Goal: Task Accomplishment & Management: Manage account settings

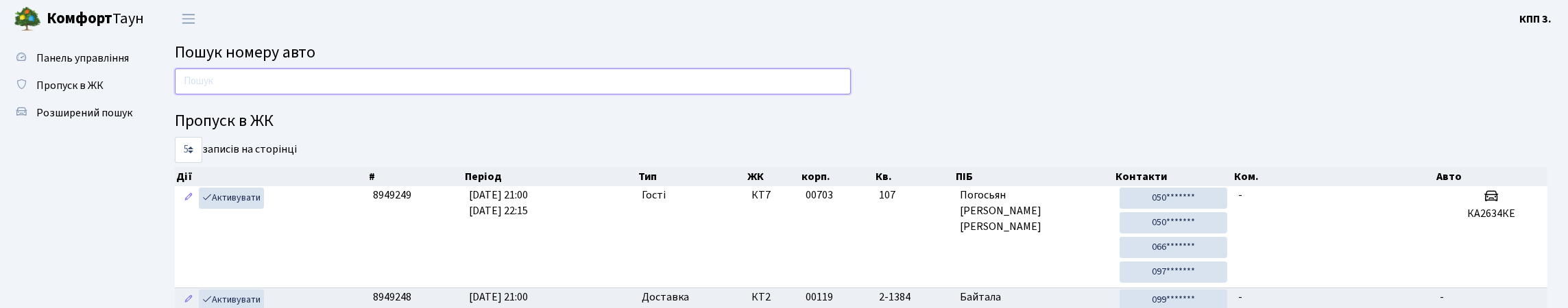
click at [309, 92] on input "text" at bounding box center [513, 82] width 676 height 26
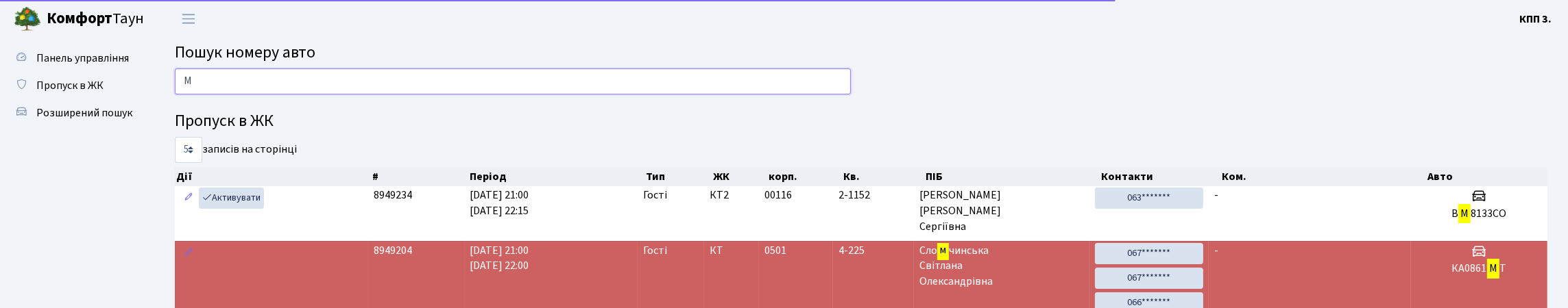
type input "М"
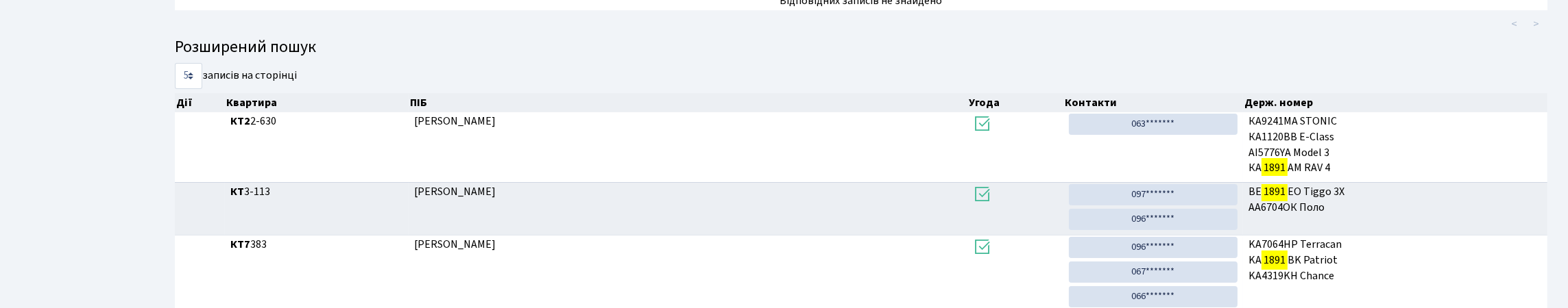
scroll to position [197, 0]
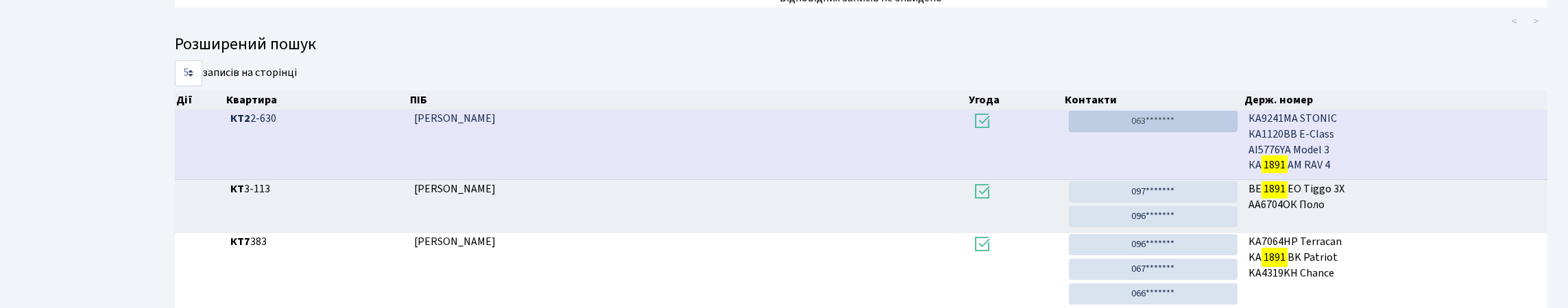
type input "1891"
click at [1143, 132] on link "063*******" at bounding box center [1153, 121] width 169 height 21
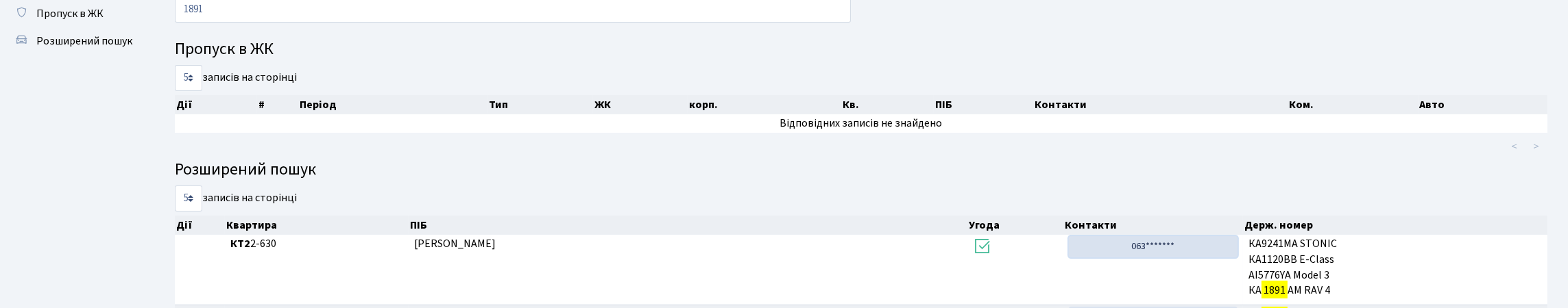
scroll to position [60, 0]
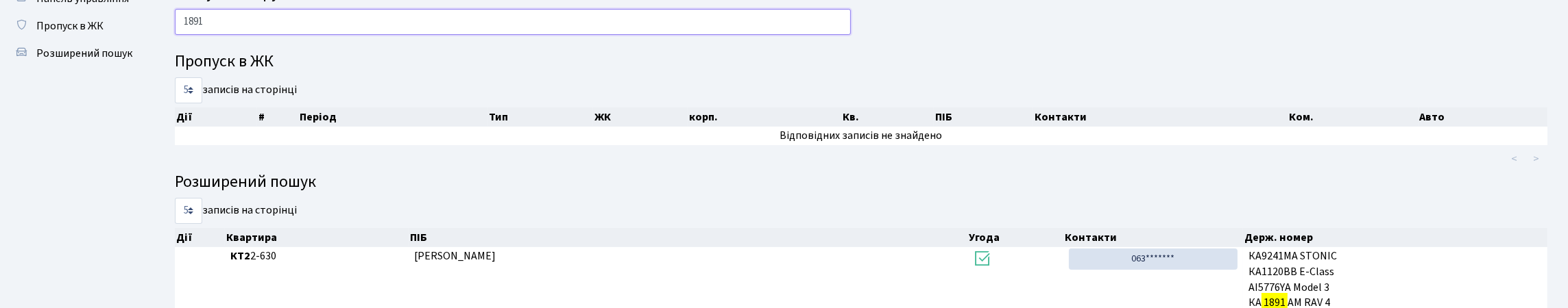
drag, startPoint x: 239, startPoint y: 34, endPoint x: 182, endPoint y: 47, distance: 58.5
click at [182, 35] on input "1891" at bounding box center [513, 22] width 676 height 26
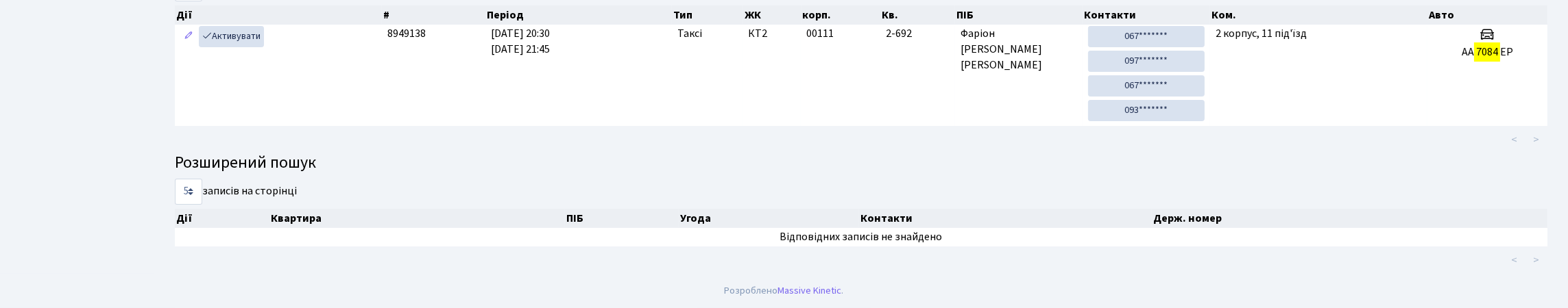
scroll to position [197, 0]
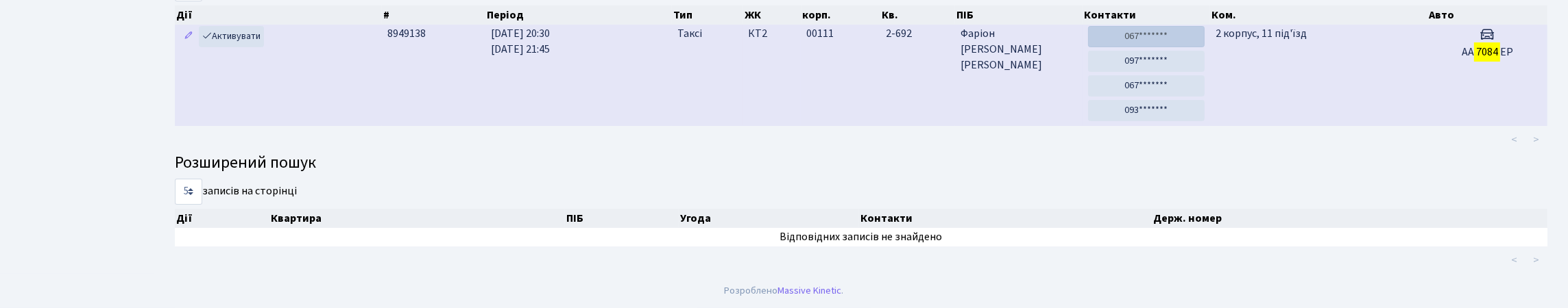
type input "7084"
click at [1159, 41] on link "067*******" at bounding box center [1146, 36] width 116 height 21
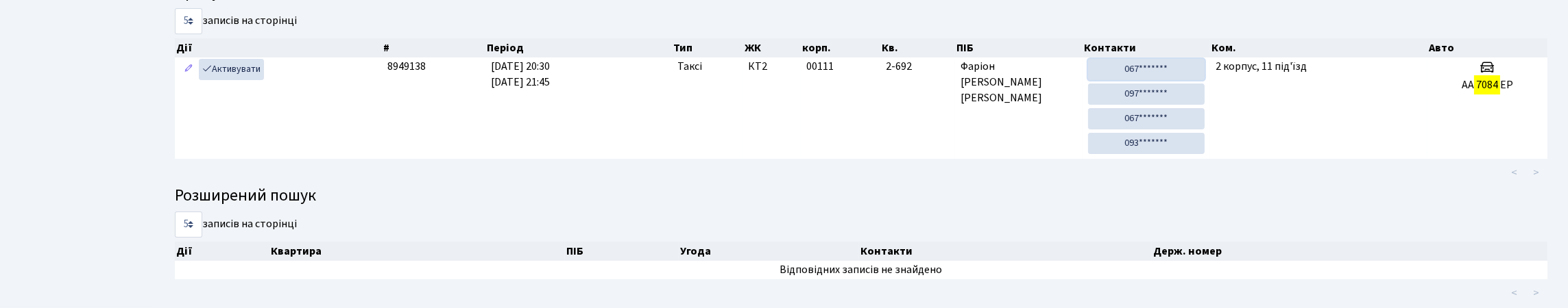
scroll to position [0, 0]
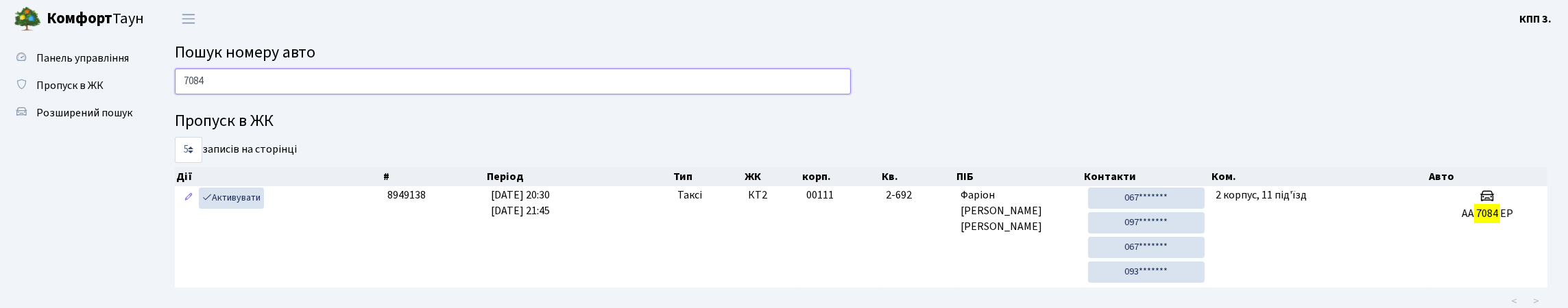
drag, startPoint x: 229, startPoint y: 109, endPoint x: 183, endPoint y: 129, distance: 50.2
click at [183, 129] on div "7084 Пропуск в ЖК 5 10 25 50 записів на сторінці Дії # Період Тип ЖК корп. Кв. …" at bounding box center [861, 252] width 1393 height 367
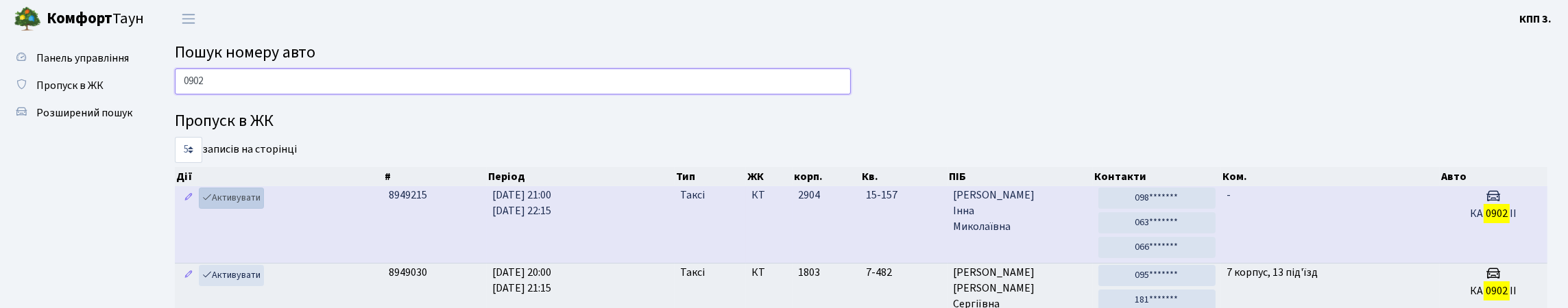
type input "0902"
click at [253, 209] on link "Активувати" at bounding box center [231, 198] width 65 height 21
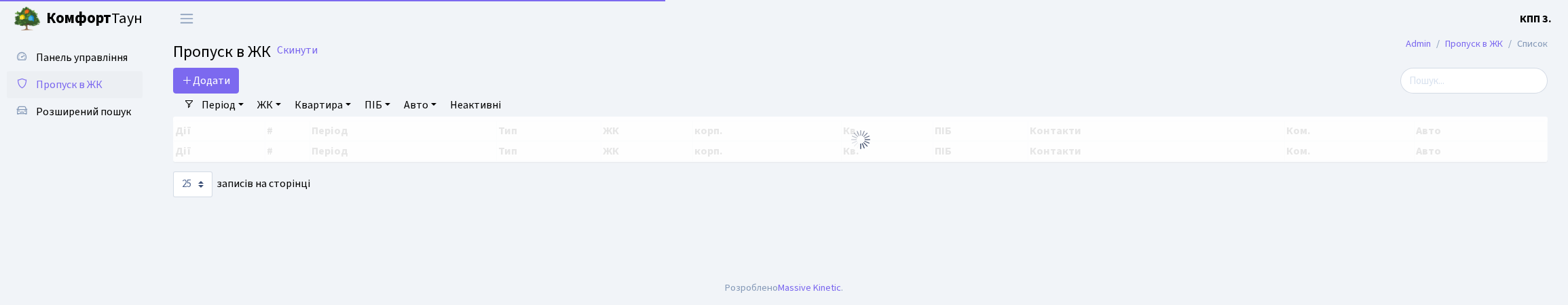
select select "25"
click at [65, 65] on span "Панель управління" at bounding box center [82, 57] width 92 height 15
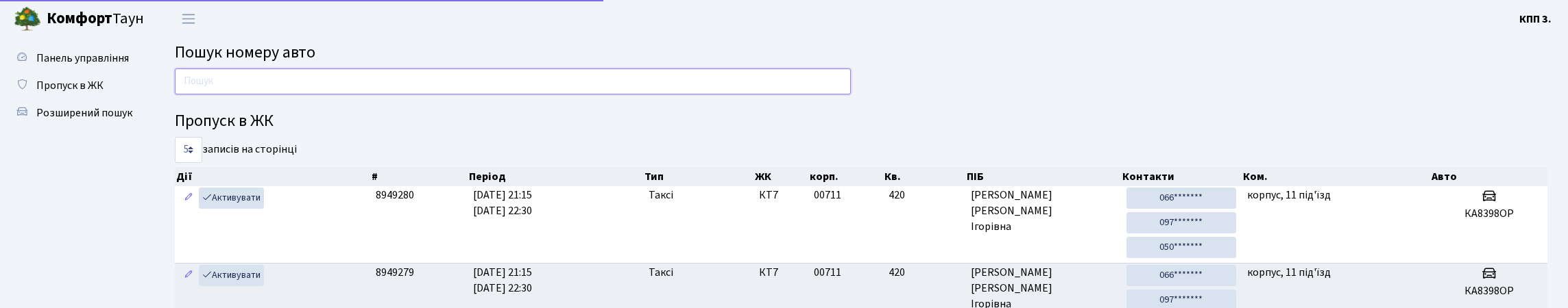
drag, startPoint x: 0, startPoint y: 0, endPoint x: 279, endPoint y: 102, distance: 297.1
click at [279, 95] on input "text" at bounding box center [513, 82] width 676 height 26
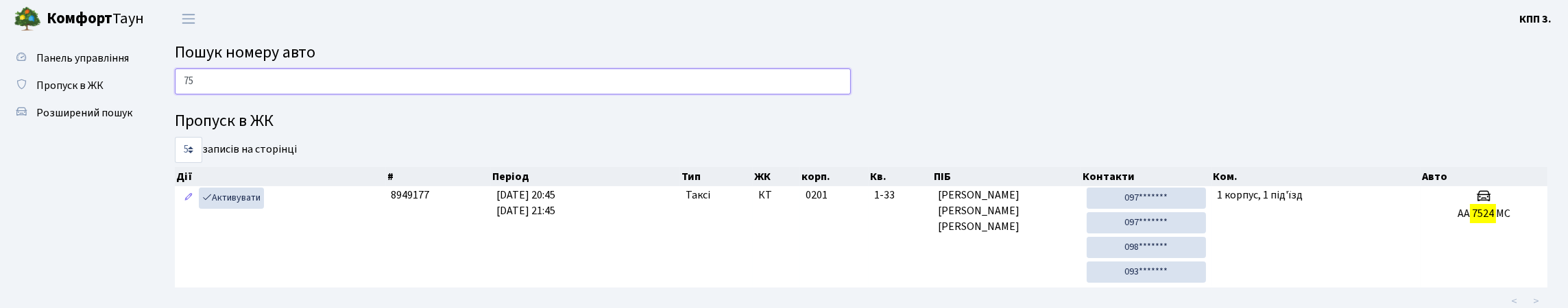
type input "7"
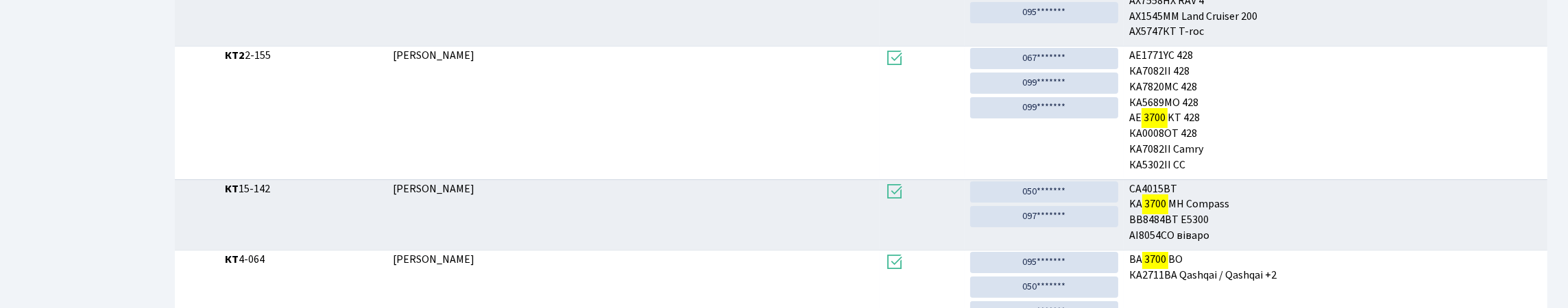
scroll to position [137, 0]
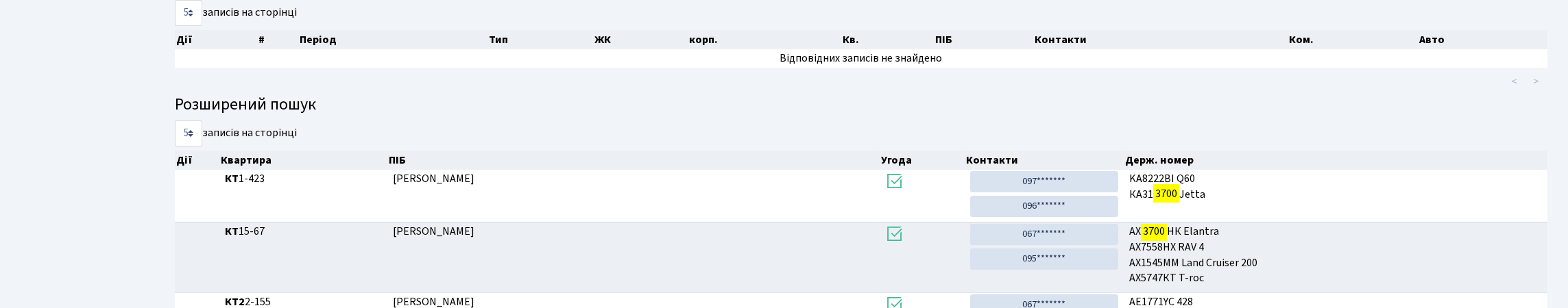
type input "3700"
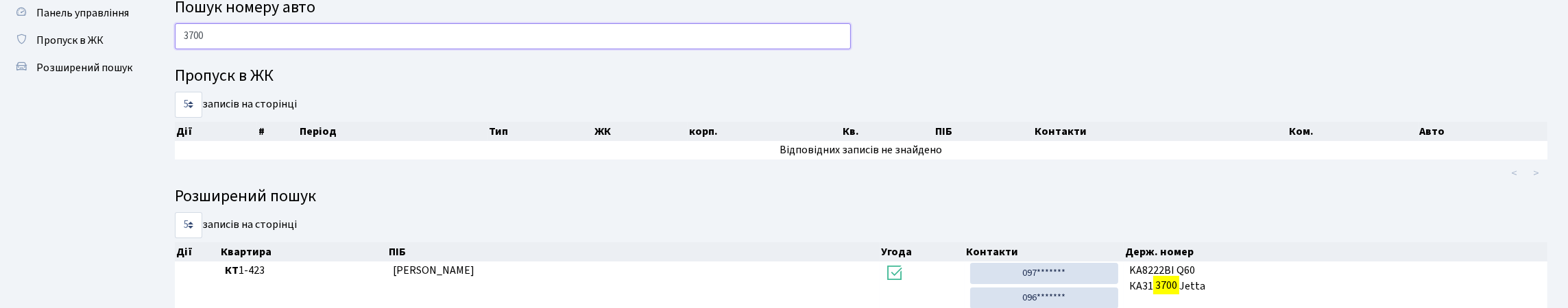
scroll to position [0, 0]
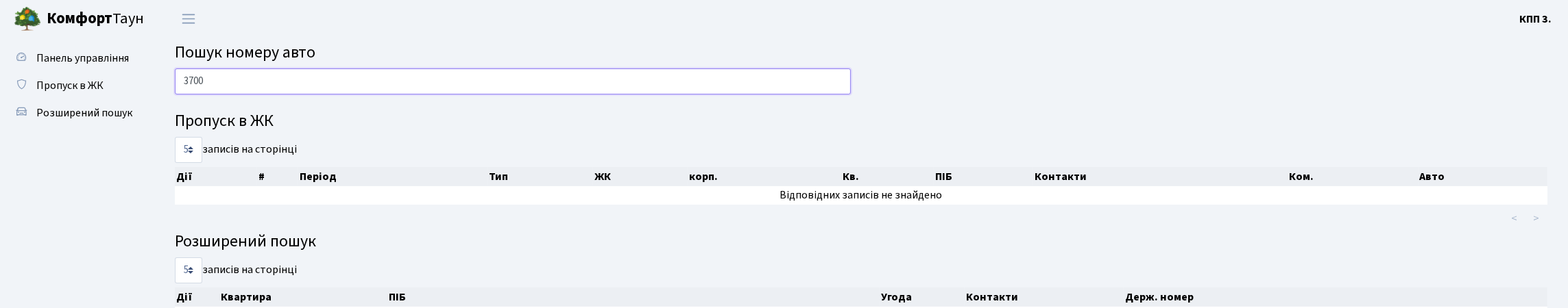
drag, startPoint x: 265, startPoint y: 86, endPoint x: 154, endPoint y: 121, distance: 116.4
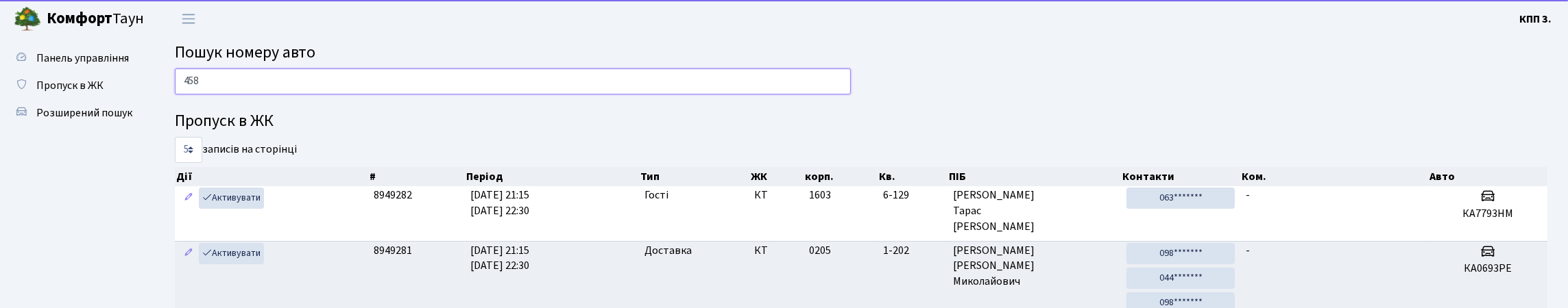
type input "4580"
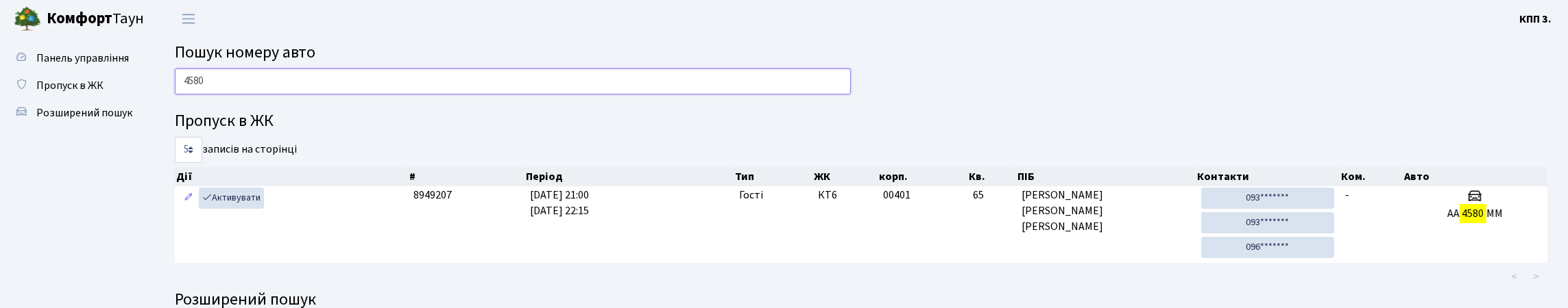
drag, startPoint x: 222, startPoint y: 92, endPoint x: 166, endPoint y: 125, distance: 65.0
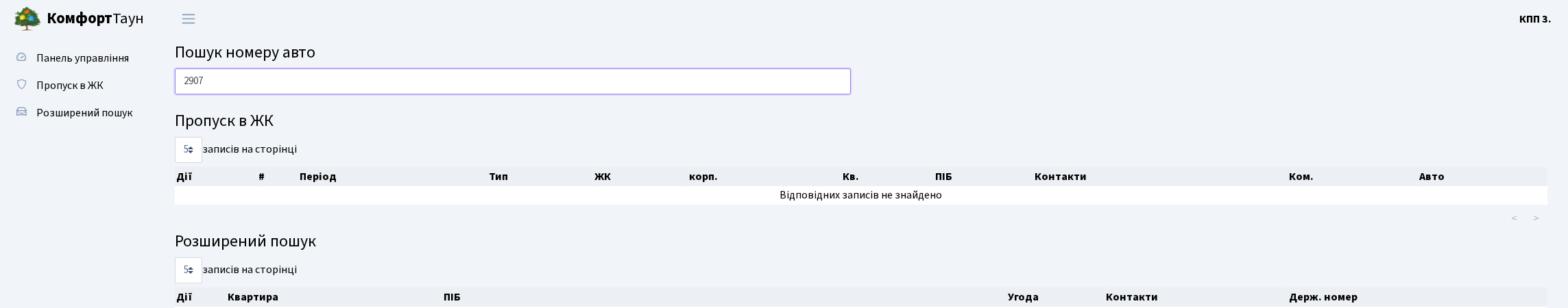
drag, startPoint x: 210, startPoint y: 104, endPoint x: 191, endPoint y: 125, distance: 28.3
click at [191, 125] on div "2907 Пропуск в ЖК 5 10 25 50 записів на сторінці Дії # Період Тип ЖК корп. Кв. …" at bounding box center [861, 293] width 1393 height 450
type input "2"
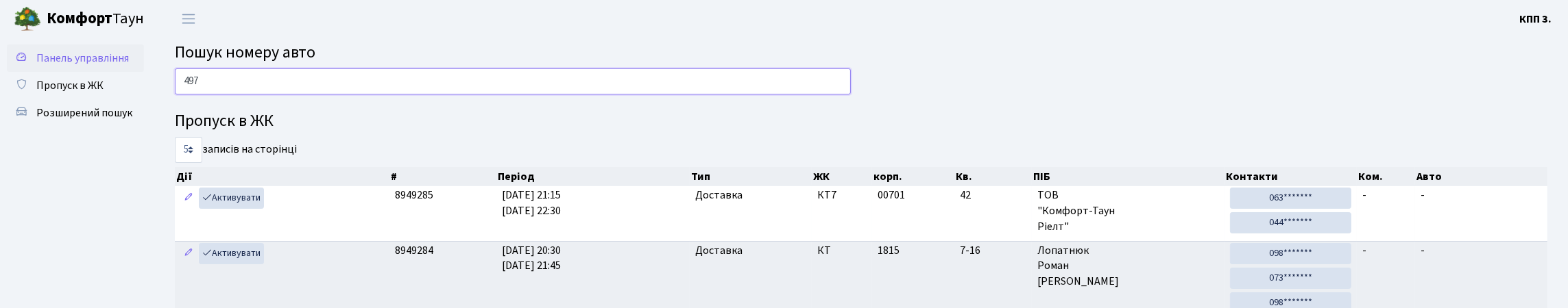
type input "4970"
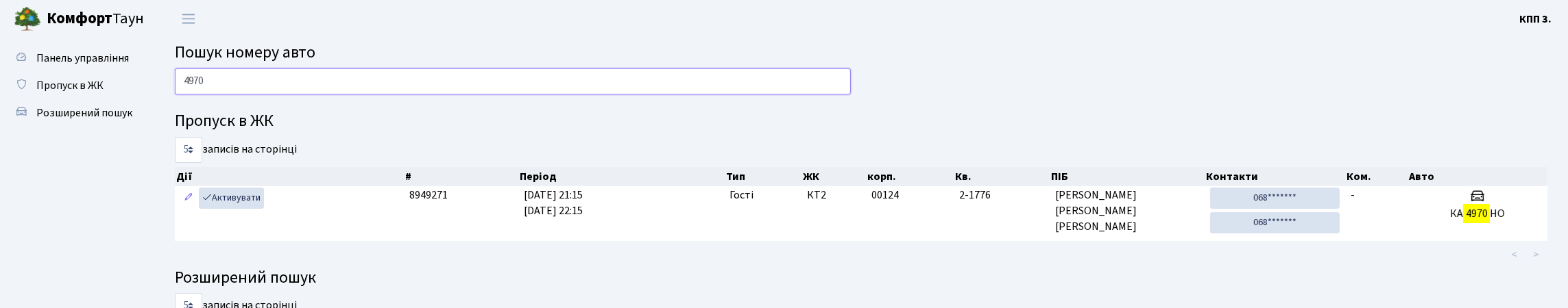
drag, startPoint x: 233, startPoint y: 100, endPoint x: 180, endPoint y: 117, distance: 55.7
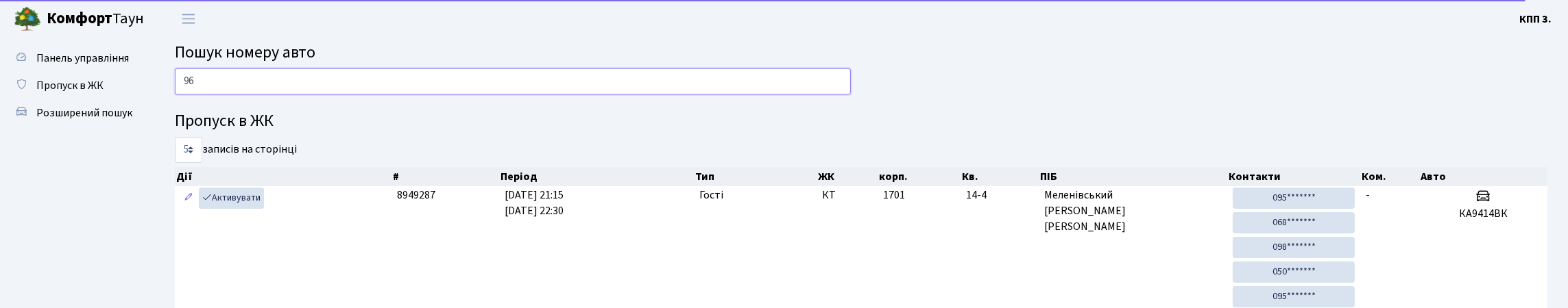
type input "9"
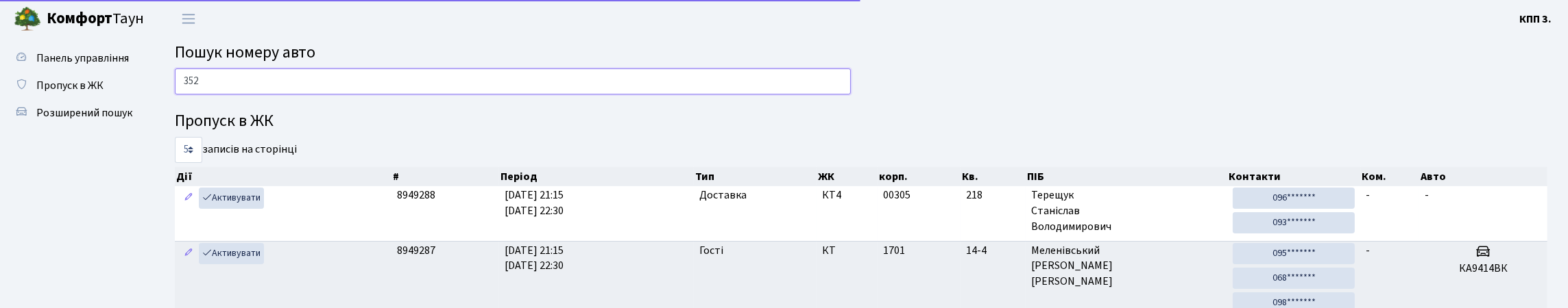
type input "3527"
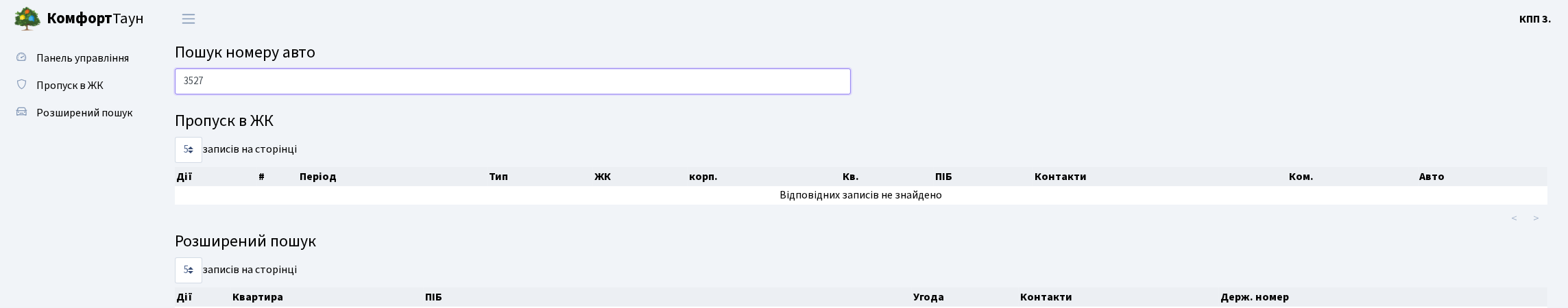
drag, startPoint x: 215, startPoint y: 101, endPoint x: 168, endPoint y: 110, distance: 47.9
click at [168, 102] on div "3527" at bounding box center [513, 85] width 697 height 33
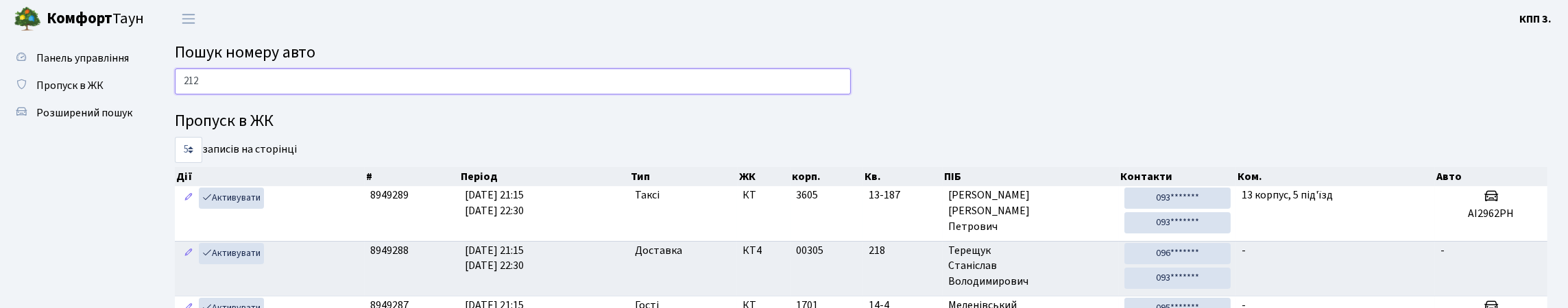
type input "2121"
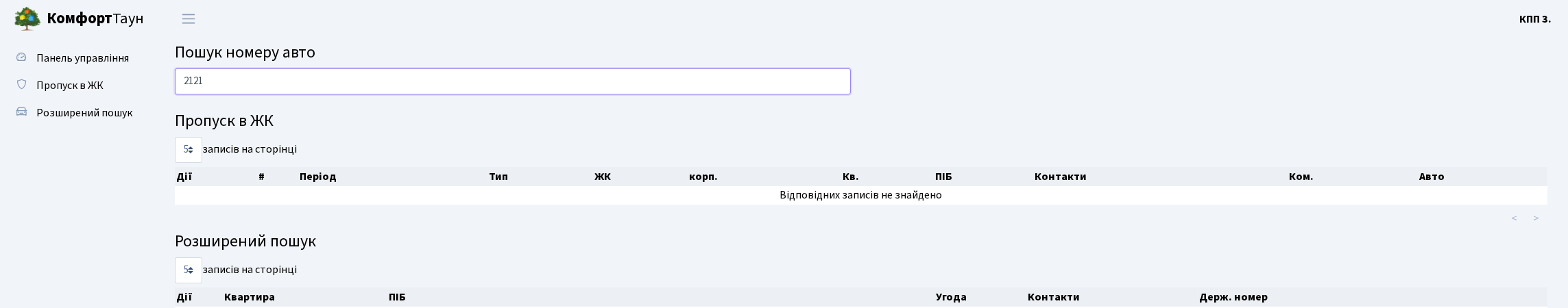
drag, startPoint x: 255, startPoint y: 102, endPoint x: 145, endPoint y: 128, distance: 113.0
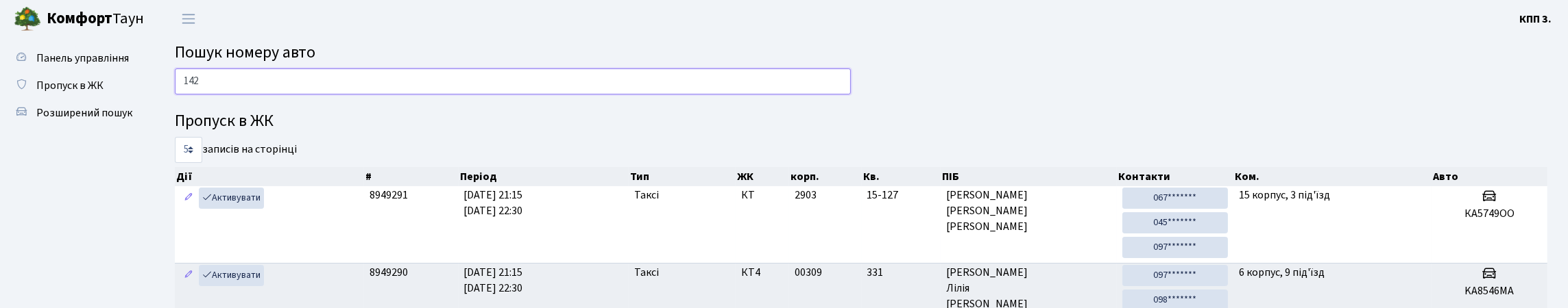
type input "1420"
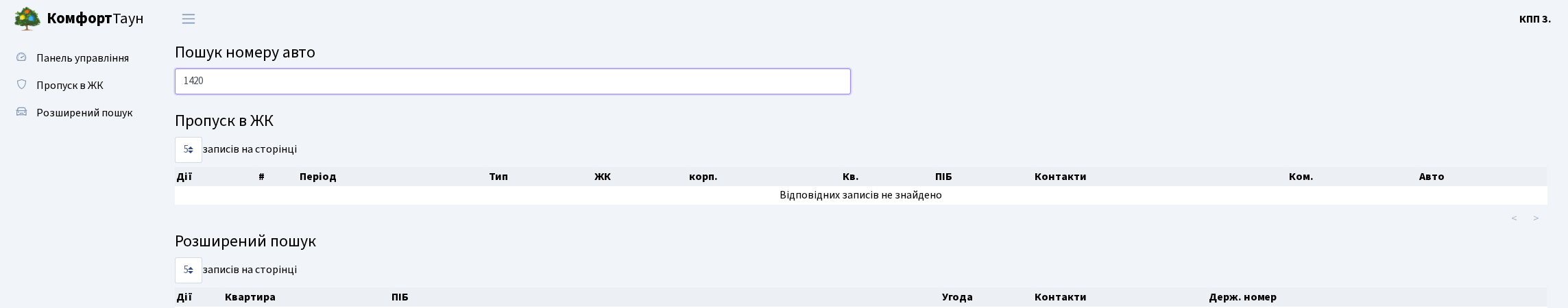
drag, startPoint x: 221, startPoint y: 101, endPoint x: 169, endPoint y: 125, distance: 57.3
click at [169, 125] on div "1420 Пропуск в ЖК 5 10 25 50 записів на сторінці Дії # Період Тип ЖК корп. Кв. …" at bounding box center [861, 305] width 1393 height 473
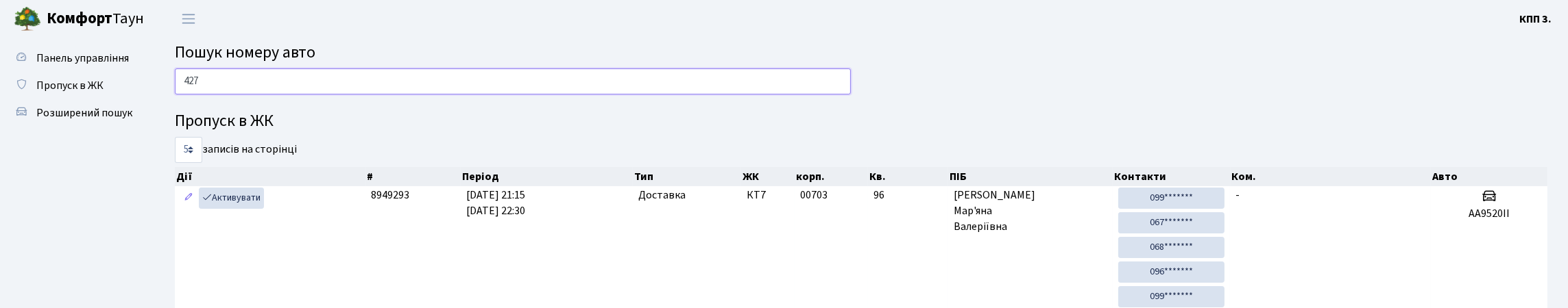
type input "4270"
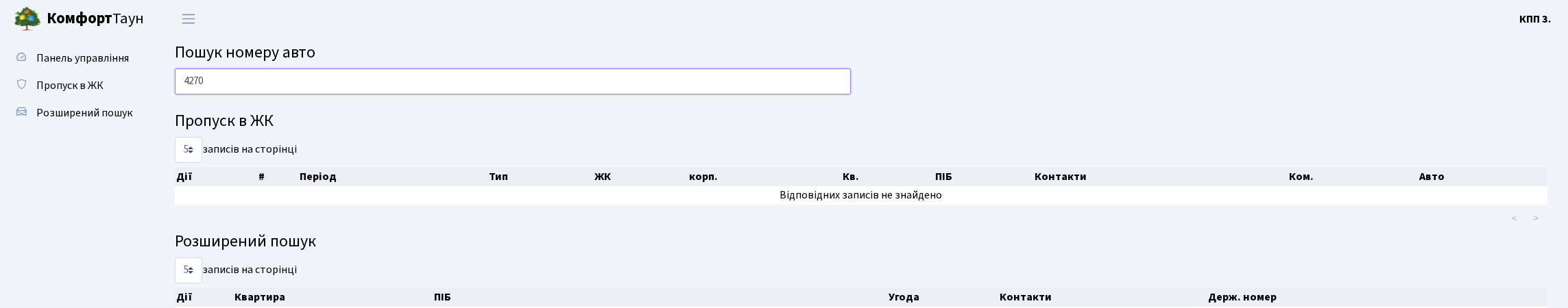
drag, startPoint x: 262, startPoint y: 88, endPoint x: 160, endPoint y: 130, distance: 110.3
click at [158, 130] on div "4270 Пропуск в ЖК 5 10 25 50 записів на сторінці Дії # Період Тип ЖК корп. Кв. …" at bounding box center [861, 291] width 1413 height 444
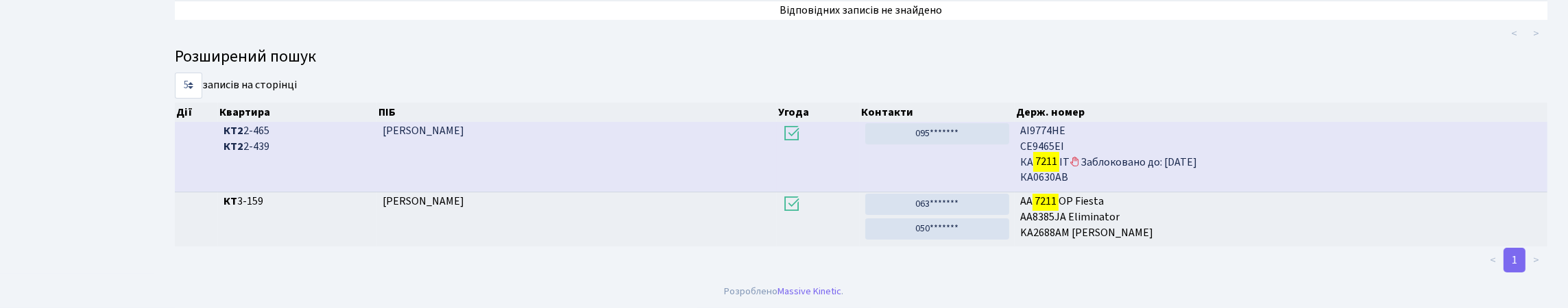
scroll to position [273, 0]
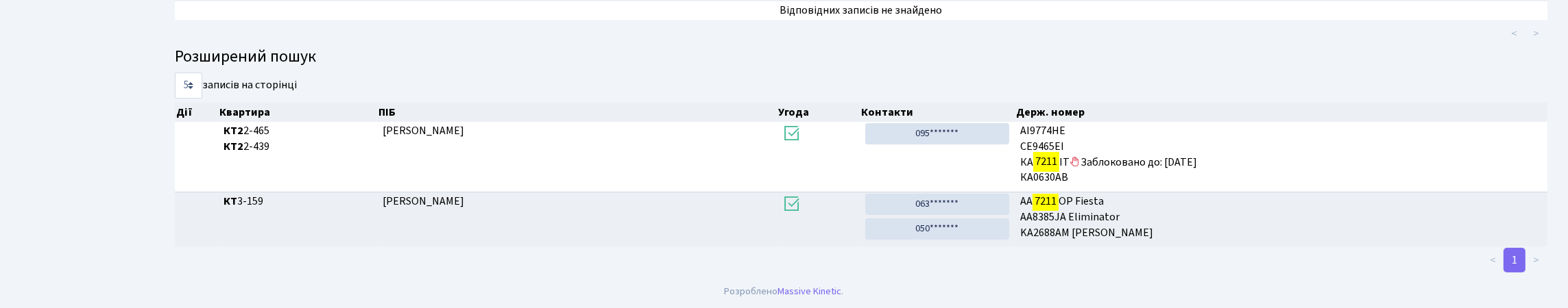
type input "7211"
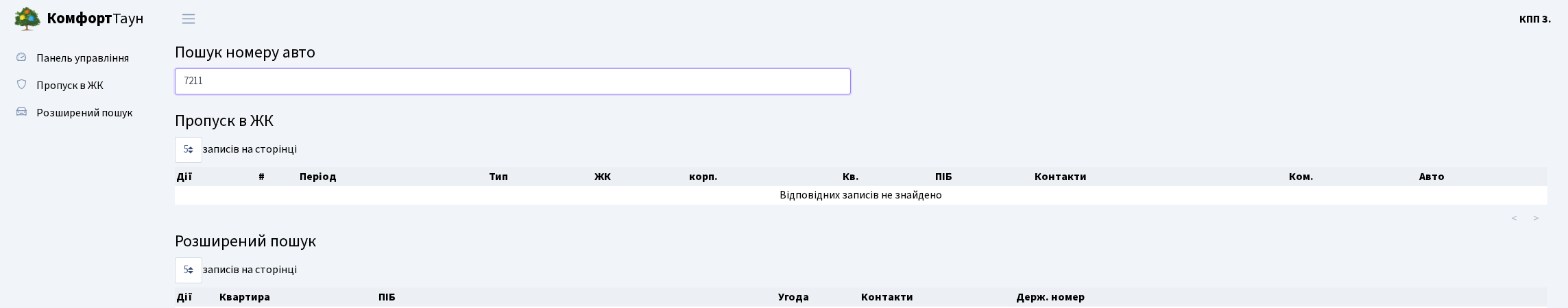
drag, startPoint x: 222, startPoint y: 88, endPoint x: 170, endPoint y: 129, distance: 66.2
click at [170, 129] on div "7211 Пропуск в ЖК 5 10 25 50 записів на сторінці Дії # Період Тип ЖК корп. Кв. …" at bounding box center [861, 264] width 1393 height 391
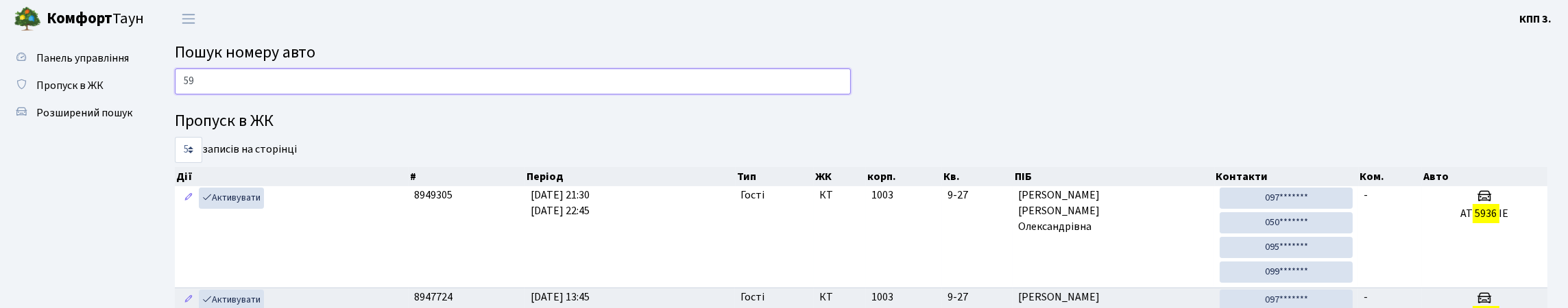
type input "5"
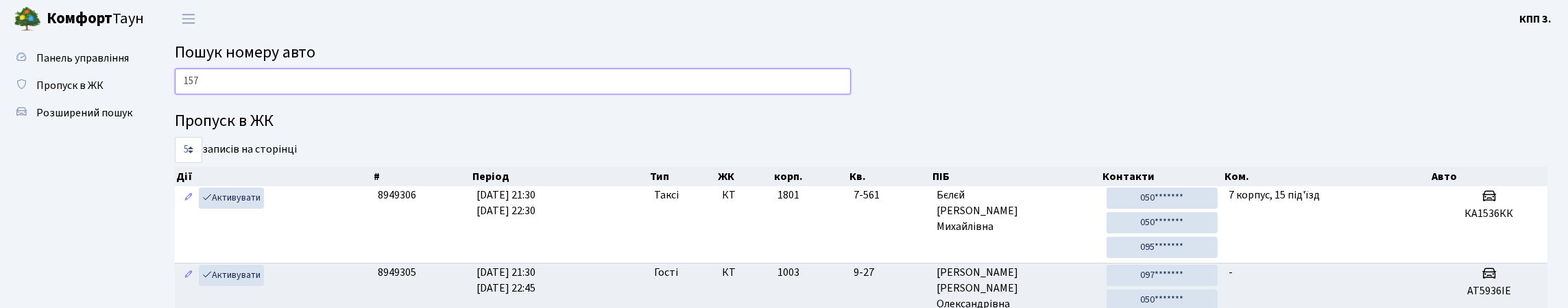
type input "1576"
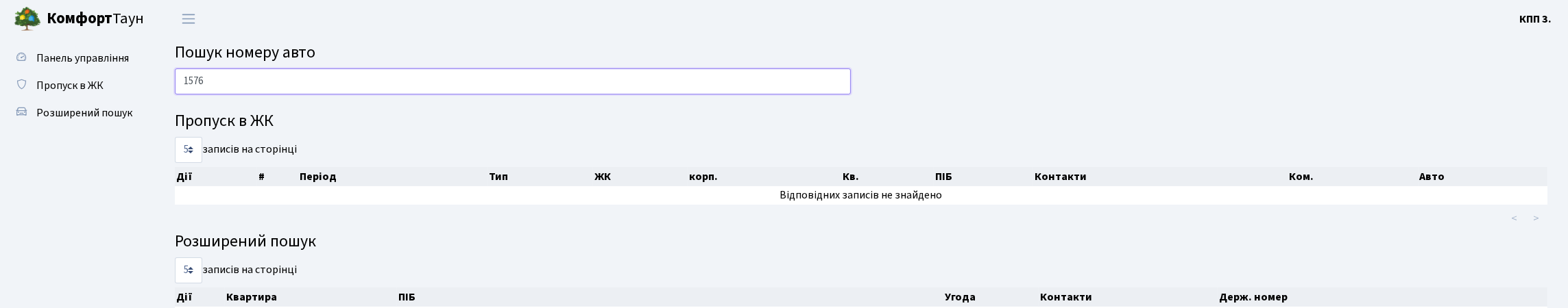
drag, startPoint x: 195, startPoint y: 108, endPoint x: 162, endPoint y: 121, distance: 35.5
click at [162, 121] on div "1576 Пропуск в ЖК 5 10 25 50 записів на сторінці Дії # Період Тип ЖК корп. Кв. …" at bounding box center [861, 293] width 1413 height 450
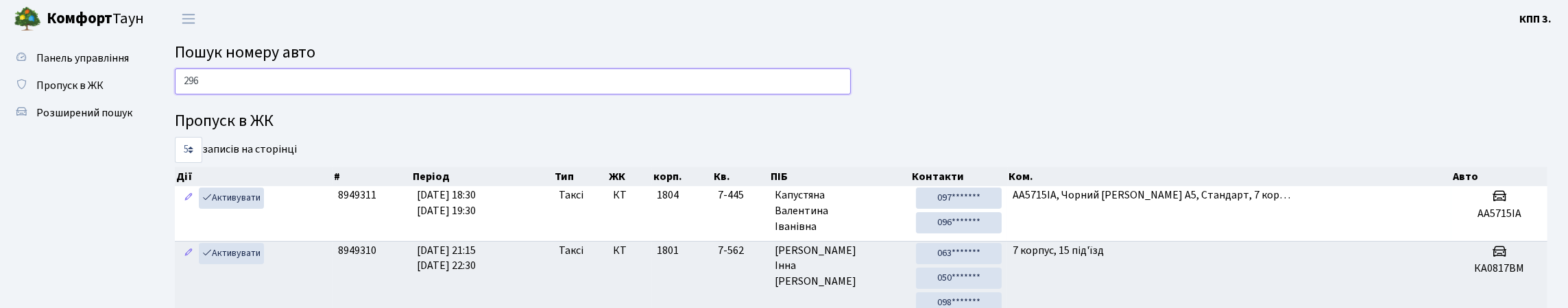
type input "2962"
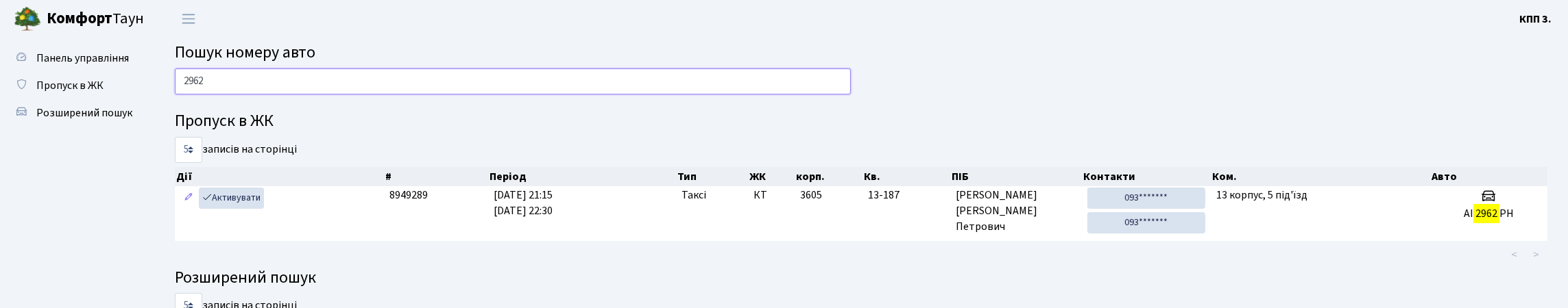
drag, startPoint x: 215, startPoint y: 99, endPoint x: 178, endPoint y: 121, distance: 43.0
click at [178, 121] on div "2962 Пропуск в ЖК 5 10 25 50 записів на сторінці Дії # Період Тип ЖК корп. Кв. …" at bounding box center [861, 292] width 1393 height 446
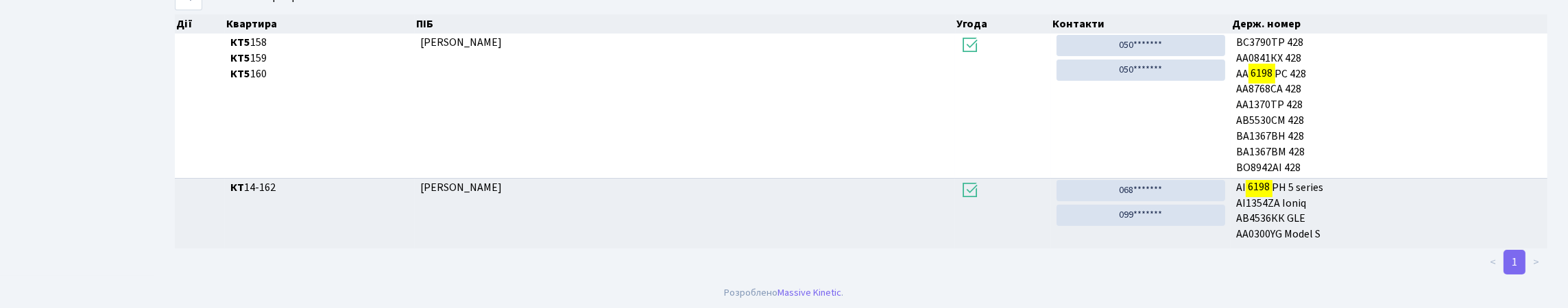
scroll to position [82, 0]
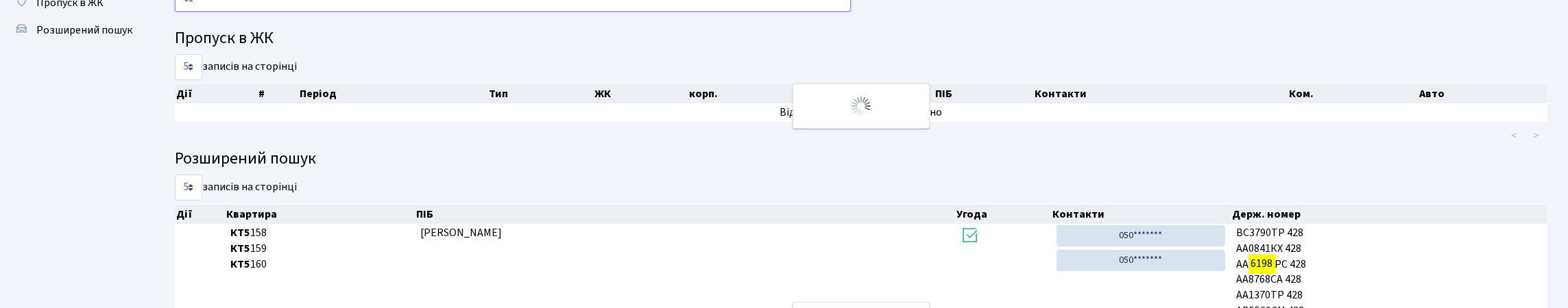
type input "6"
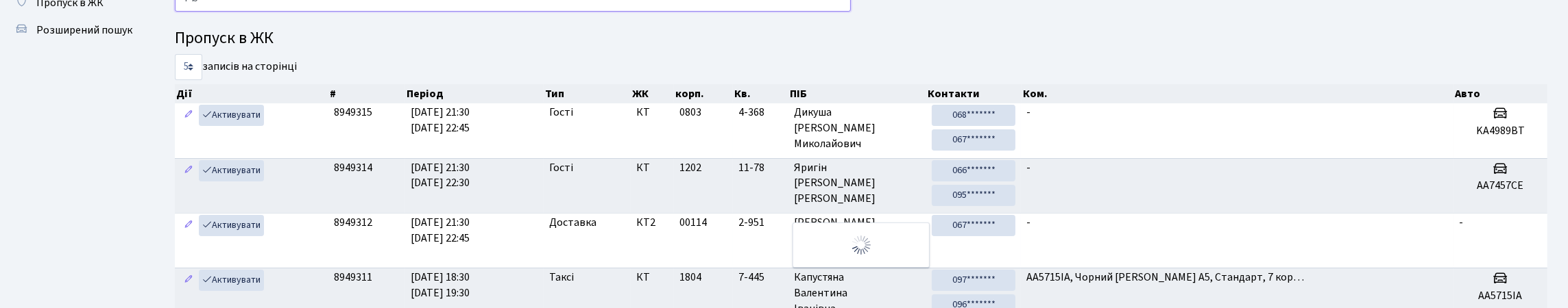
type input "7457"
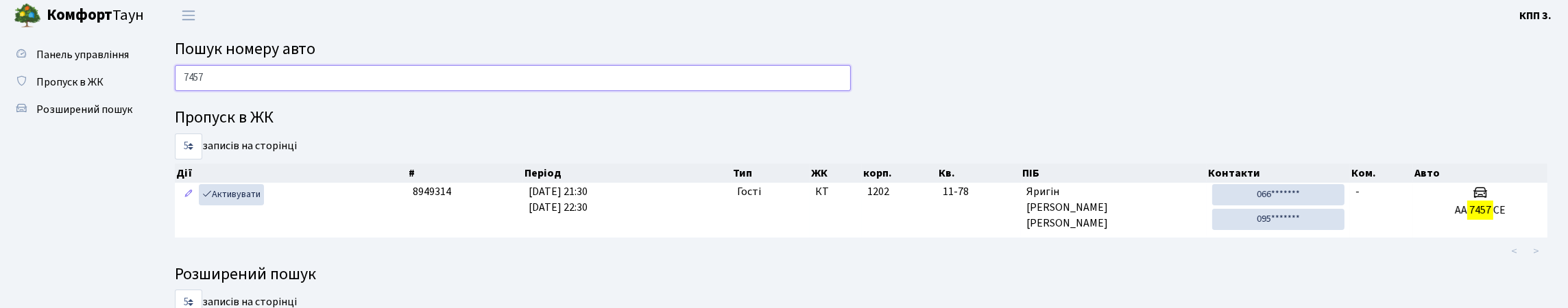
scroll to position [0, 0]
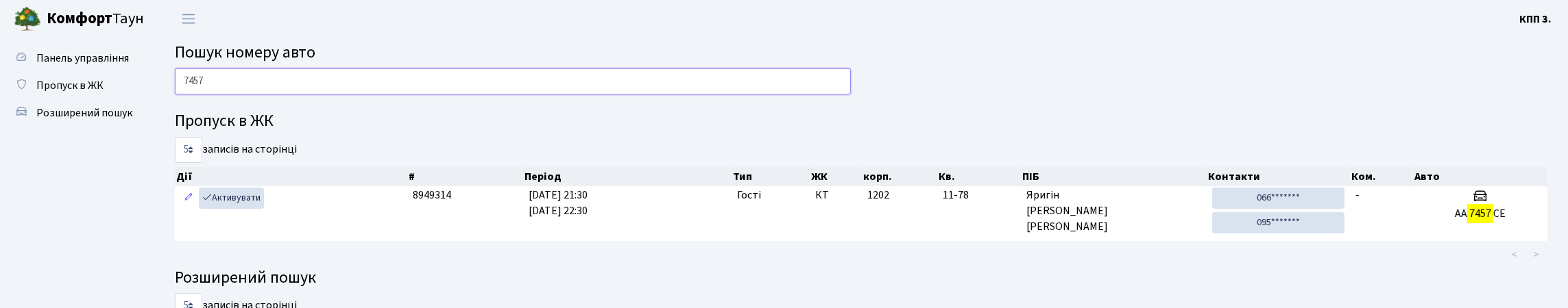
drag, startPoint x: 220, startPoint y: 88, endPoint x: 175, endPoint y: 104, distance: 47.8
click at [175, 95] on input "7457" at bounding box center [513, 82] width 676 height 26
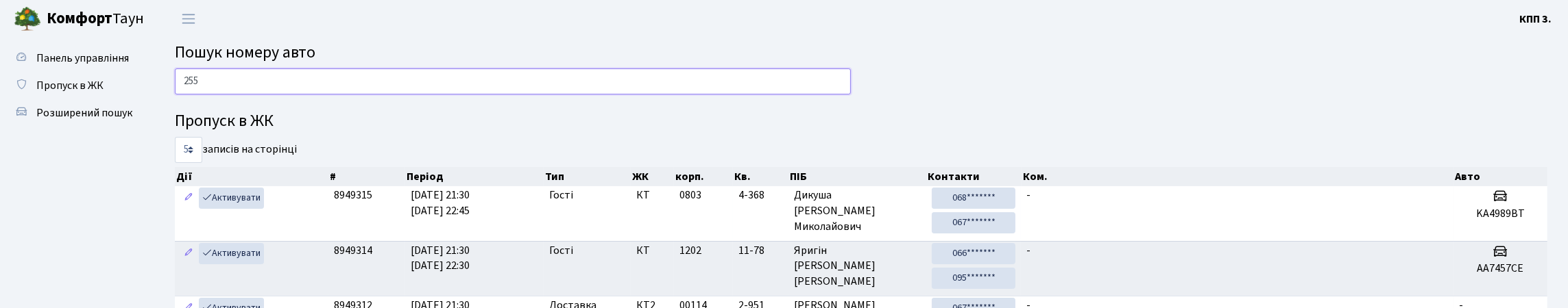
type input "2558"
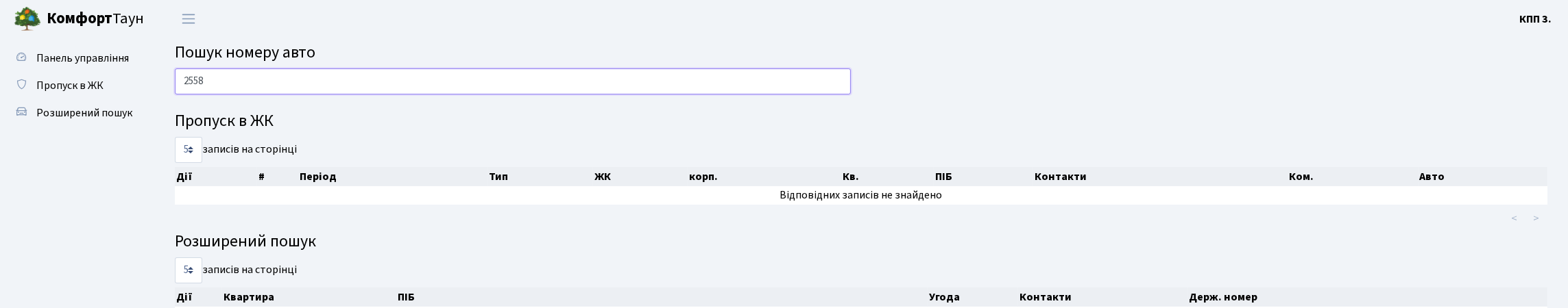
drag, startPoint x: 221, startPoint y: 92, endPoint x: 172, endPoint y: 109, distance: 51.9
click at [172, 102] on div "2558" at bounding box center [513, 85] width 697 height 33
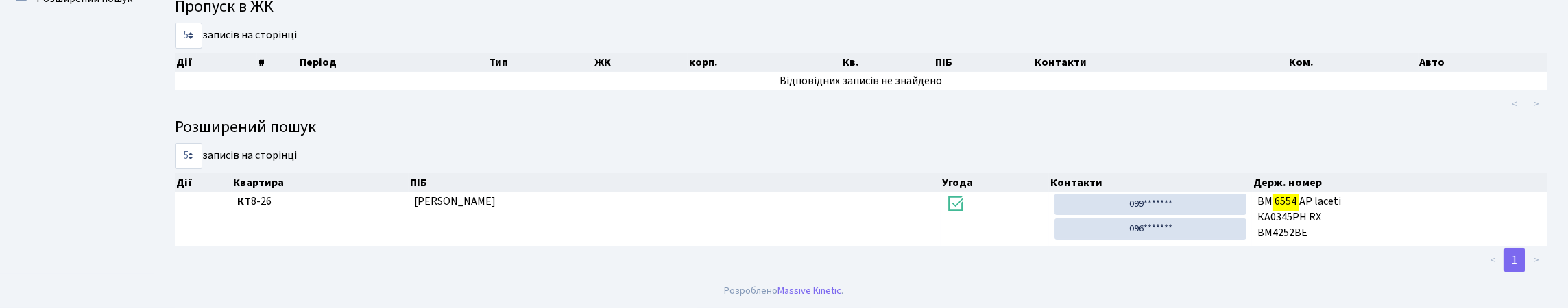
scroll to position [128, 0]
type input "6554"
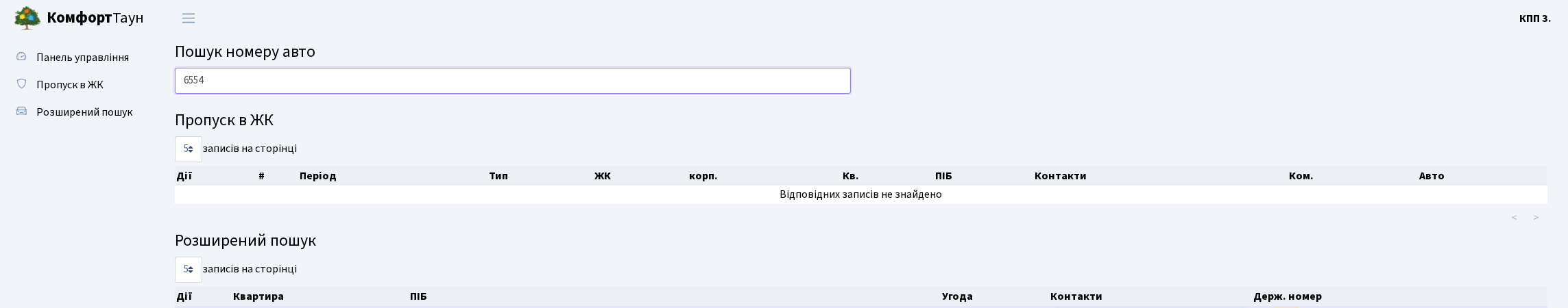
scroll to position [0, 0]
drag, startPoint x: 194, startPoint y: 98, endPoint x: 158, endPoint y: 117, distance: 40.7
click at [158, 117] on div "6554 Пропуск в ЖК 5 10 25 50 записів на сторінці Дії # Період Тип ЖК корп. Кв. …" at bounding box center [861, 228] width 1413 height 320
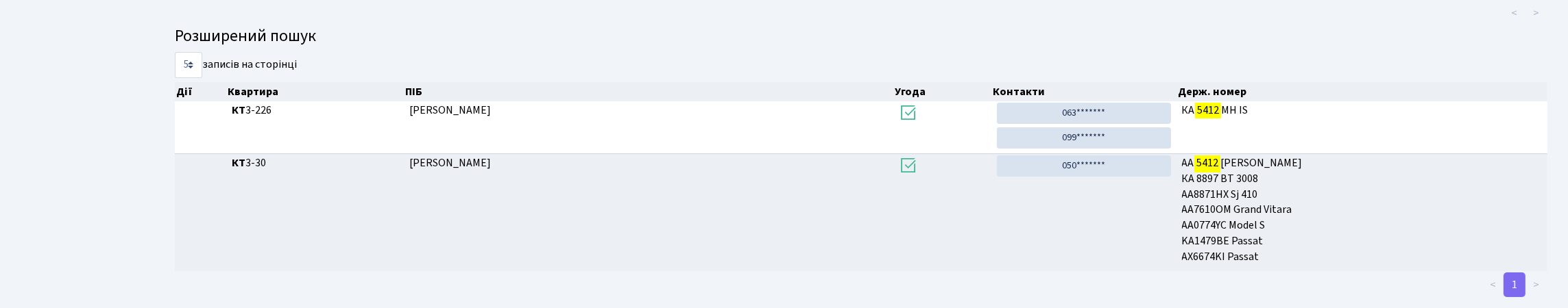
scroll to position [82, 0]
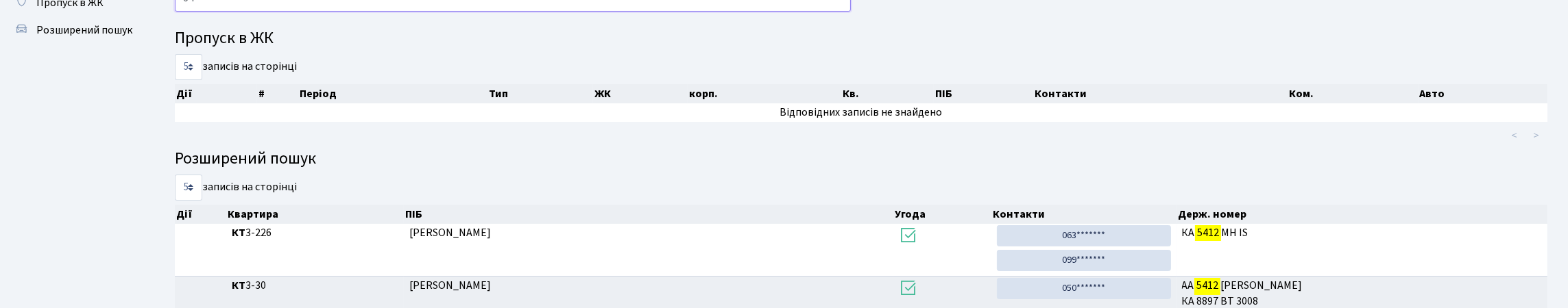
type input "5"
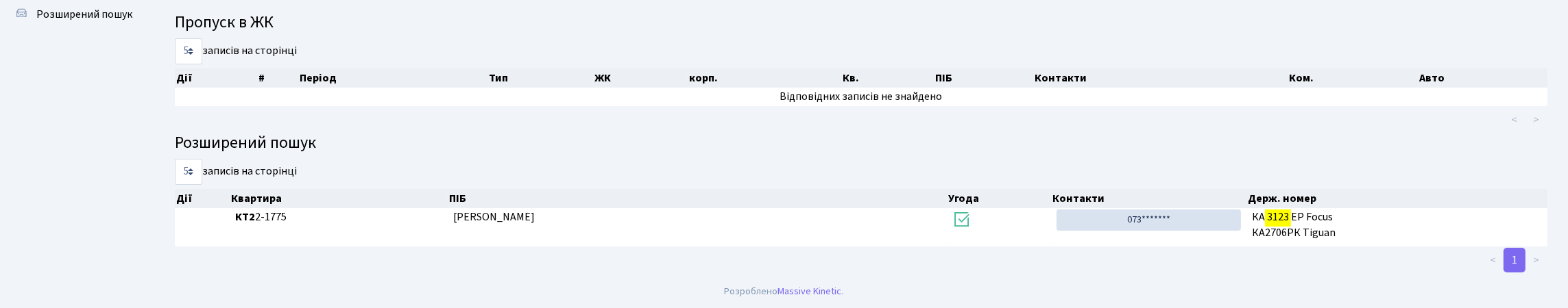
scroll to position [177, 0]
type input "3123"
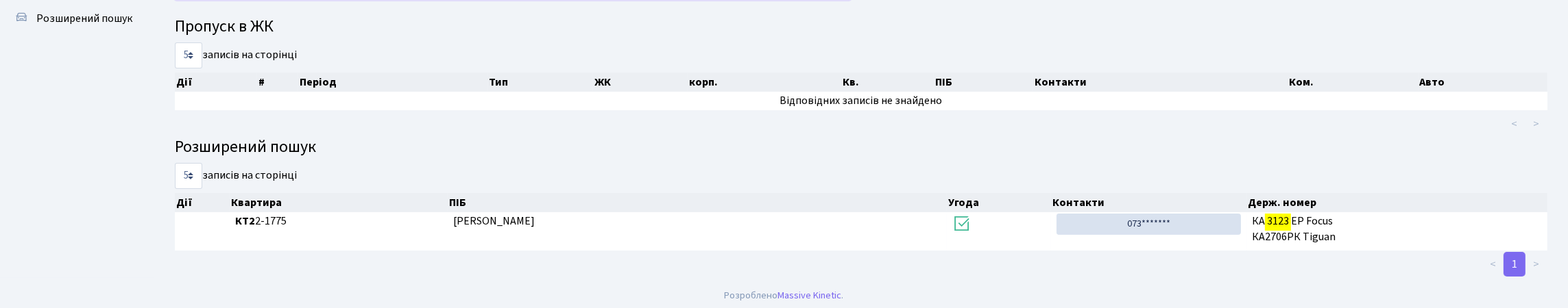
scroll to position [0, 0]
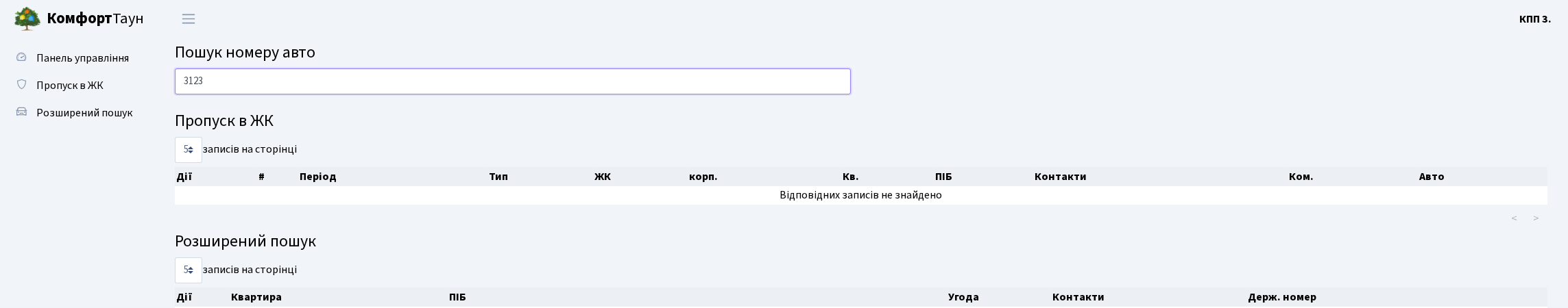
drag, startPoint x: 241, startPoint y: 82, endPoint x: 187, endPoint y: 110, distance: 60.8
click at [187, 102] on div "3123" at bounding box center [513, 85] width 697 height 33
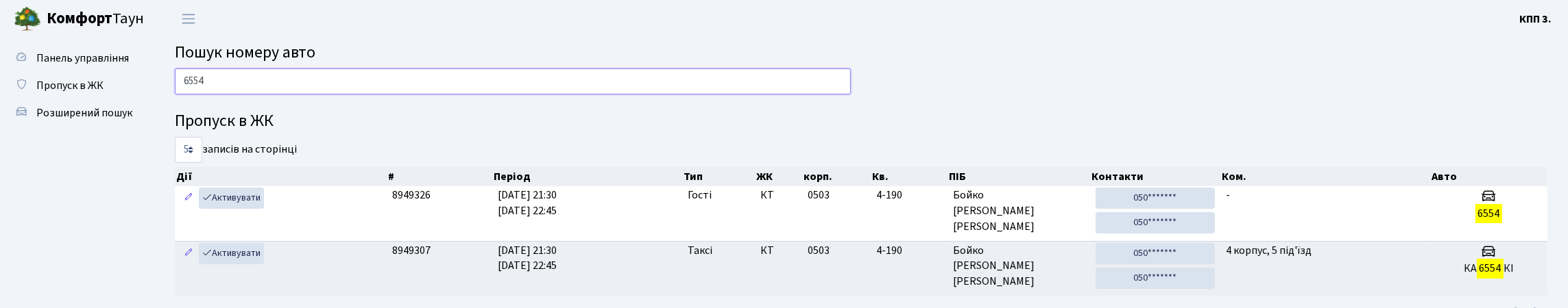
scroll to position [68, 0]
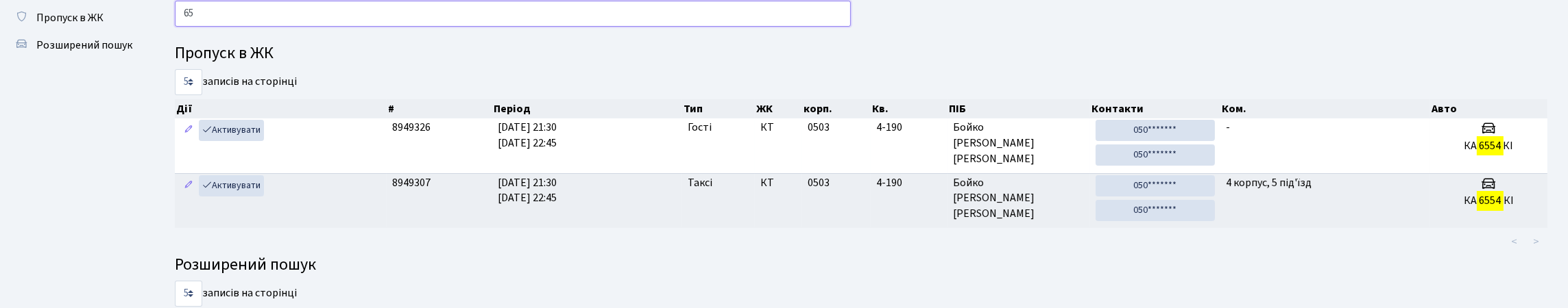
type input "6"
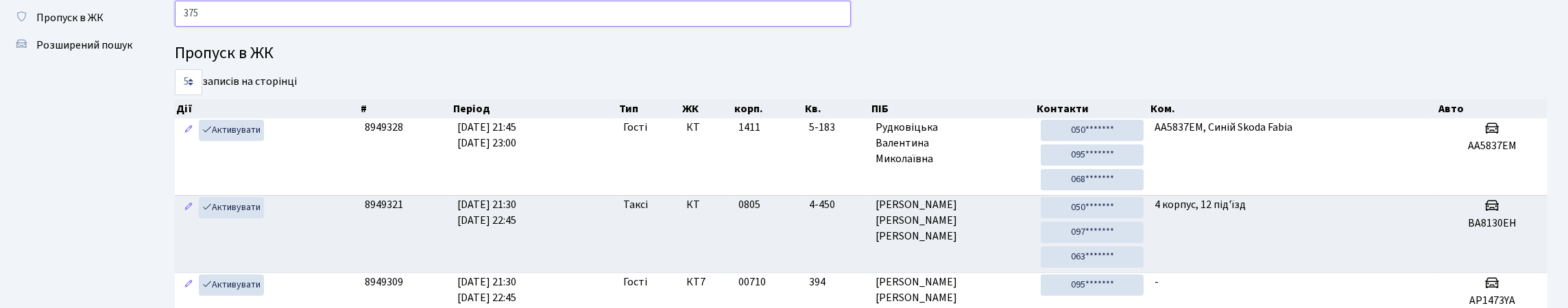
type input "3755"
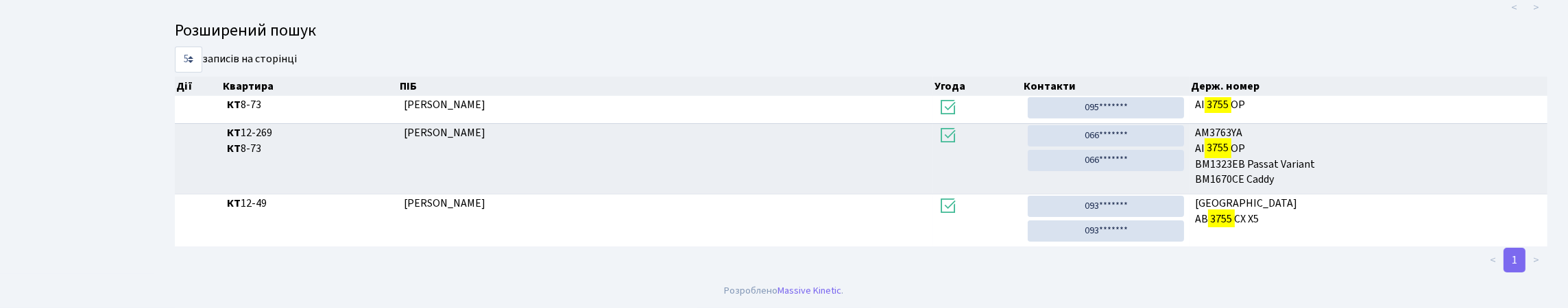
scroll to position [0, 0]
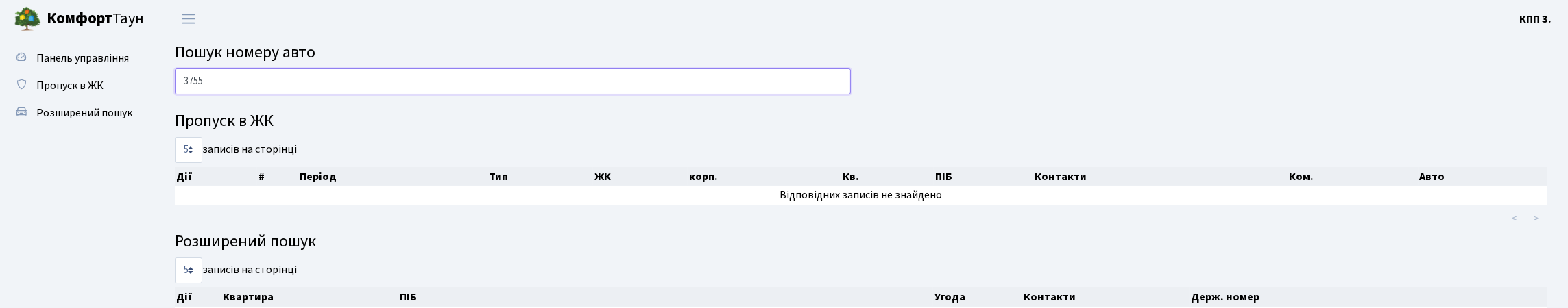
drag, startPoint x: 233, startPoint y: 88, endPoint x: 172, endPoint y: 121, distance: 69.4
click at [172, 121] on div "3755 Пропуск в ЖК 5 10 25 50 записів на сторінці Дії # Період Тип ЖК корп. Кв. …" at bounding box center [861, 277] width 1393 height 416
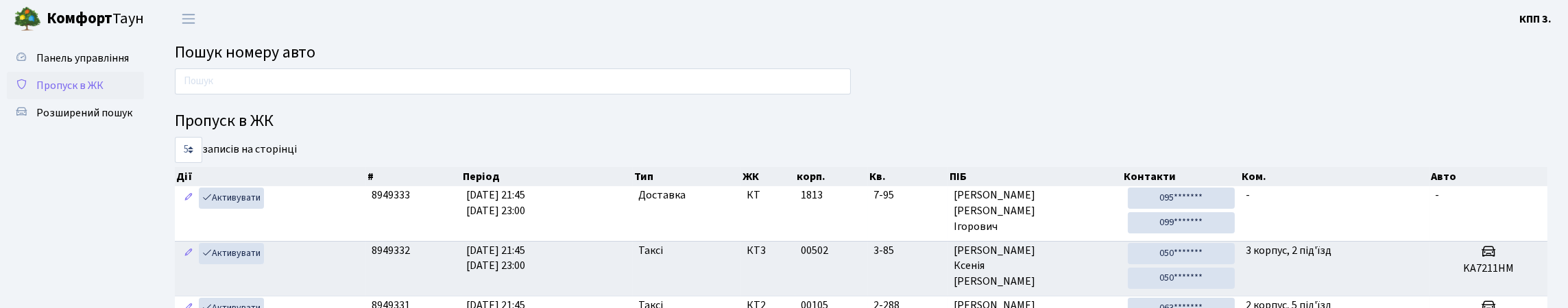
click at [63, 93] on span "Пропуск в ЖК" at bounding box center [69, 85] width 67 height 15
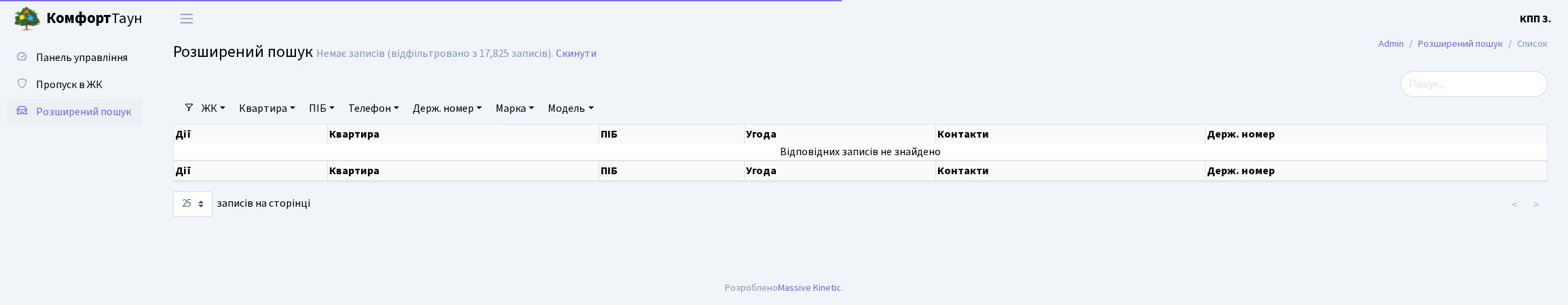
select select "25"
click at [109, 57] on link "Панель управління" at bounding box center [75, 58] width 136 height 27
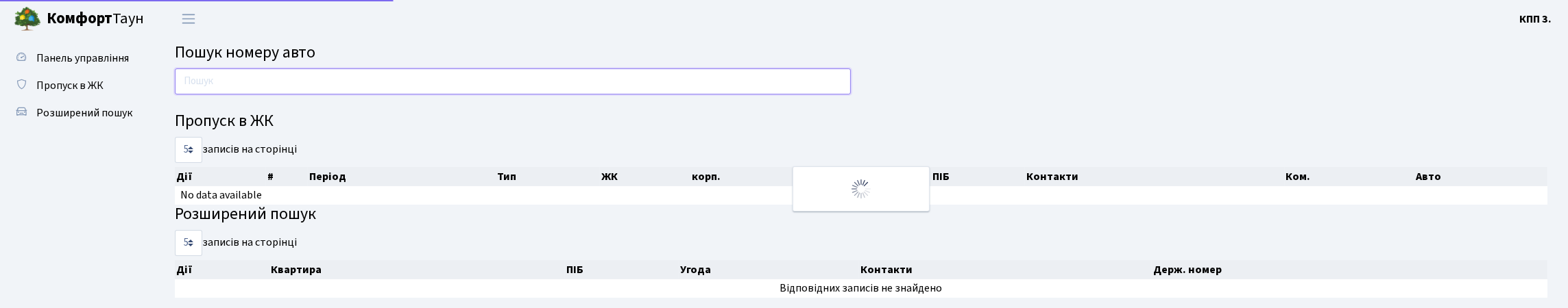
click at [275, 75] on input "text" at bounding box center [513, 82] width 676 height 26
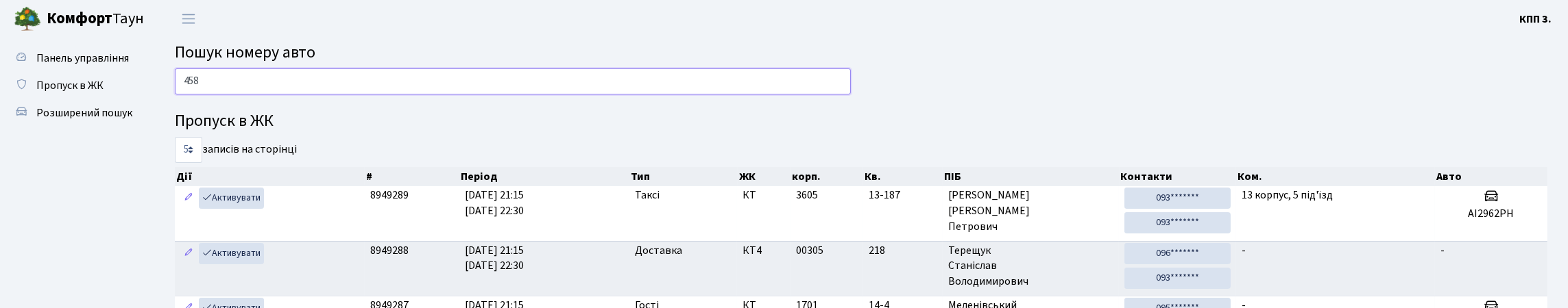
type input "4588"
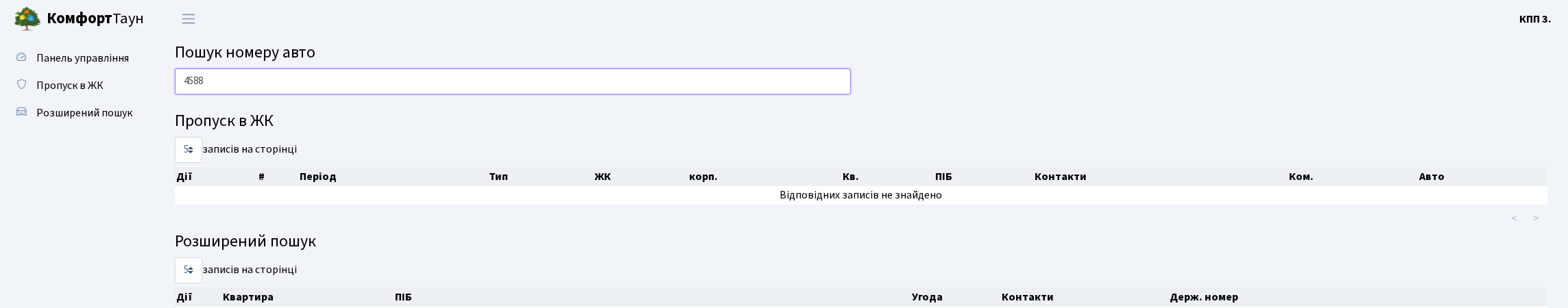
drag, startPoint x: 205, startPoint y: 93, endPoint x: 174, endPoint y: 104, distance: 32.9
click at [175, 95] on input "4588" at bounding box center [513, 82] width 676 height 26
drag, startPoint x: 224, startPoint y: 93, endPoint x: 177, endPoint y: 110, distance: 50.0
click at [177, 102] on div "4588" at bounding box center [513, 85] width 697 height 33
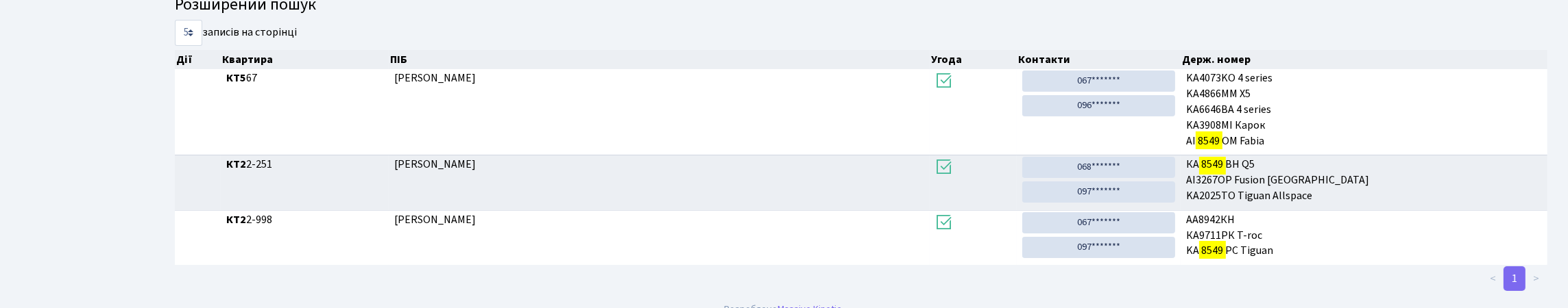
scroll to position [343, 0]
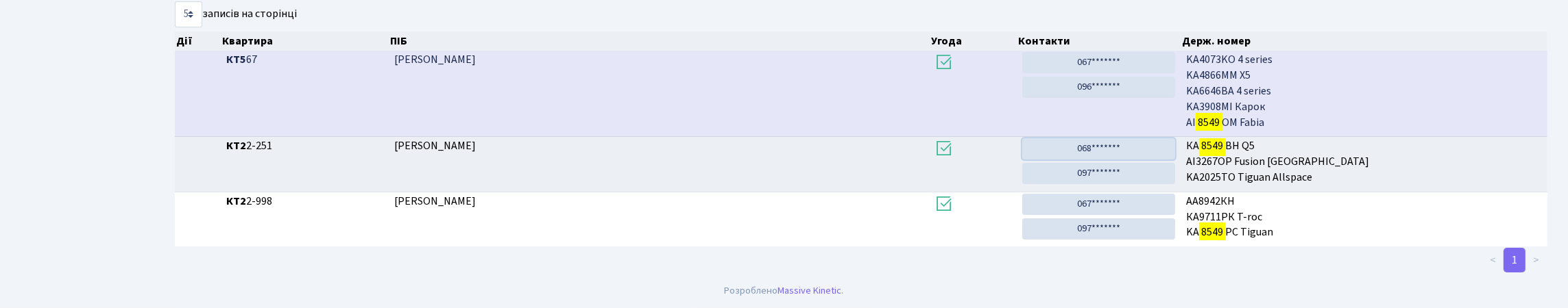
drag, startPoint x: 1092, startPoint y: 193, endPoint x: 877, endPoint y: 71, distance: 247.2
click at [1092, 160] on link "068*******" at bounding box center [1099, 148] width 153 height 21
drag, startPoint x: 1130, startPoint y: 228, endPoint x: 874, endPoint y: 73, distance: 299.3
click at [1130, 184] on link "097*******" at bounding box center [1099, 174] width 153 height 21
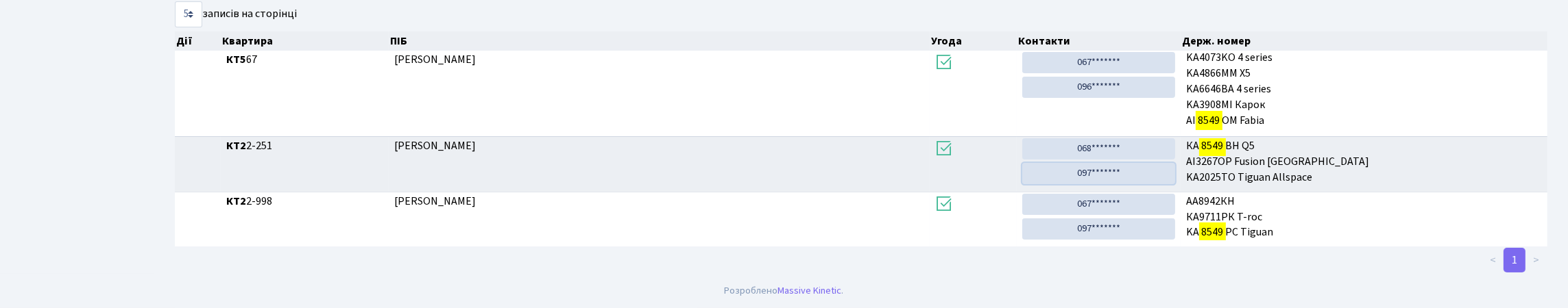
click at [1022, 163] on link "097*******" at bounding box center [1099, 174] width 153 height 21
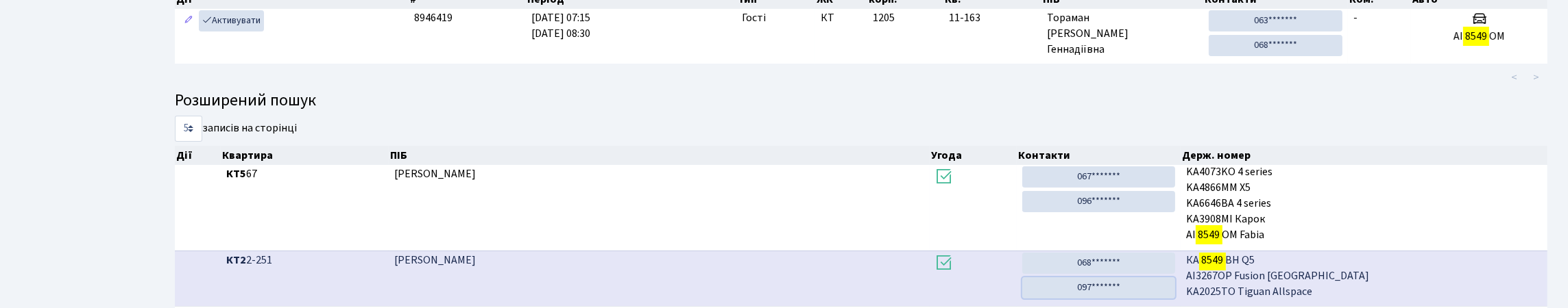
scroll to position [0, 0]
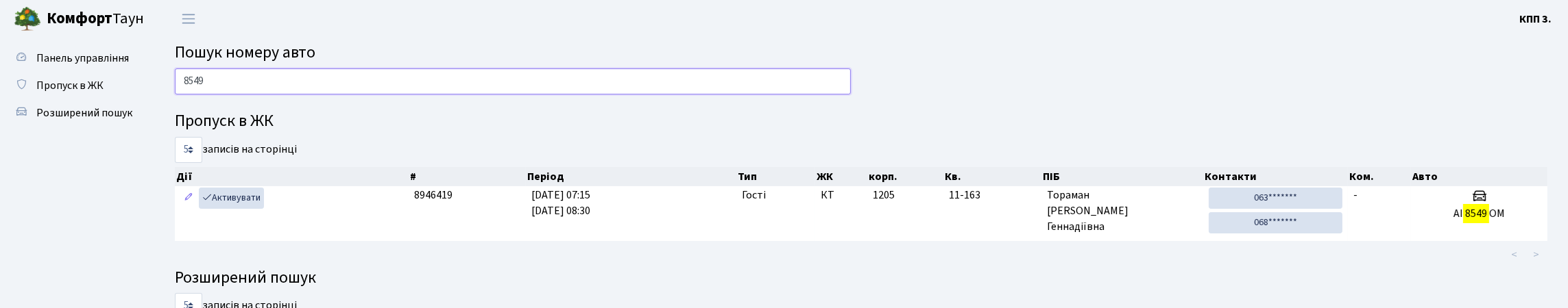
drag, startPoint x: 199, startPoint y: 107, endPoint x: 190, endPoint y: 112, distance: 10.3
click at [190, 102] on div "8549" at bounding box center [513, 85] width 697 height 33
type input "8"
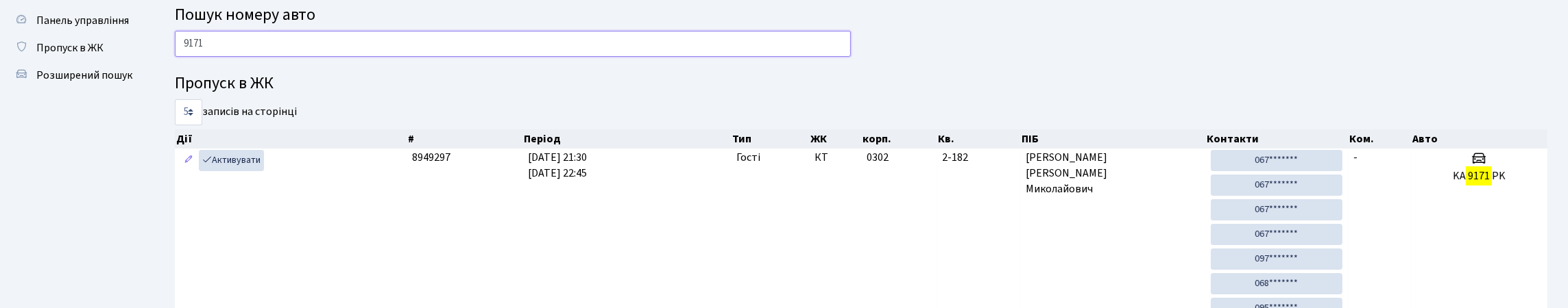
scroll to position [68, 0]
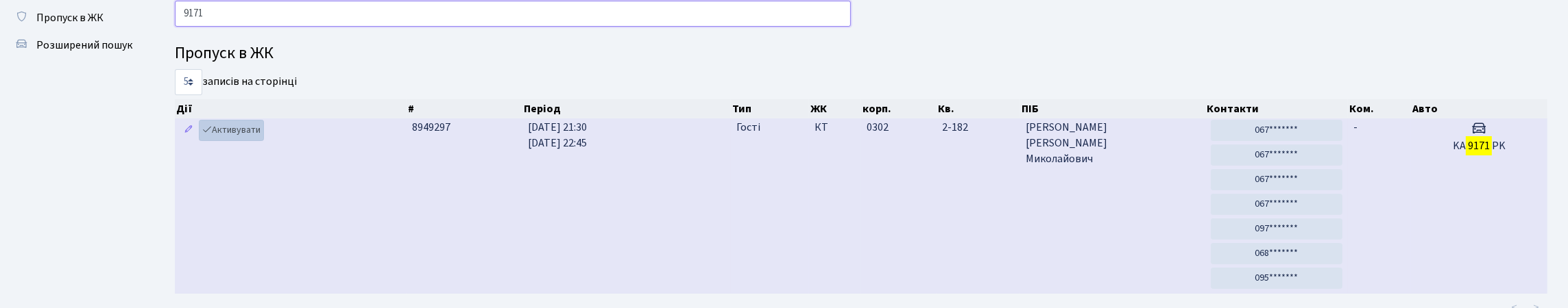
type input "9171"
click at [242, 141] on link "Активувати" at bounding box center [231, 130] width 65 height 21
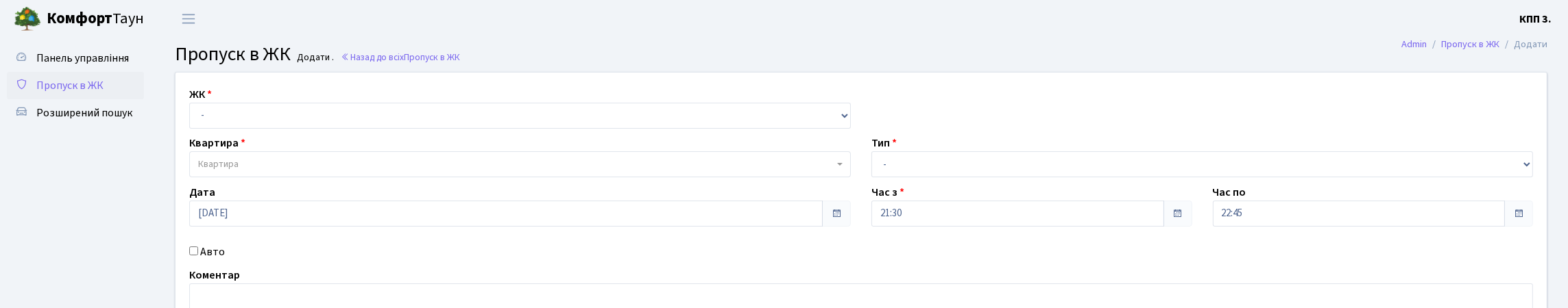
click at [193, 119] on select "- КТ, вул. Регенераторна, 4 КТ2, просп. [STREET_ADDRESS] [STREET_ADDRESS] [PERS…" at bounding box center [520, 115] width 662 height 26
click at [312, 128] on select "- КТ, вул. Регенераторна, 4 КТ2, просп. [STREET_ADDRESS] [STREET_ADDRESS] [PERS…" at bounding box center [520, 115] width 662 height 26
select select "271"
click at [193, 119] on select "- КТ, вул. Регенераторна, 4 КТ2, просп. Соборності, 17 КТ3, вул. Березнева, 16 …" at bounding box center [520, 115] width 662 height 26
select select
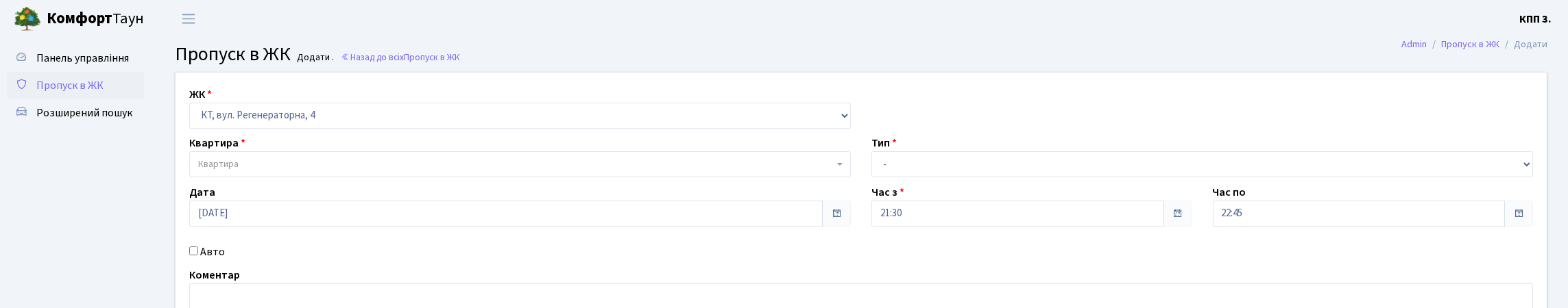
click at [320, 171] on span "Квартира" at bounding box center [516, 165] width 636 height 14
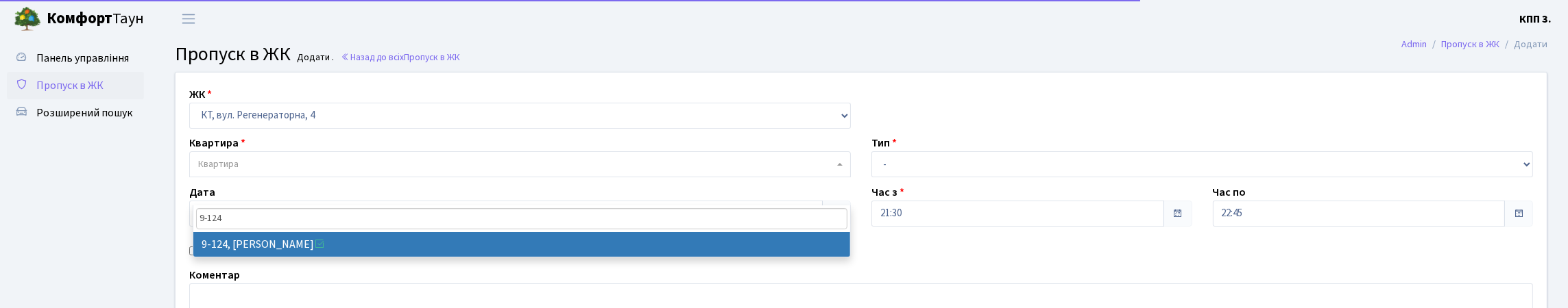
type input "9-124"
select select "6474"
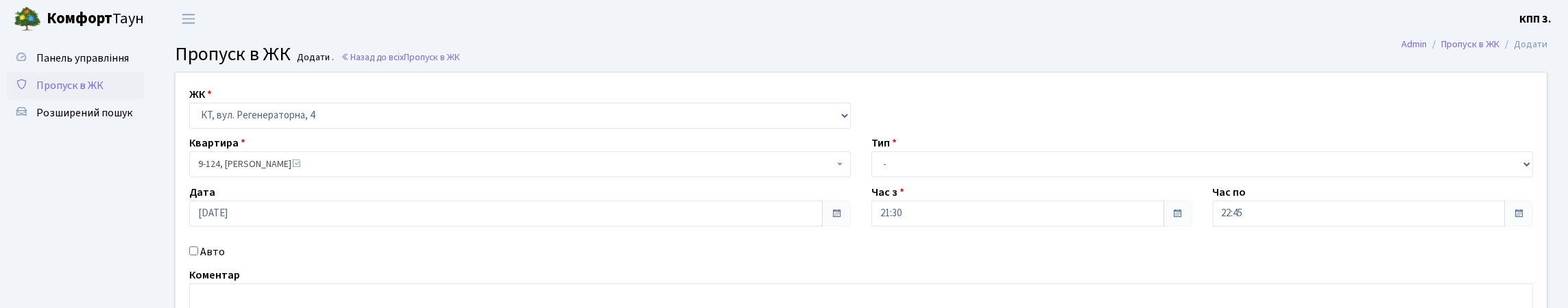
click at [932, 177] on div "Тип - Доставка Таксі Гості Сервіс" at bounding box center [1201, 155] width 682 height 43
click at [928, 177] on select "- Доставка Таксі Гості Сервіс" at bounding box center [1202, 164] width 662 height 26
select select "1"
click at [871, 177] on select "- Доставка Таксі Гості Сервіс" at bounding box center [1202, 164] width 662 height 26
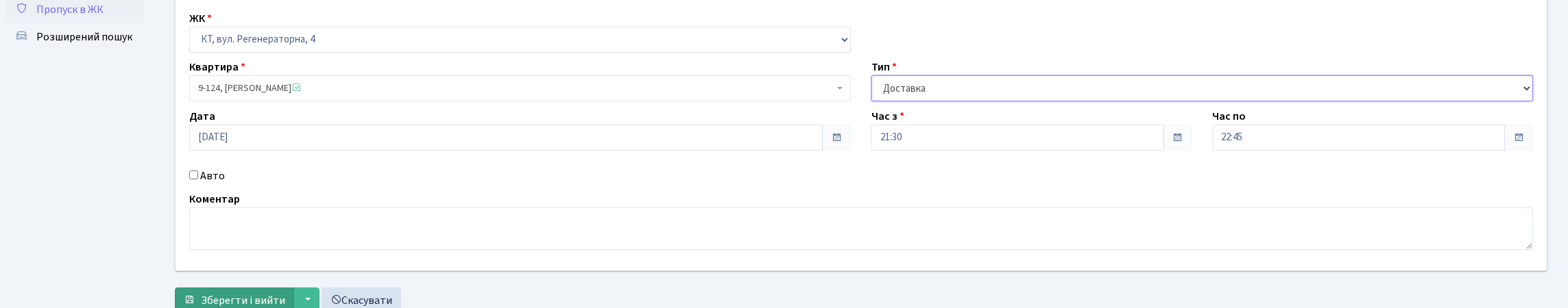
scroll to position [211, 0]
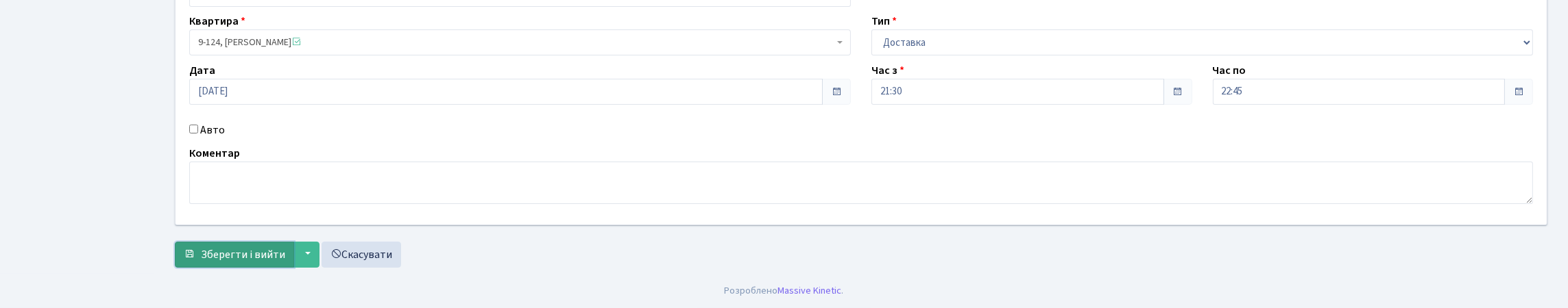
drag, startPoint x: 195, startPoint y: 260, endPoint x: 222, endPoint y: 252, distance: 28.2
click at [199, 259] on button "Зберегти і вийти" at bounding box center [234, 255] width 119 height 26
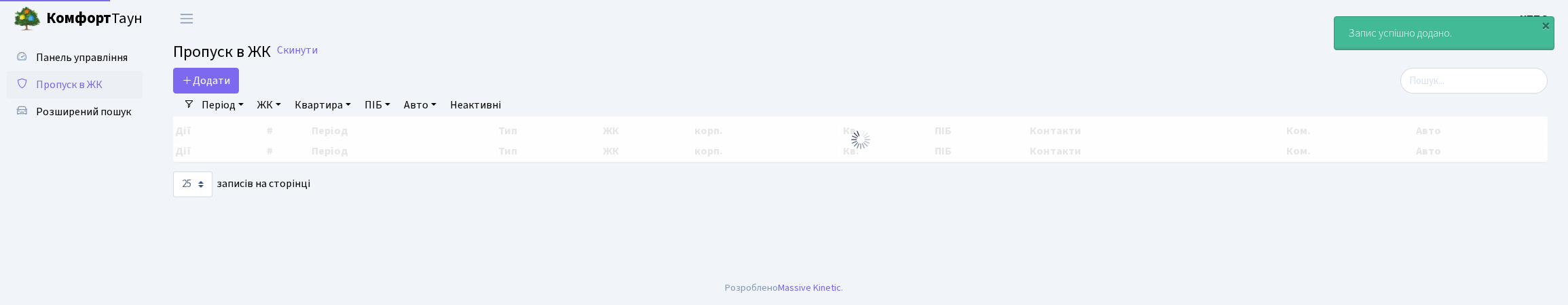
select select "25"
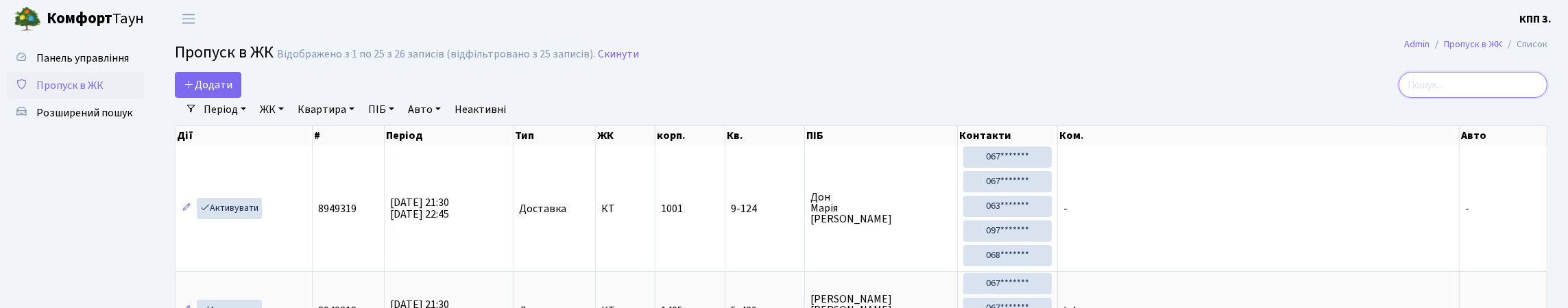
click at [1458, 97] on input "search" at bounding box center [1472, 85] width 149 height 26
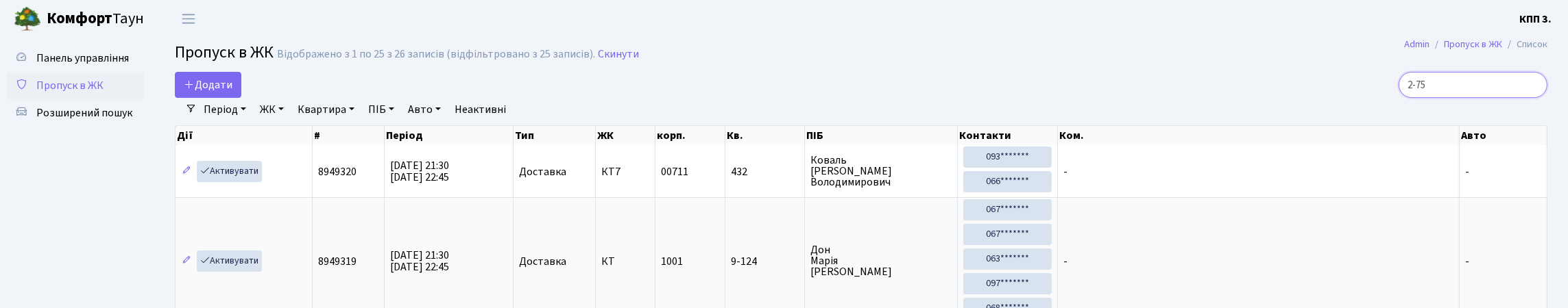
type input "2-758"
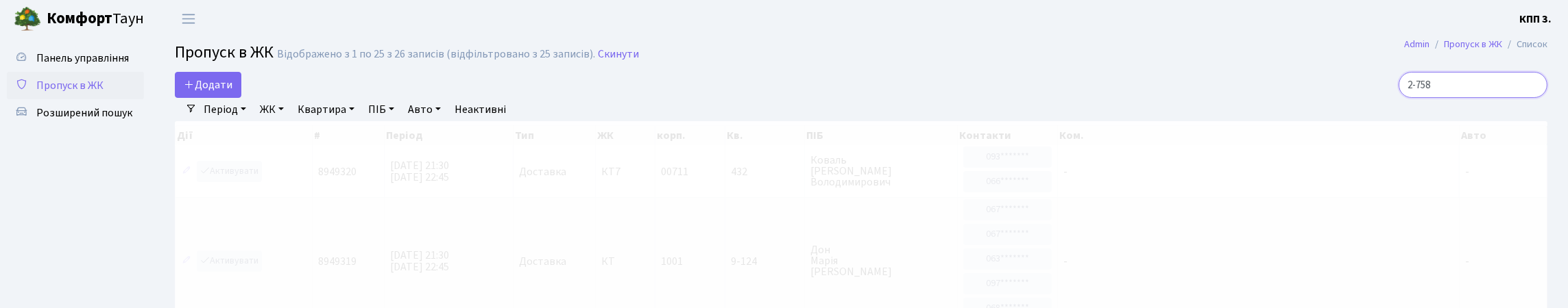
drag, startPoint x: 1440, startPoint y: 95, endPoint x: 1346, endPoint y: 127, distance: 99.3
type input "9-117"
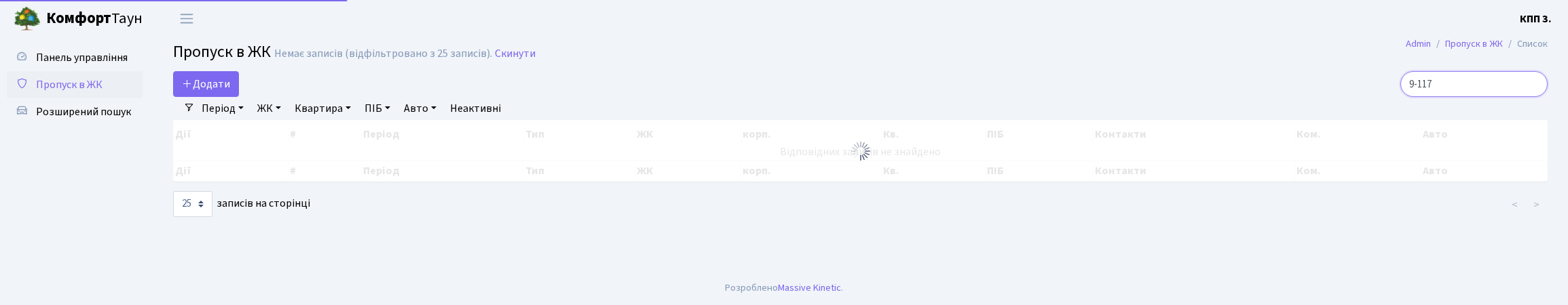
click at [1533, 96] on input "9-117" at bounding box center [1473, 84] width 147 height 26
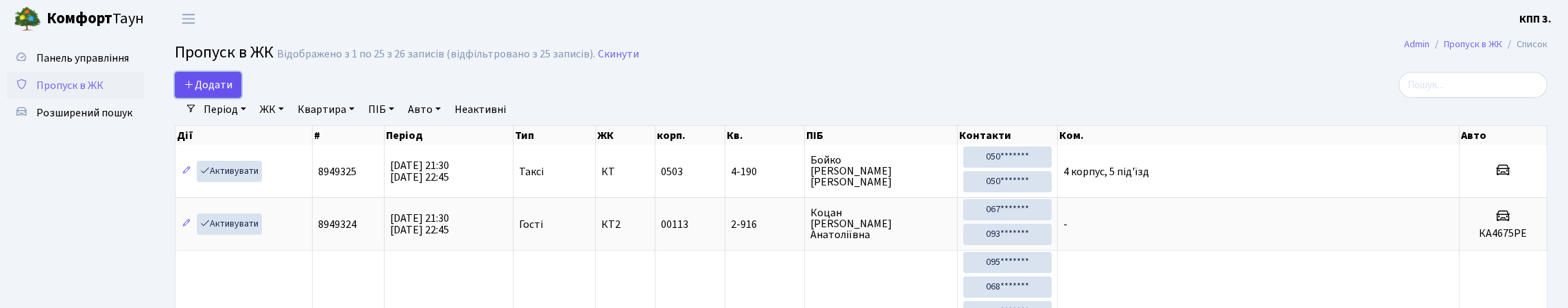
click at [211, 93] on span "Додати" at bounding box center [208, 84] width 49 height 15
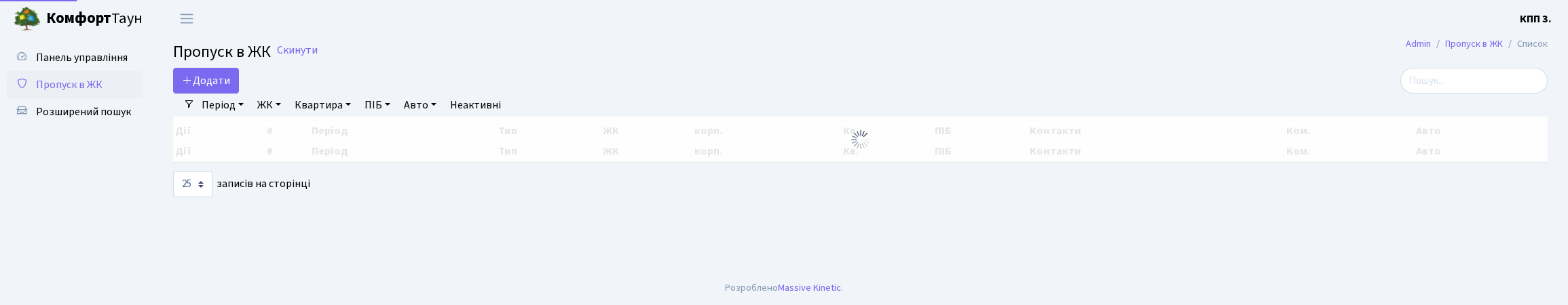
select select "25"
drag, startPoint x: 66, startPoint y: 72, endPoint x: 92, endPoint y: 77, distance: 26.5
click at [66, 65] on span "Панель управління" at bounding box center [82, 57] width 92 height 15
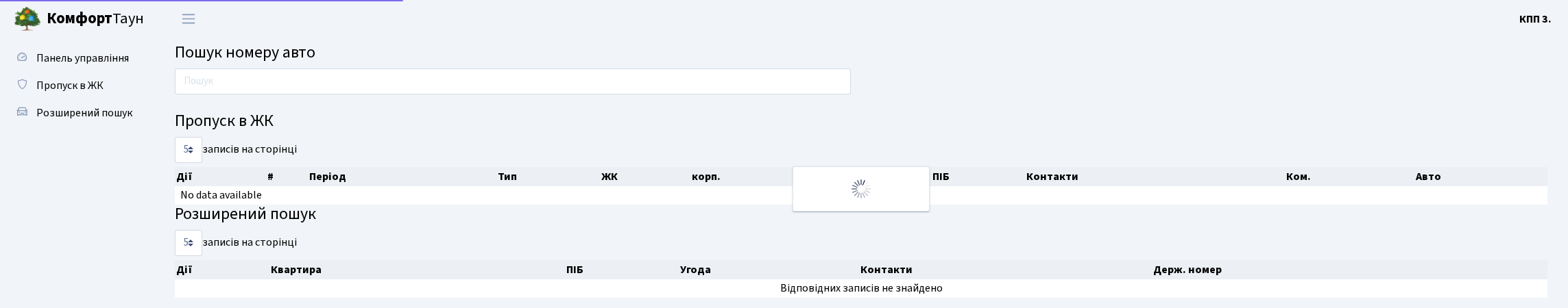
click at [269, 95] on input "text" at bounding box center [513, 82] width 676 height 26
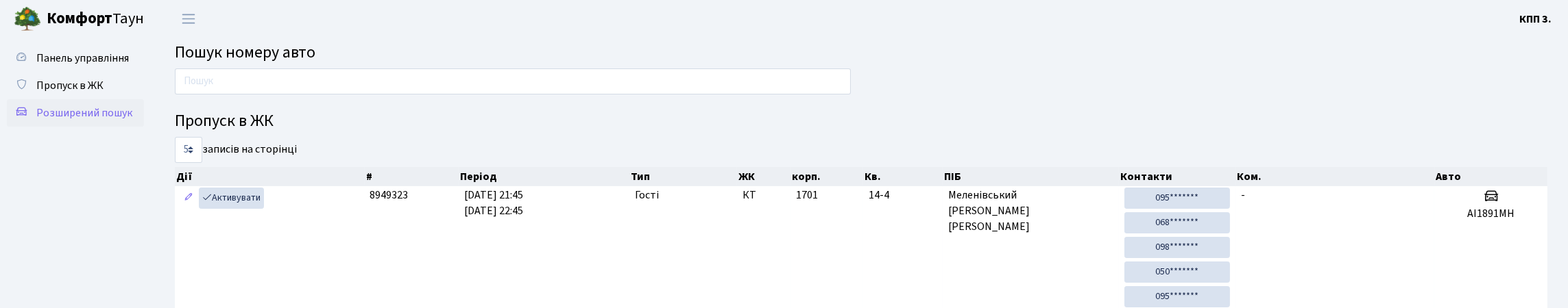
click at [110, 121] on span "Розширений пошук" at bounding box center [84, 113] width 96 height 15
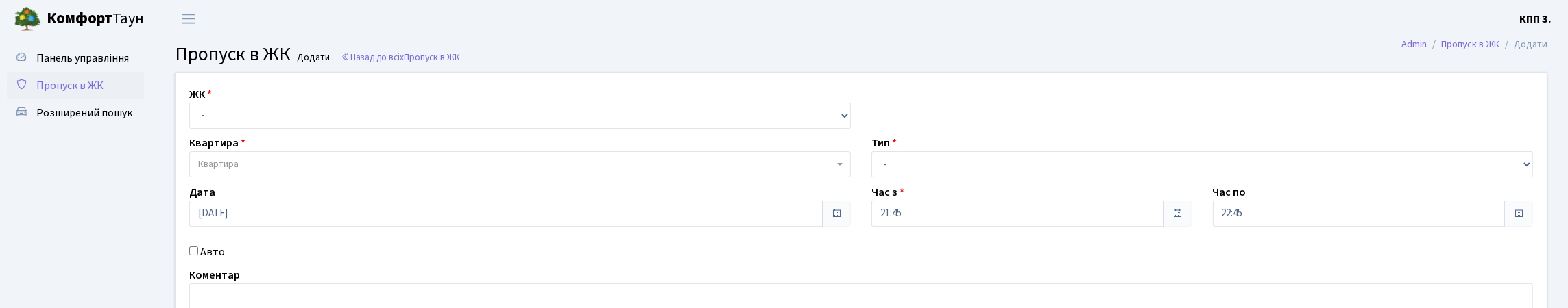
select select "271"
click at [193, 119] on select "- КТ, вул. Регенераторна, 4 КТ2, просп. [STREET_ADDRESS] [STREET_ADDRESS] [PERS…" at bounding box center [520, 115] width 662 height 26
select select
click at [300, 171] on span "Квартира" at bounding box center [516, 165] width 636 height 14
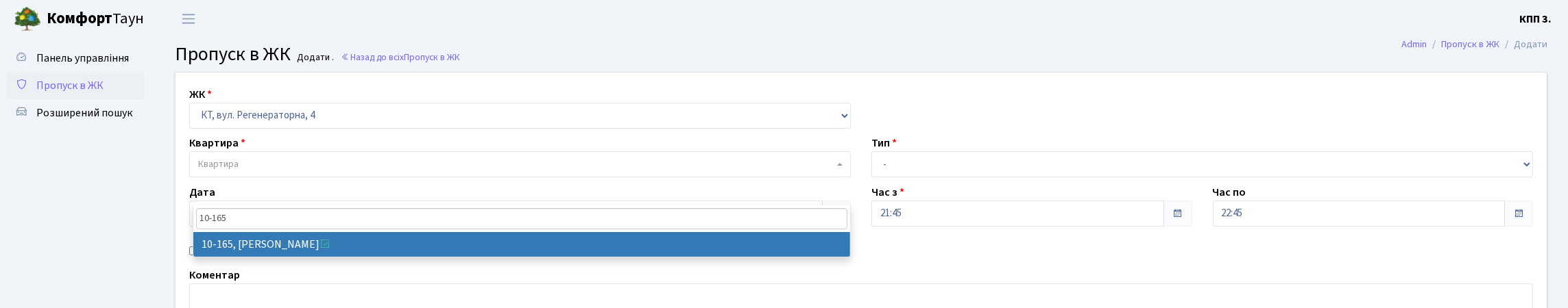
type input "10-165"
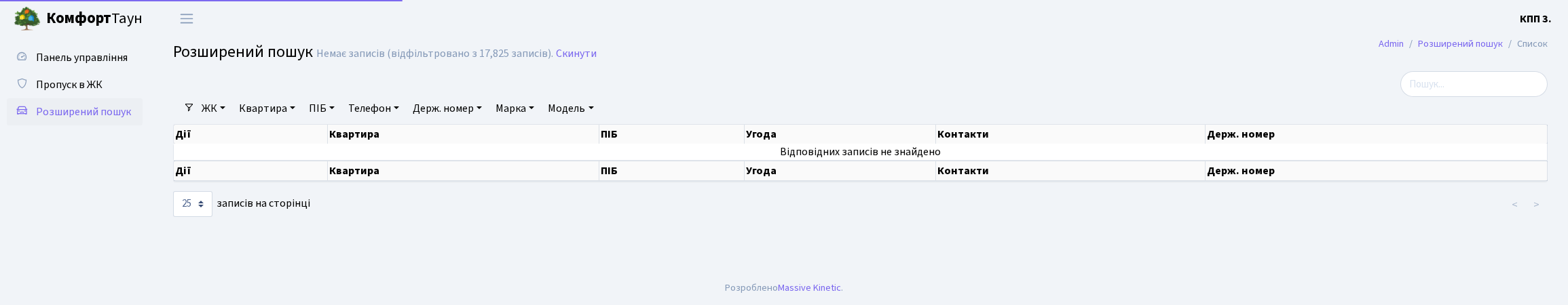
select select "25"
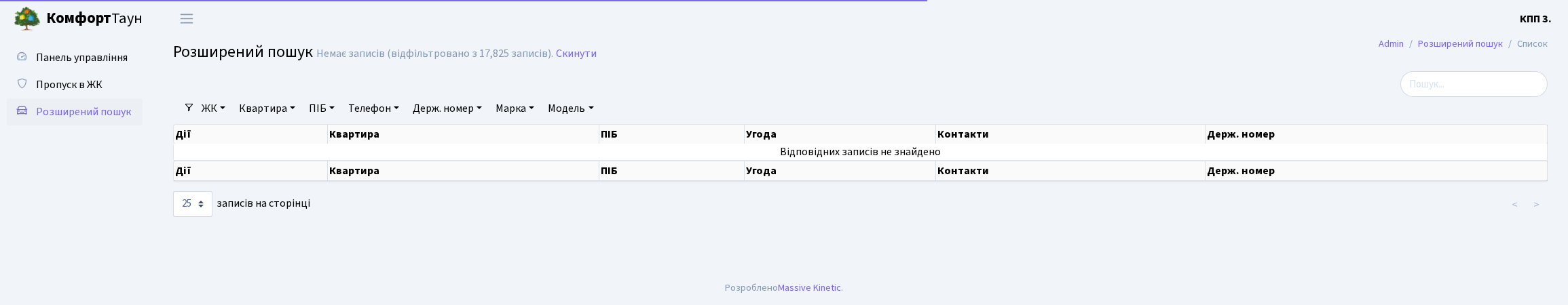
click at [282, 120] on link "Квартира" at bounding box center [267, 108] width 67 height 23
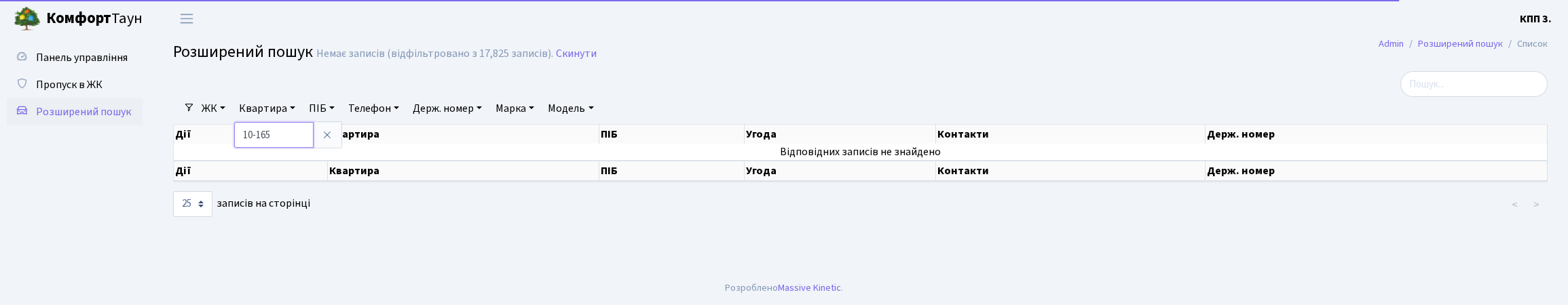
type input "10-165"
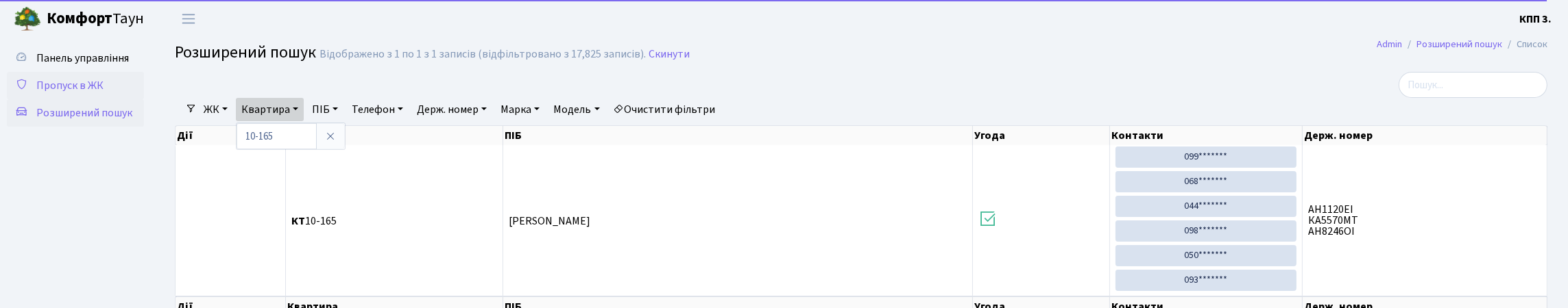
click at [103, 93] on span "Пропуск в ЖК" at bounding box center [69, 85] width 67 height 15
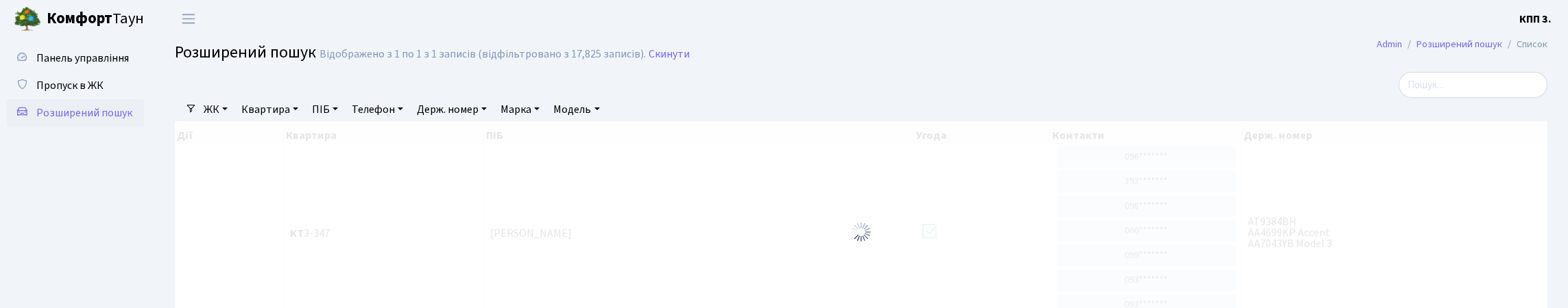
select select "25"
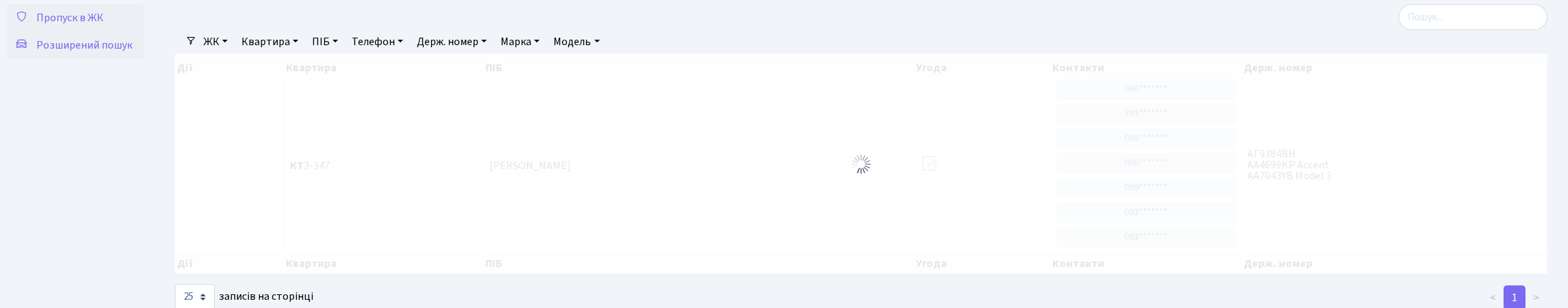
click at [63, 25] on span "Пропуск в ЖК" at bounding box center [69, 17] width 67 height 15
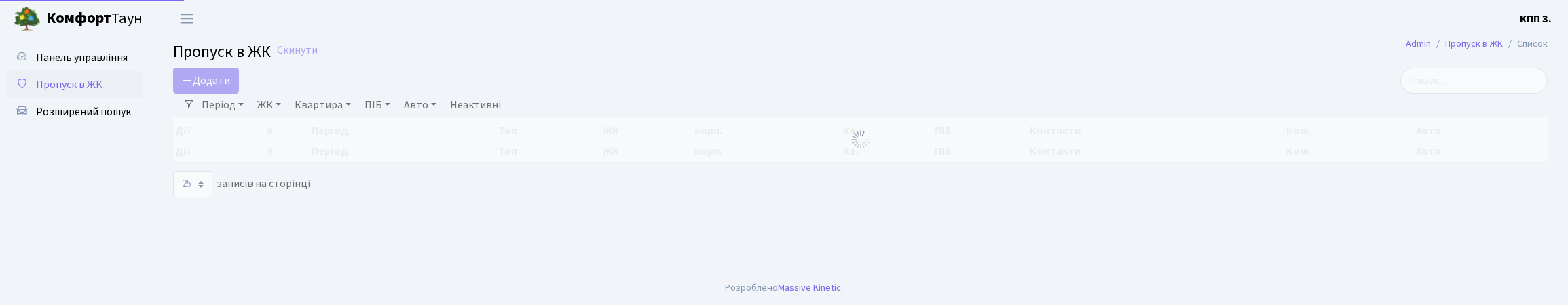
select select "25"
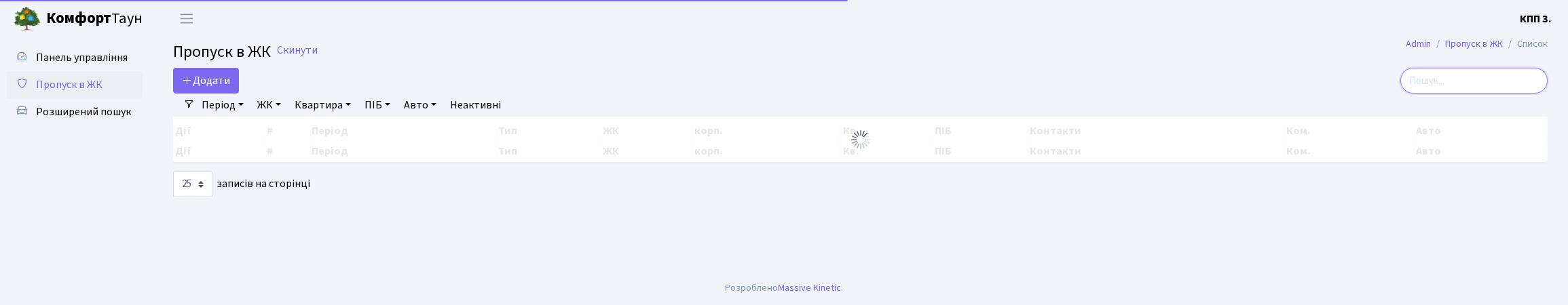
click at [1435, 94] on input "search" at bounding box center [1473, 81] width 147 height 26
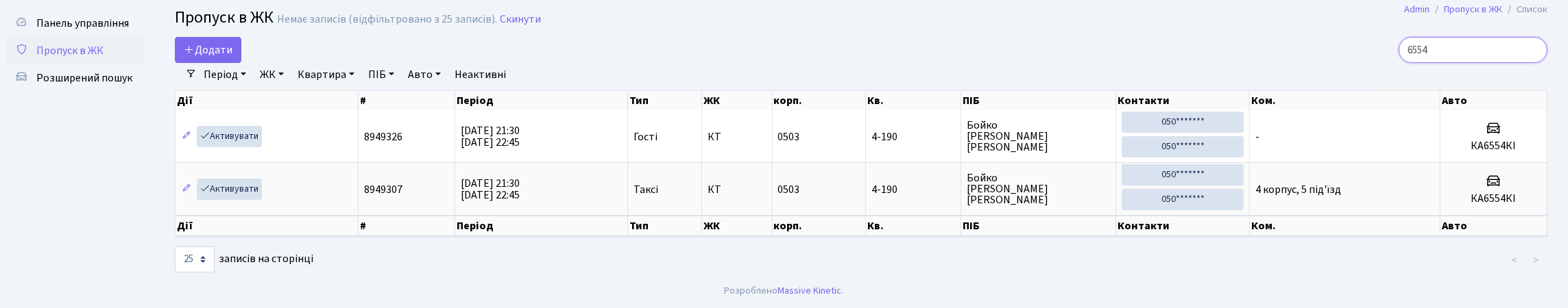
scroll to position [68, 0]
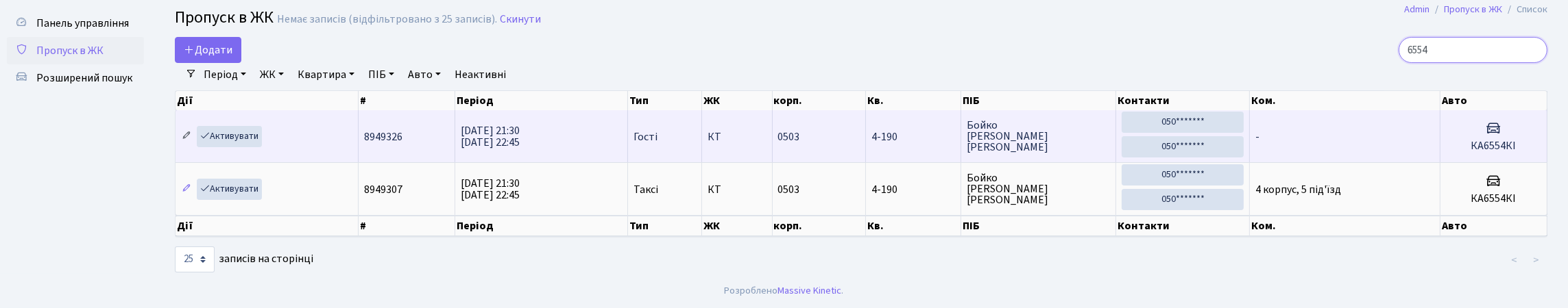
type input "6554"
click at [187, 131] on icon at bounding box center [186, 135] width 10 height 10
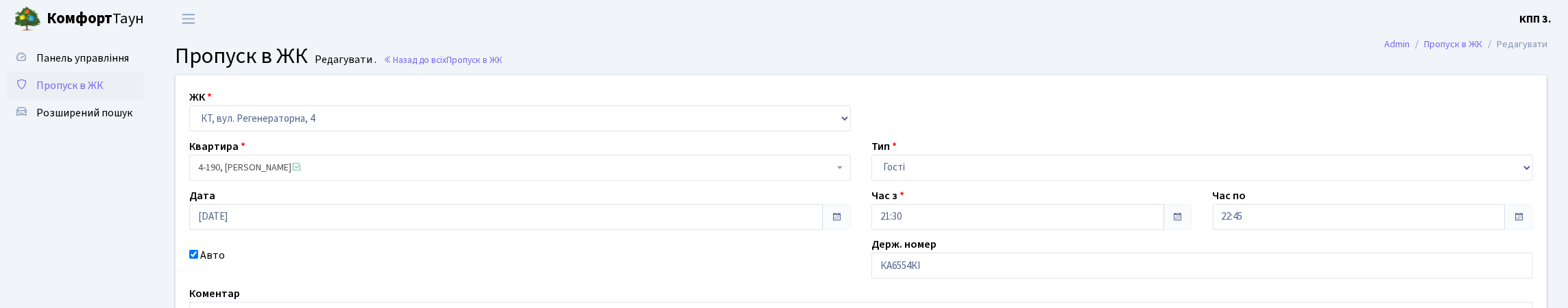
scroll to position [233, 0]
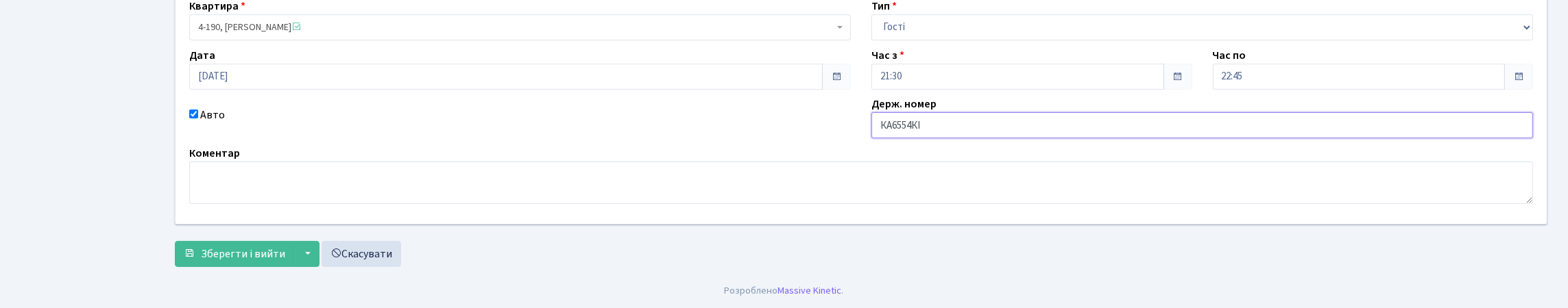
click at [948, 112] on input "КА6554КІ" at bounding box center [1202, 125] width 662 height 26
type input "КА6554ІЕ"
click at [175, 241] on button "Зберегти і вийти" at bounding box center [234, 254] width 119 height 26
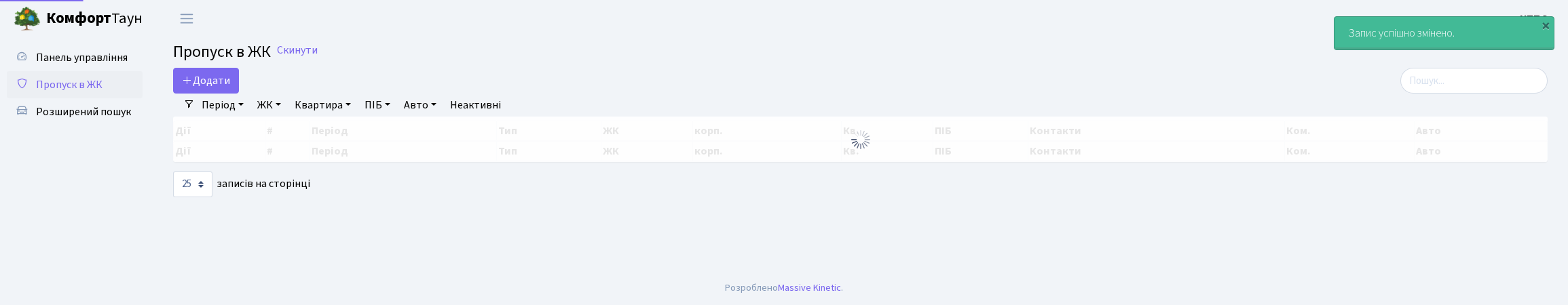
select select "25"
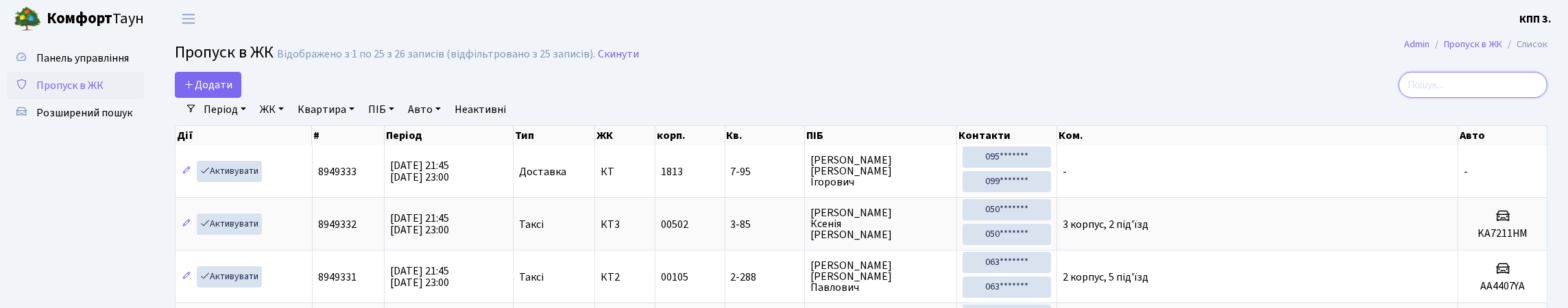
click at [1425, 94] on input "search" at bounding box center [1472, 85] width 149 height 26
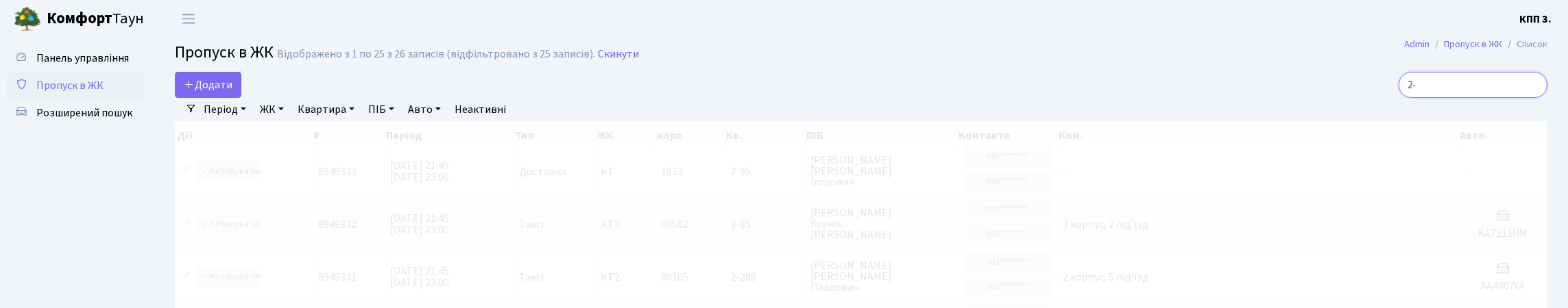
type input "2"
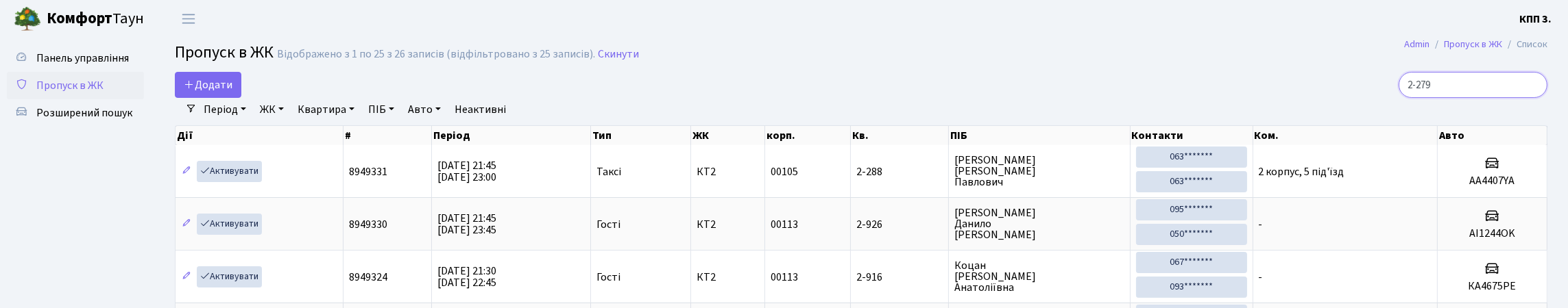
type input "2-279"
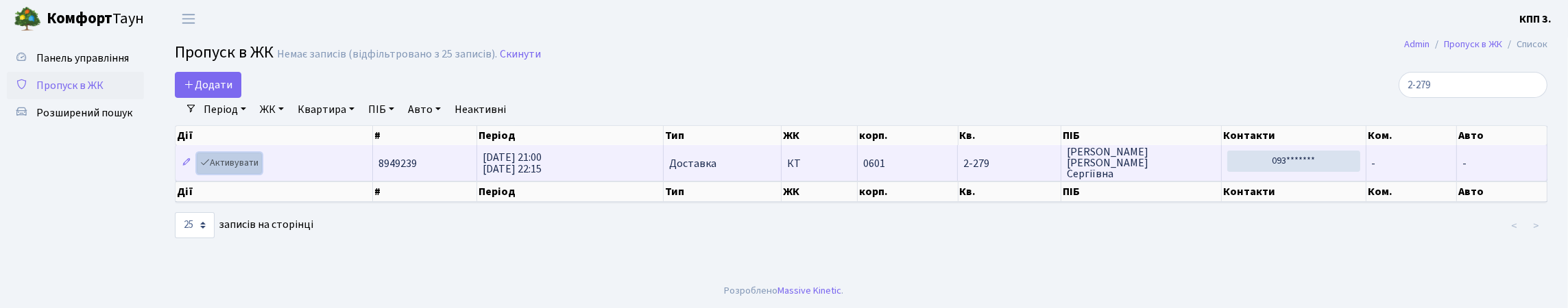
click at [261, 174] on link "Активувати" at bounding box center [229, 163] width 65 height 21
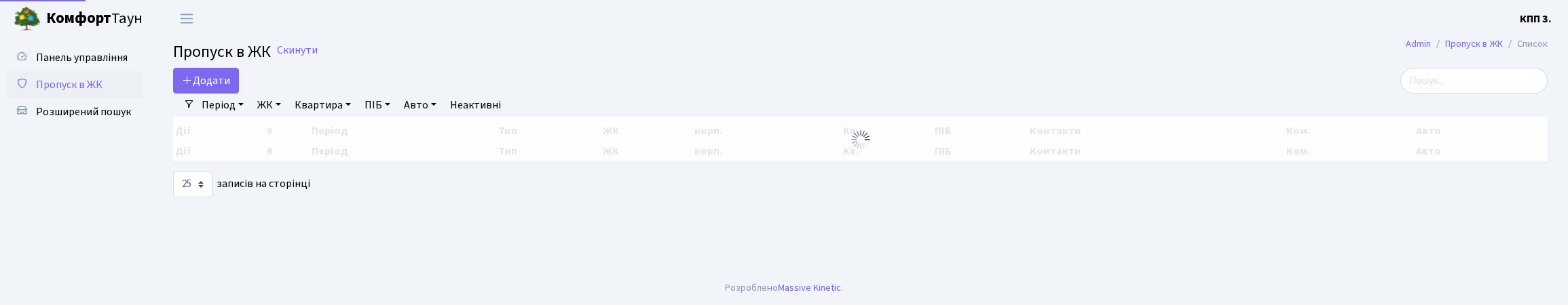
select select "25"
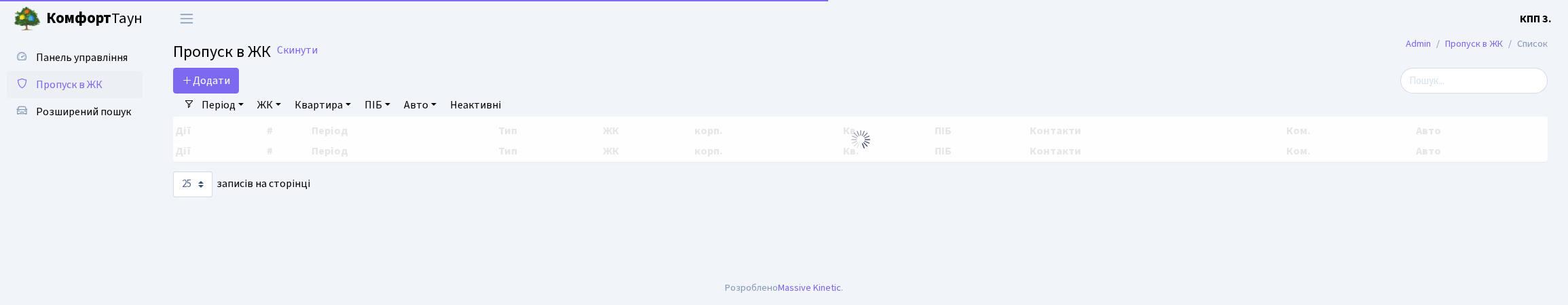
click at [1412, 63] on h2 "Пропуск в ЖК Скинути" at bounding box center [860, 52] width 1374 height 20
click at [1421, 81] on input "search" at bounding box center [1473, 81] width 147 height 26
click at [1421, 82] on input "search" at bounding box center [1473, 81] width 147 height 26
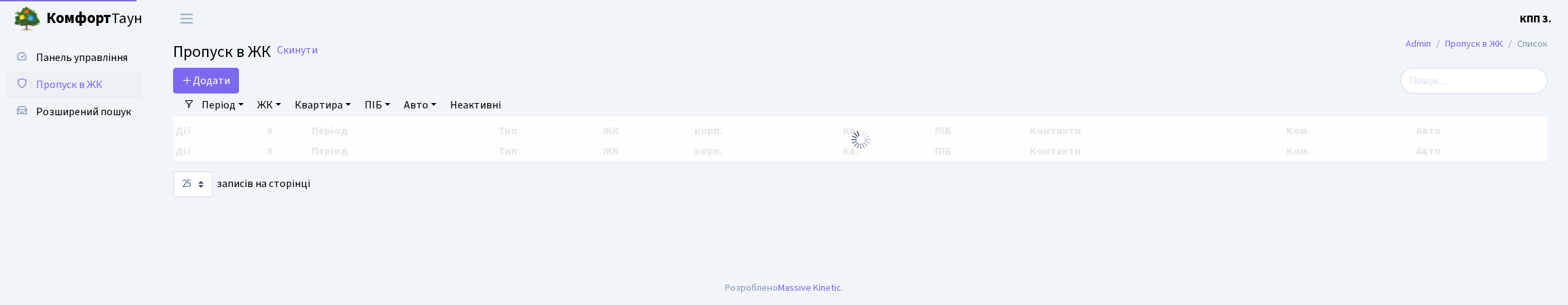
select select "25"
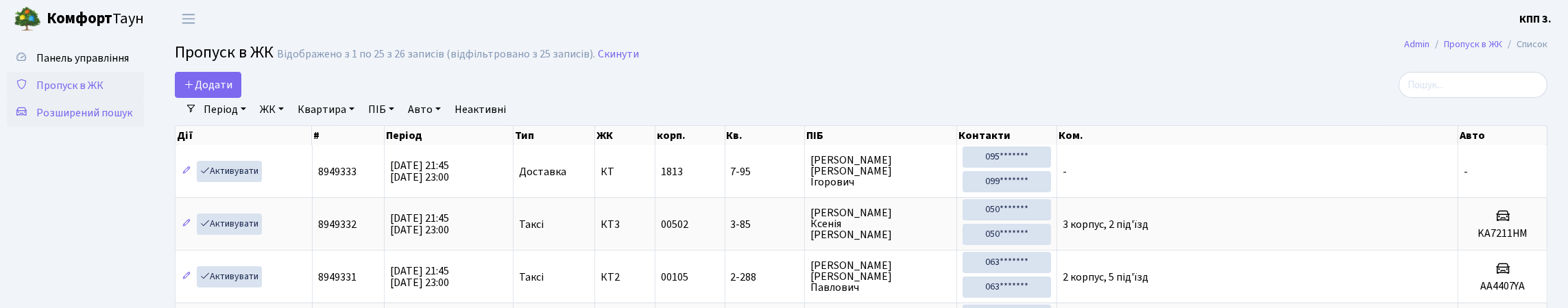
click at [60, 121] on span "Розширений пошук" at bounding box center [84, 113] width 96 height 15
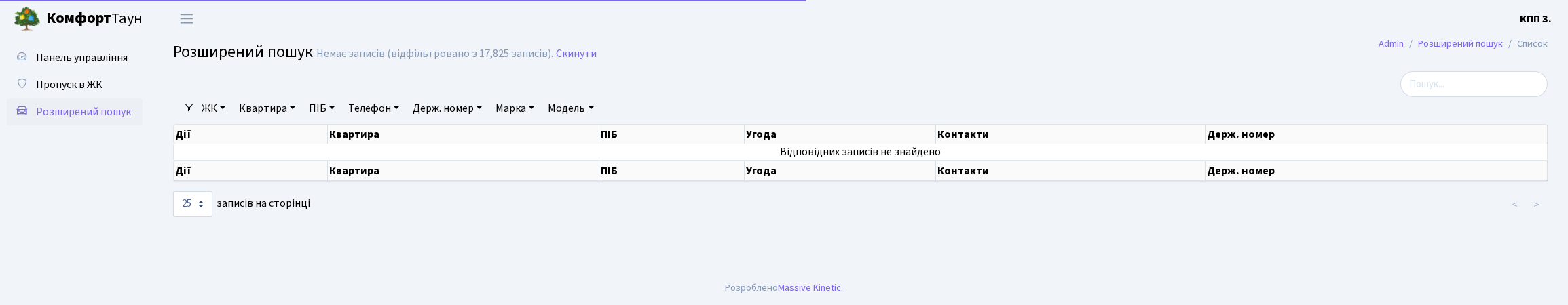
select select "25"
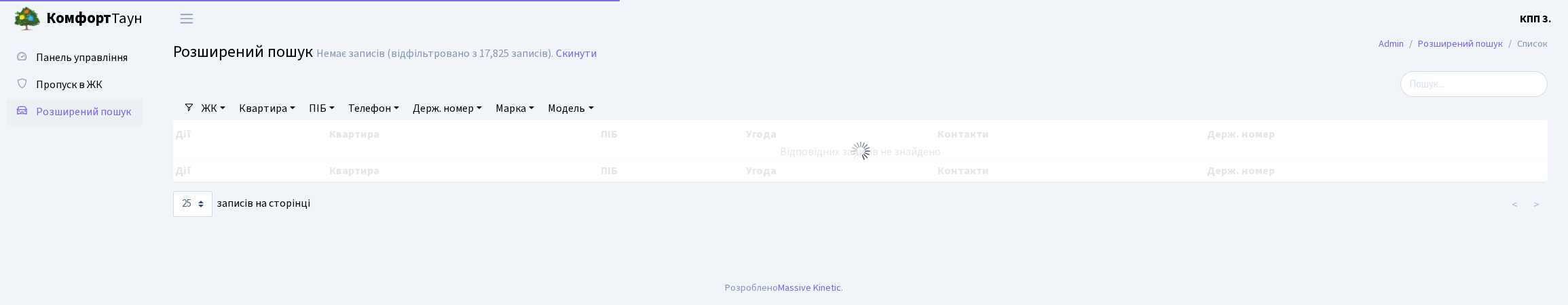
click at [301, 120] on link "Квартира" at bounding box center [267, 108] width 67 height 23
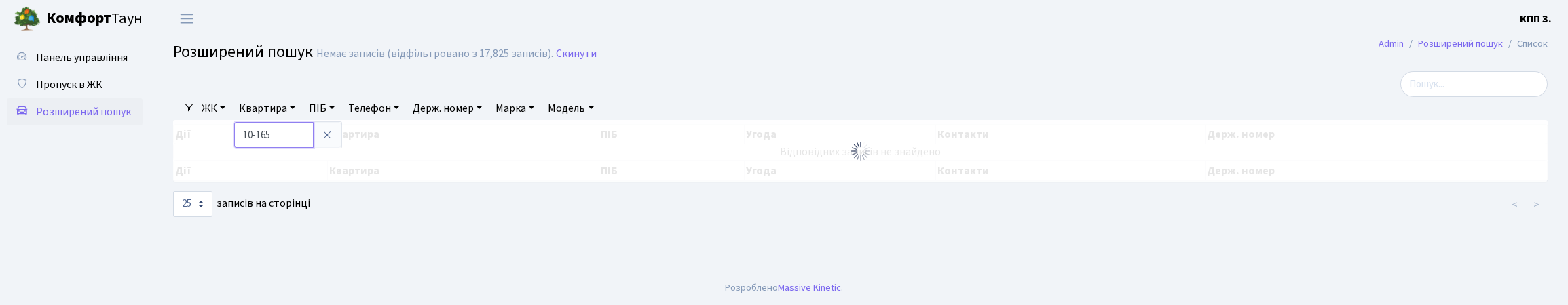
type input "10-165"
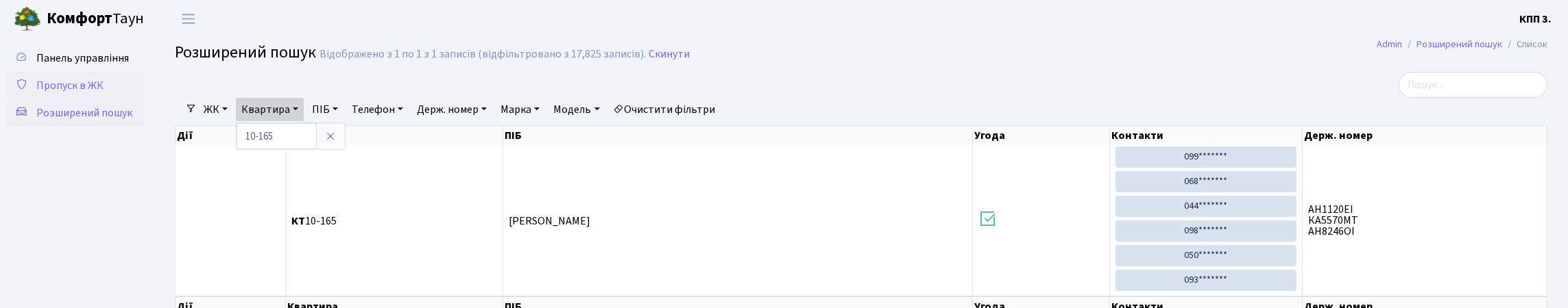
click at [103, 93] on span "Пропуск в ЖК" at bounding box center [69, 85] width 67 height 15
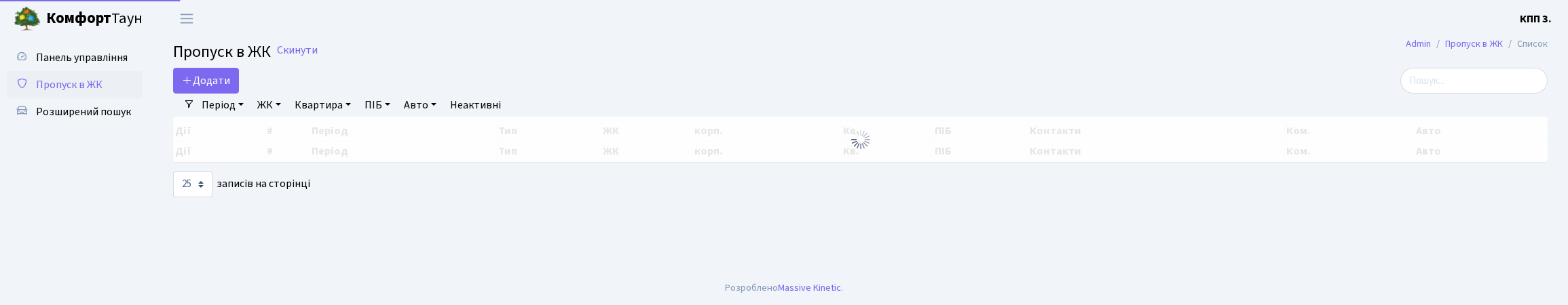
select select "25"
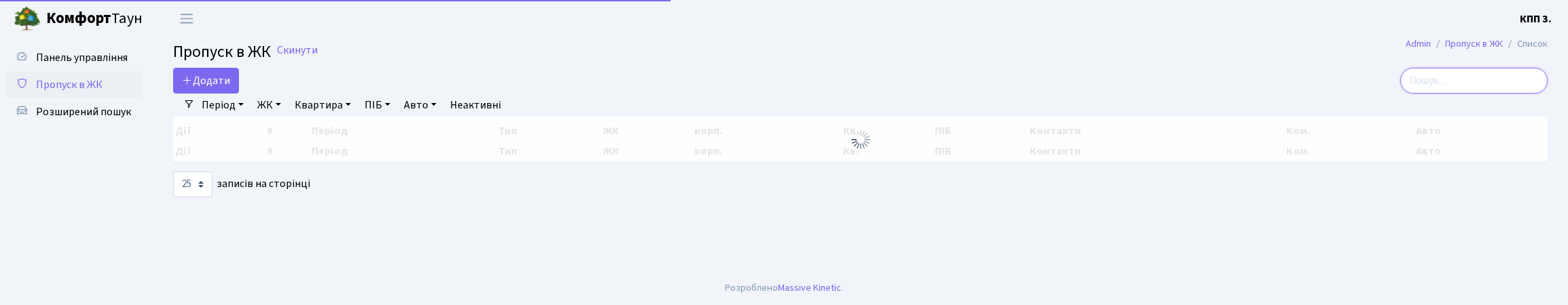
click at [1476, 91] on input "search" at bounding box center [1473, 81] width 147 height 26
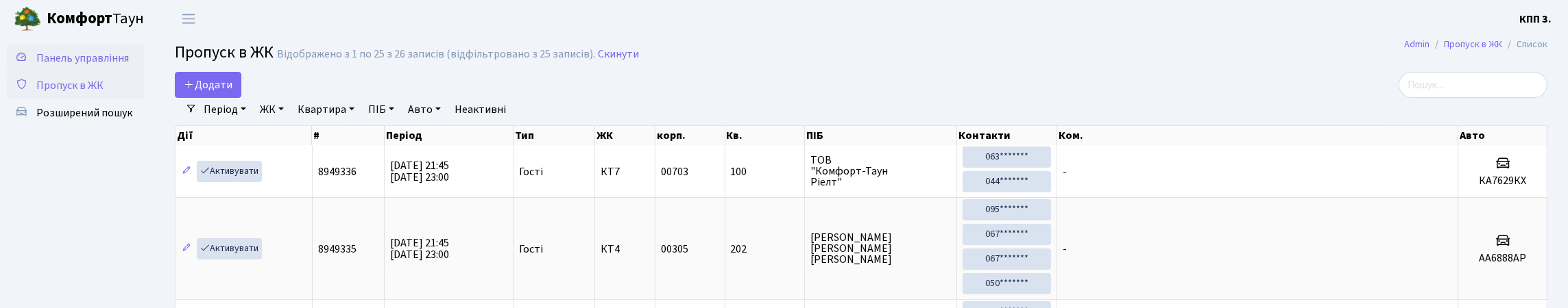
click at [96, 54] on link "Панель управління" at bounding box center [76, 58] width 137 height 28
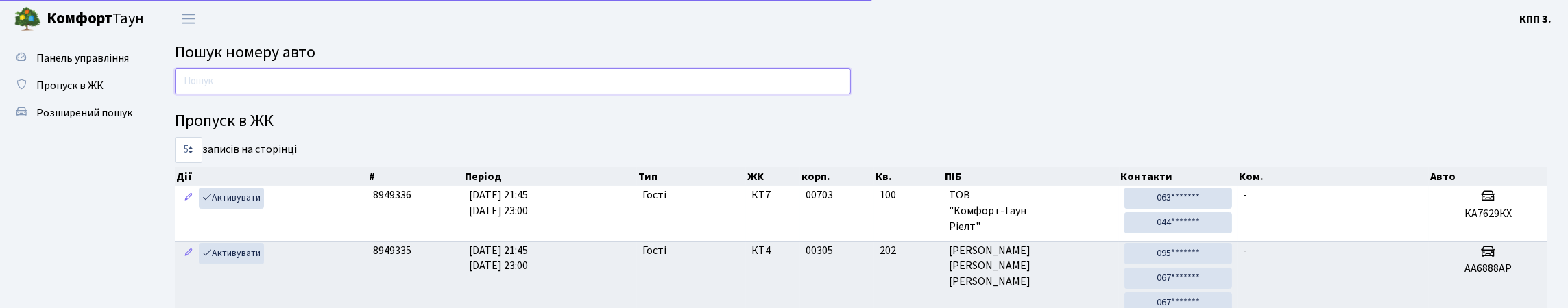
click at [275, 94] on input "text" at bounding box center [513, 82] width 676 height 26
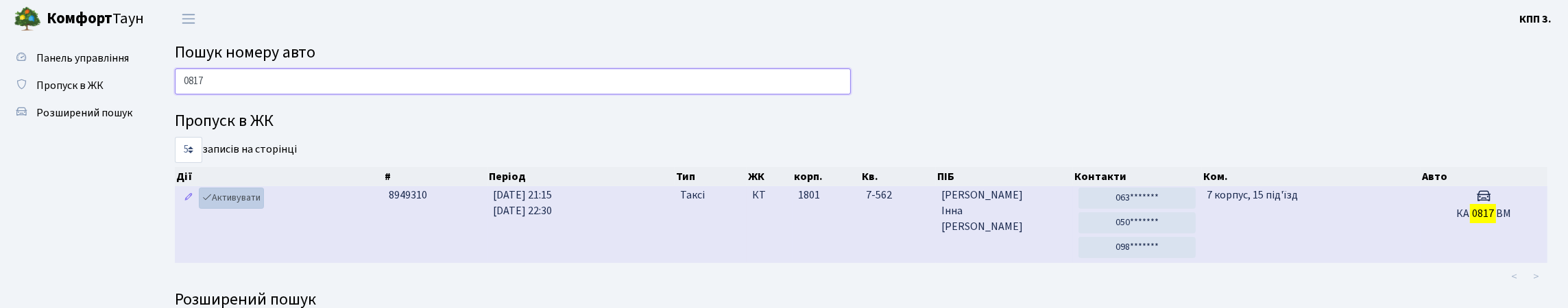
type input "0817"
click at [250, 209] on link "Активувати" at bounding box center [231, 198] width 65 height 21
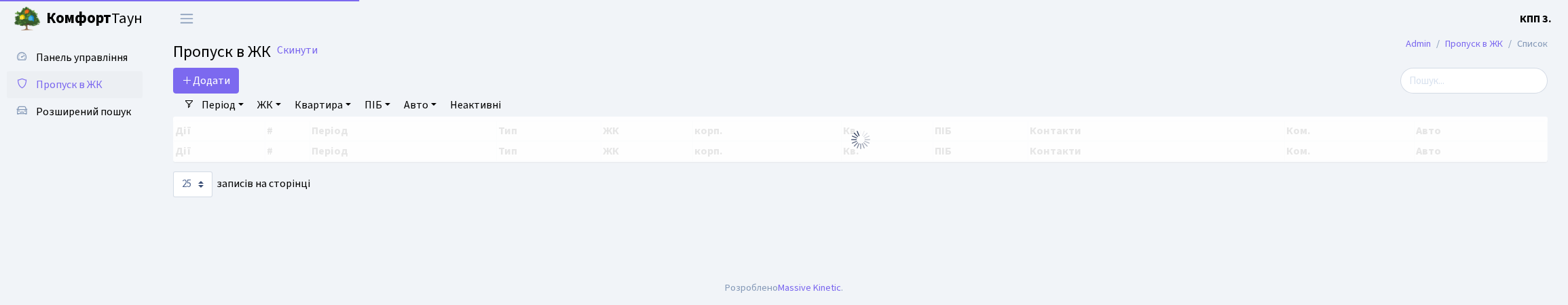
select select "25"
click at [58, 53] on span "Панель управління" at bounding box center [82, 57] width 92 height 15
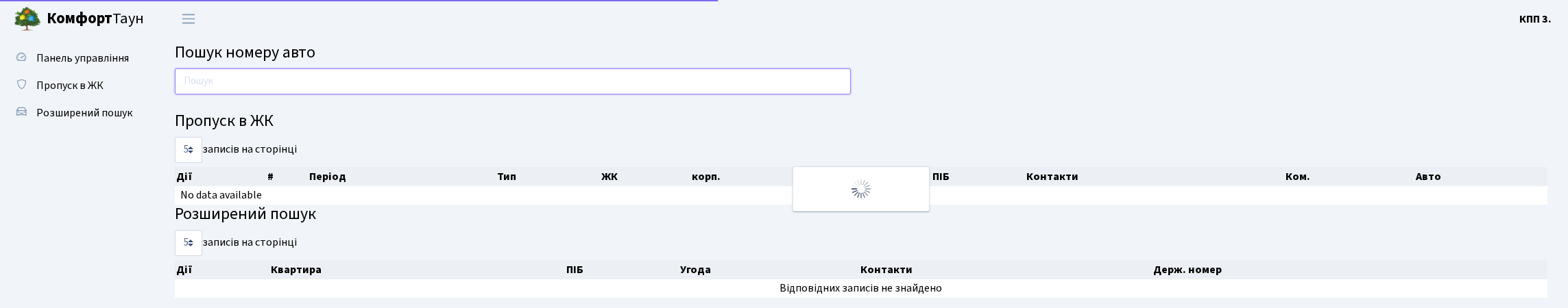
drag, startPoint x: 0, startPoint y: 0, endPoint x: 282, endPoint y: 101, distance: 299.5
click at [281, 95] on input "text" at bounding box center [513, 82] width 676 height 26
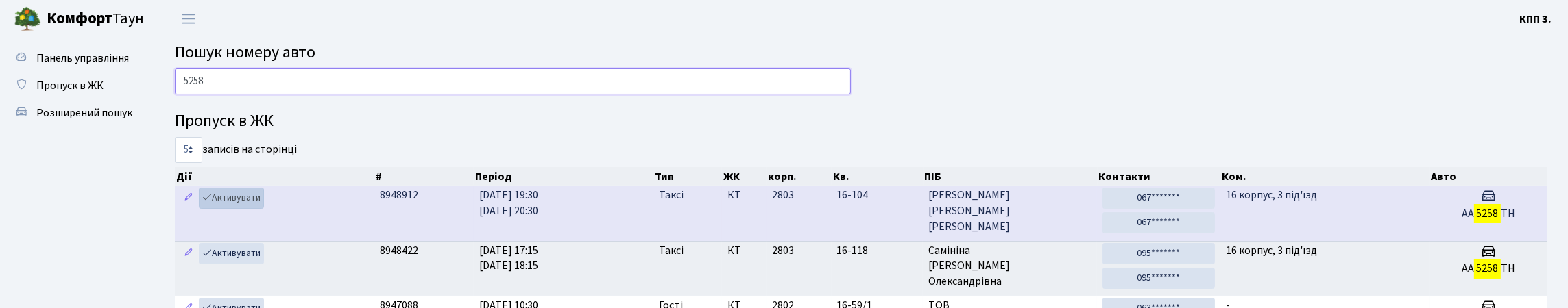
type input "5258"
click at [248, 209] on link "Активувати" at bounding box center [231, 198] width 65 height 21
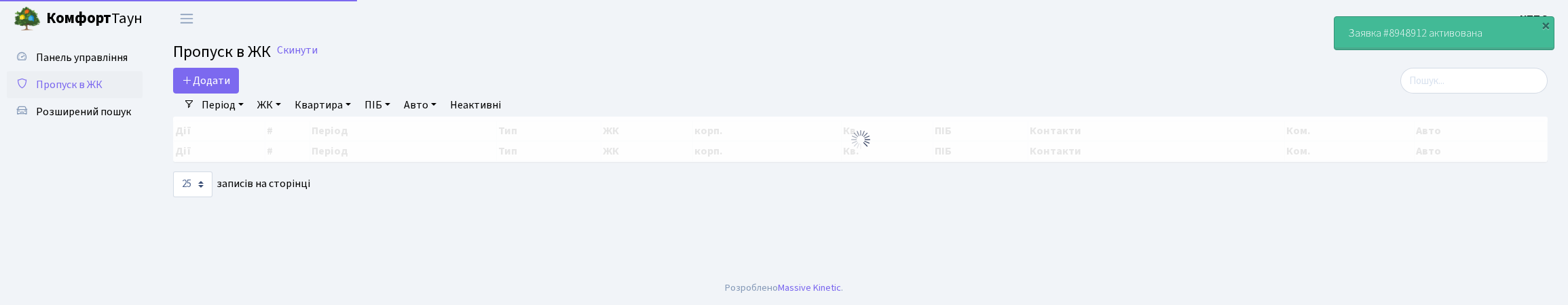
select select "25"
click at [90, 71] on link "Панель управління" at bounding box center [75, 58] width 136 height 27
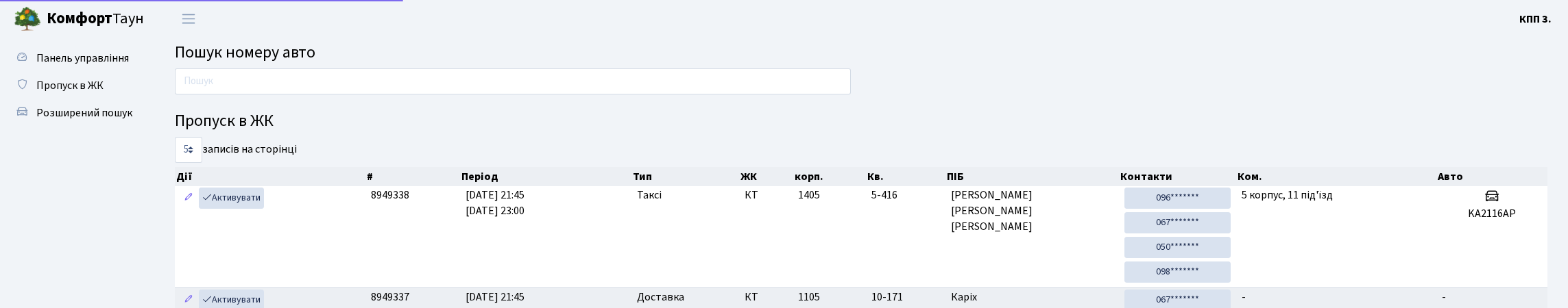
click at [268, 95] on input "text" at bounding box center [513, 82] width 676 height 26
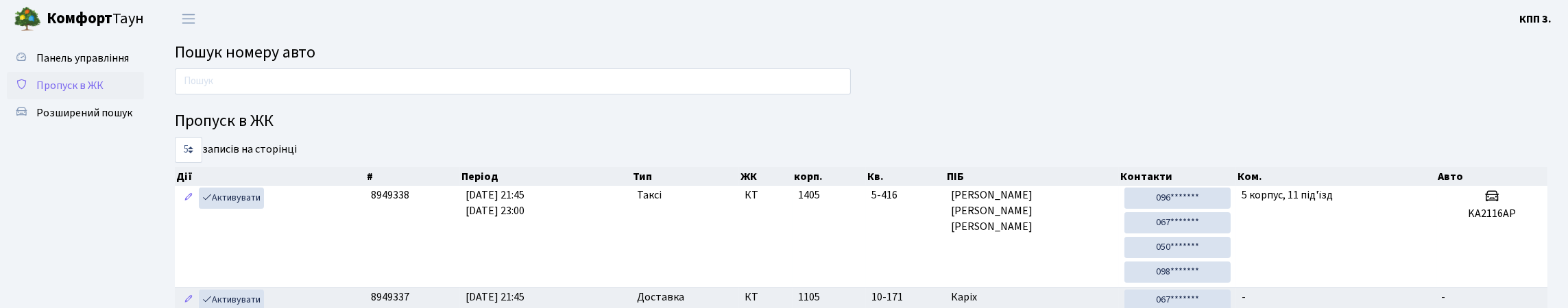
click at [67, 93] on span "Пропуск в ЖК" at bounding box center [69, 85] width 67 height 15
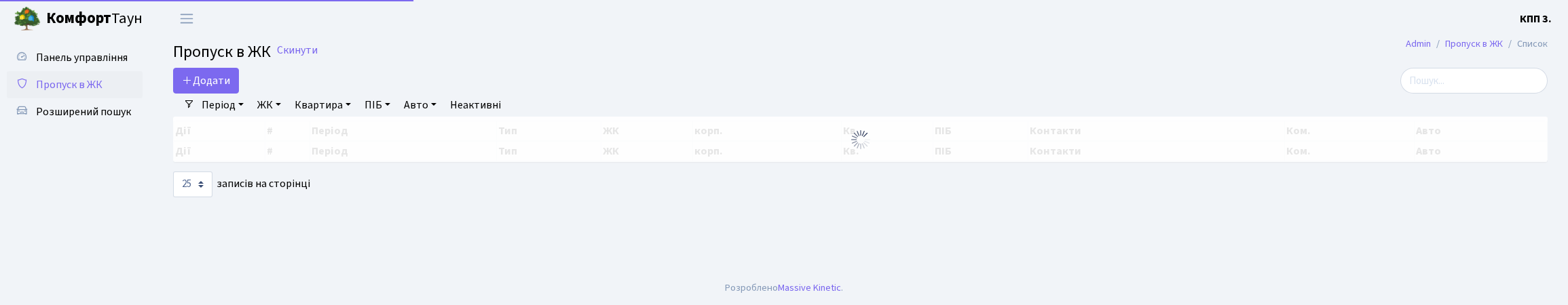
select select "25"
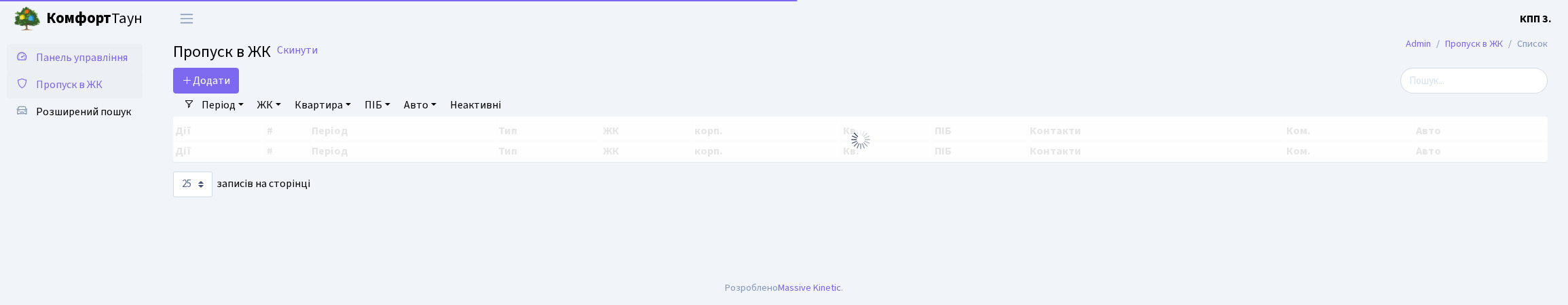
click at [58, 65] on span "Панель управління" at bounding box center [82, 57] width 92 height 15
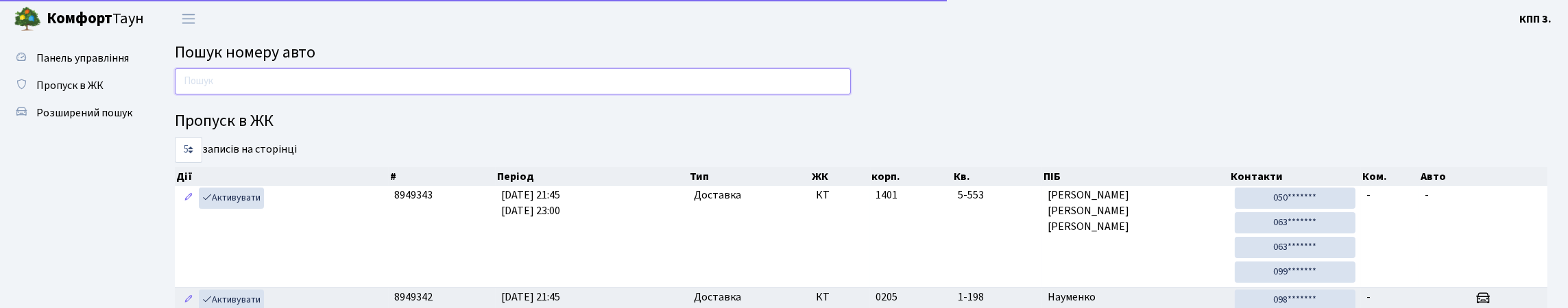
drag, startPoint x: 0, startPoint y: 0, endPoint x: 316, endPoint y: 99, distance: 331.1
click at [316, 95] on input "text" at bounding box center [513, 82] width 676 height 26
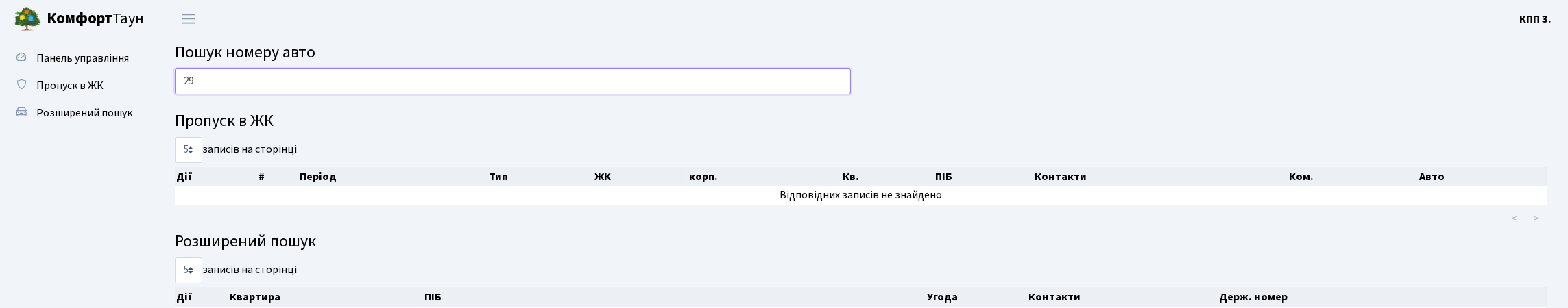
type input "2"
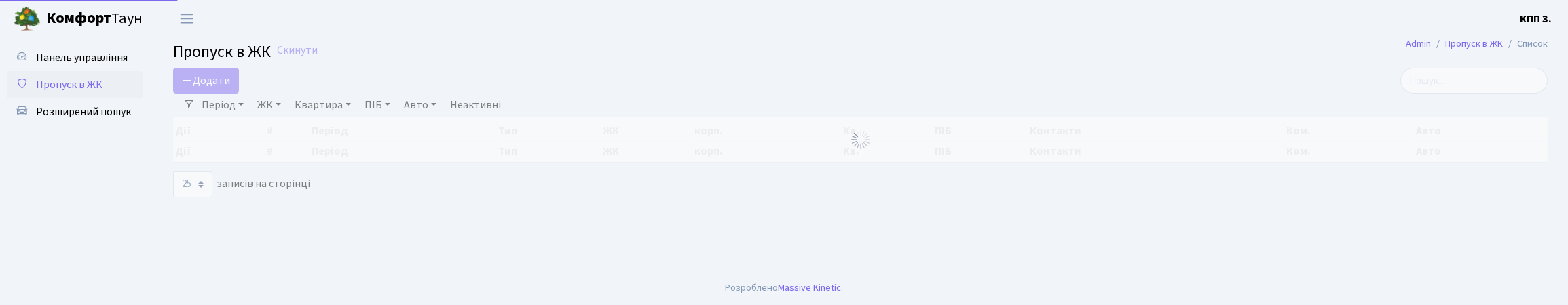
select select "25"
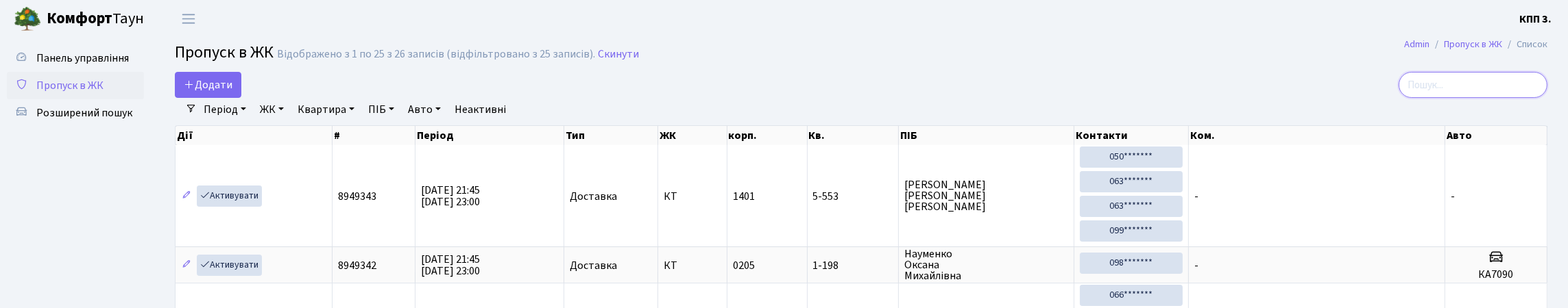
click at [1480, 89] on input "search" at bounding box center [1472, 85] width 149 height 26
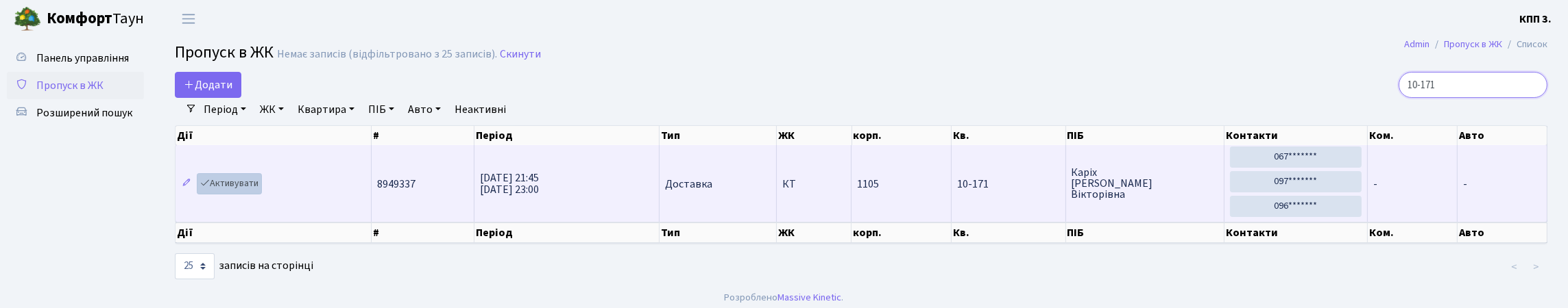
type input "10-171"
click at [258, 194] on link "Активувати" at bounding box center [229, 184] width 65 height 21
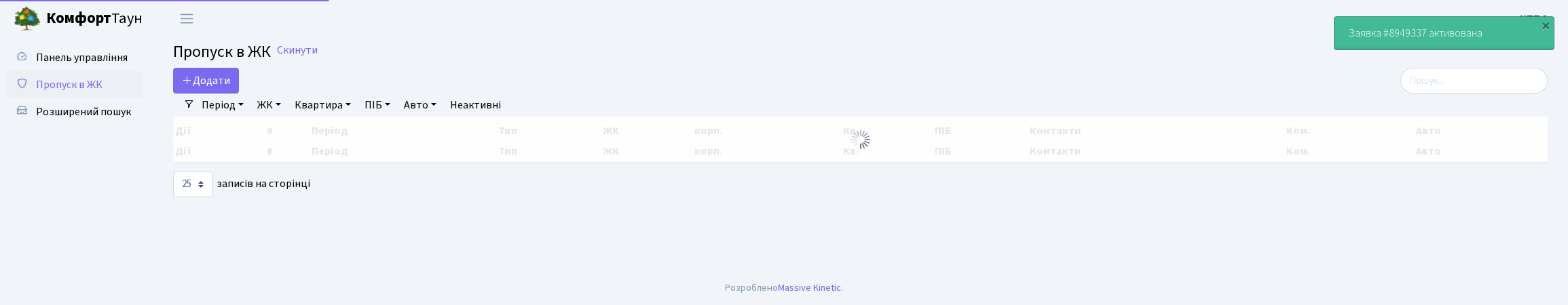
select select "25"
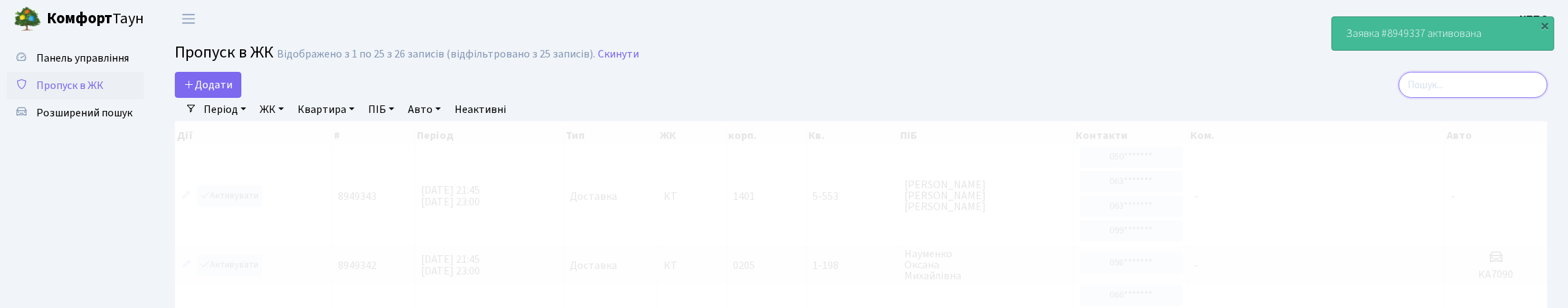
click at [1537, 98] on input "search" at bounding box center [1472, 85] width 149 height 26
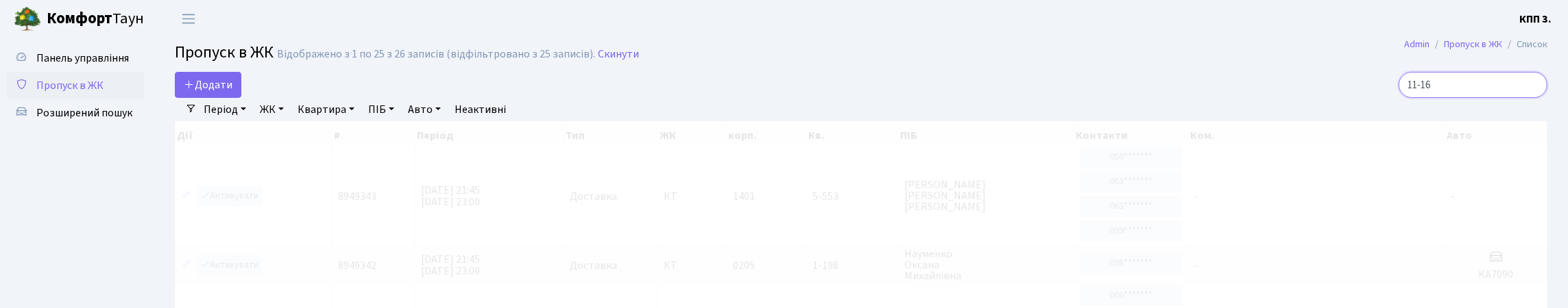
type input "11-162"
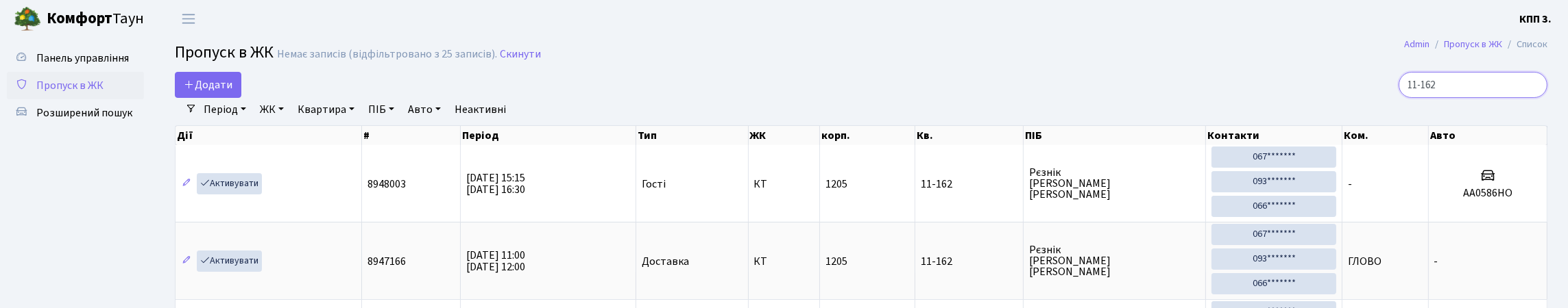
click at [1532, 97] on input "11-162" at bounding box center [1472, 85] width 149 height 26
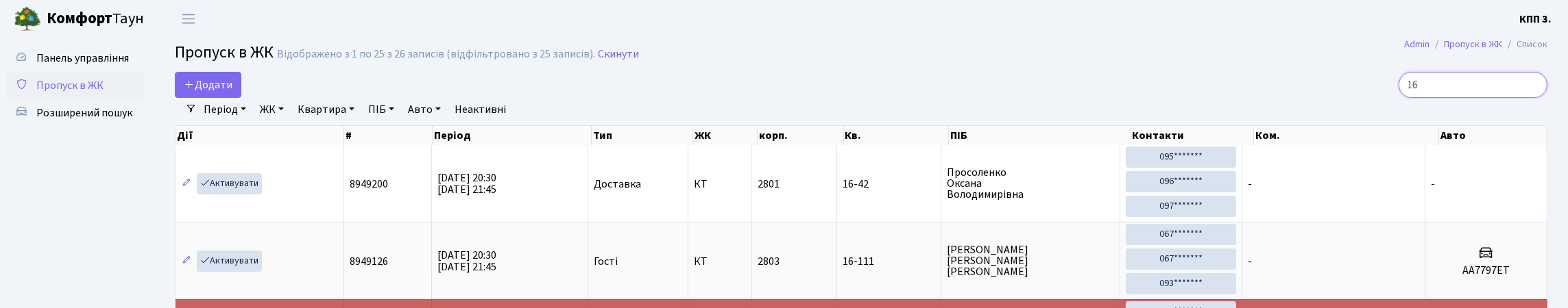
type input "1"
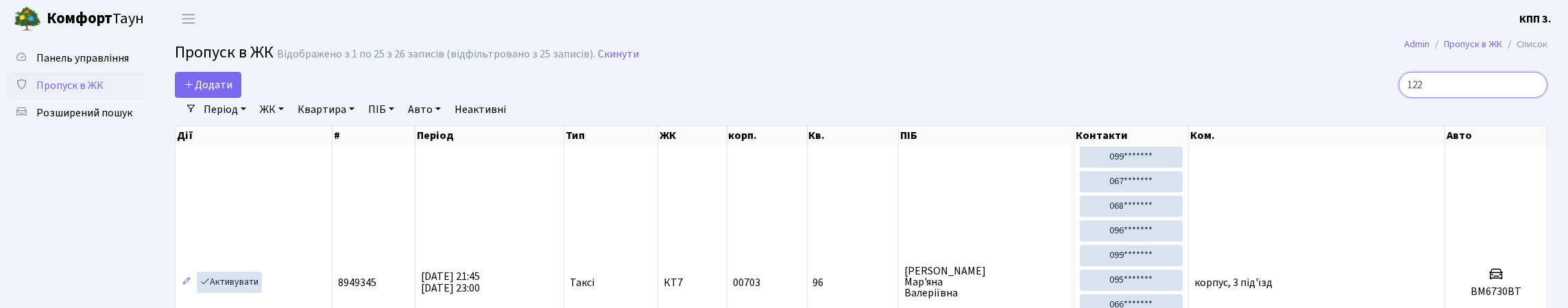
type input "1221"
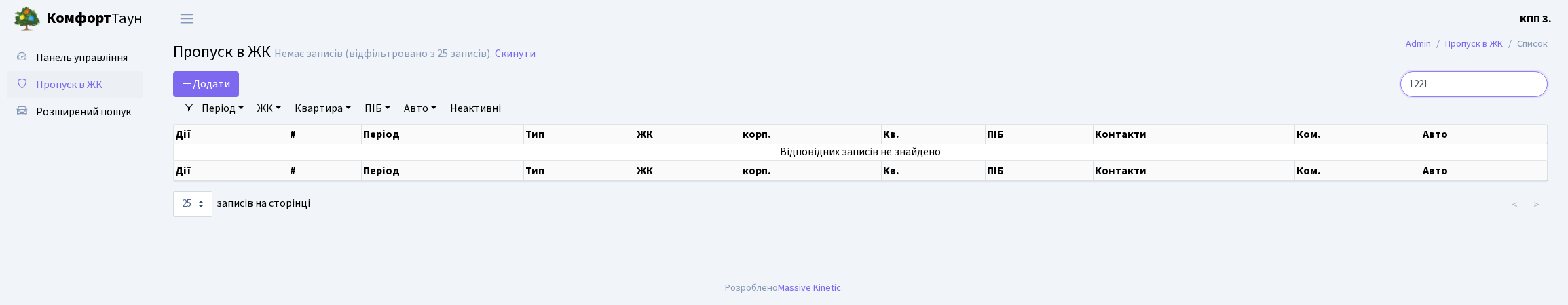
click at [1529, 96] on input "1221" at bounding box center [1473, 84] width 147 height 26
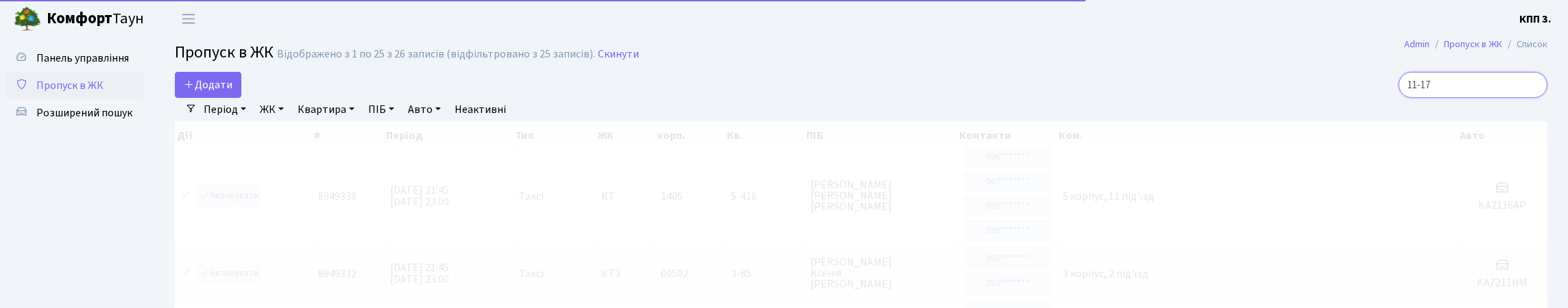
type input "11-172"
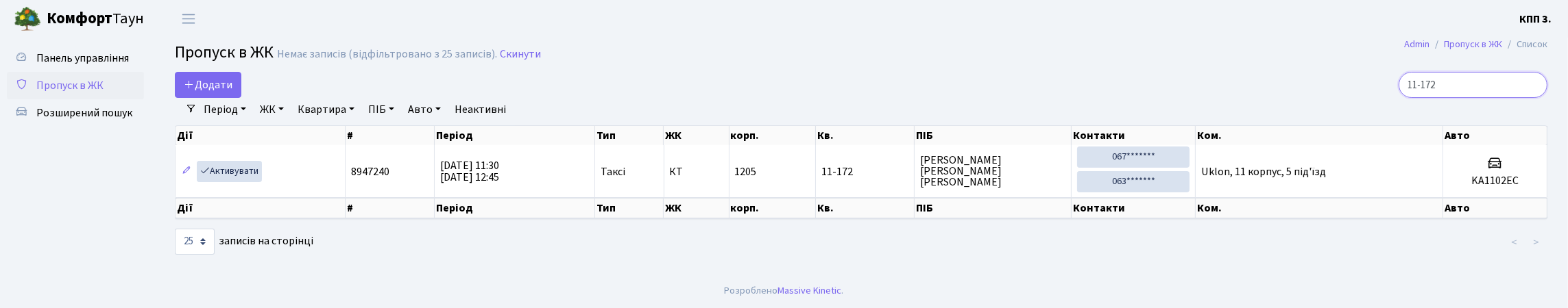
click at [1531, 95] on input "11-172" at bounding box center [1472, 85] width 149 height 26
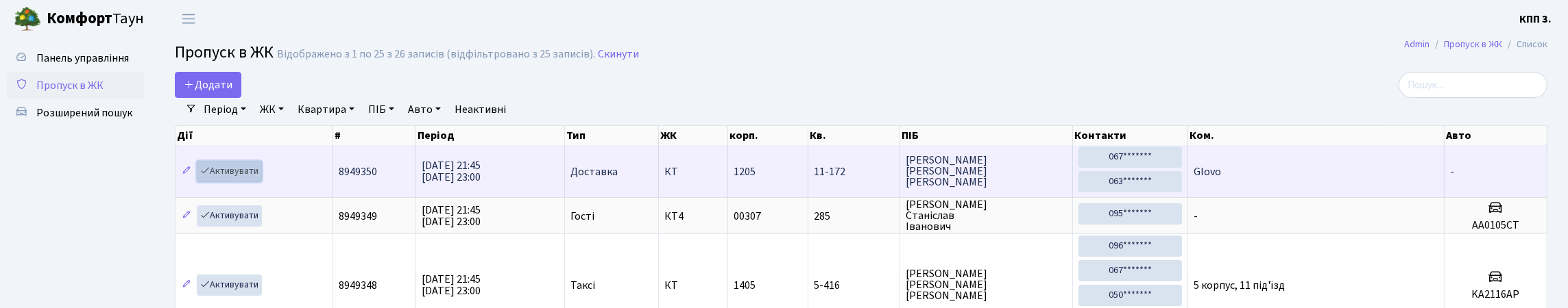
click at [227, 182] on link "Активувати" at bounding box center [229, 171] width 65 height 21
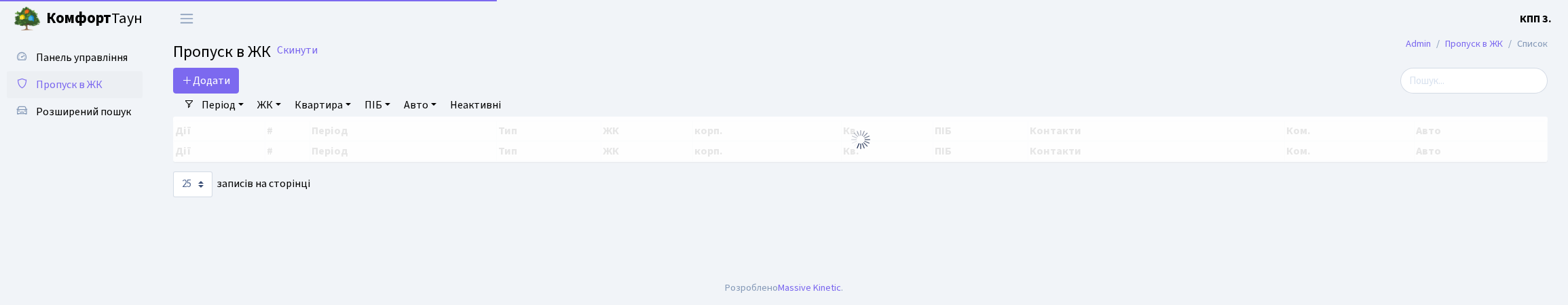
select select "25"
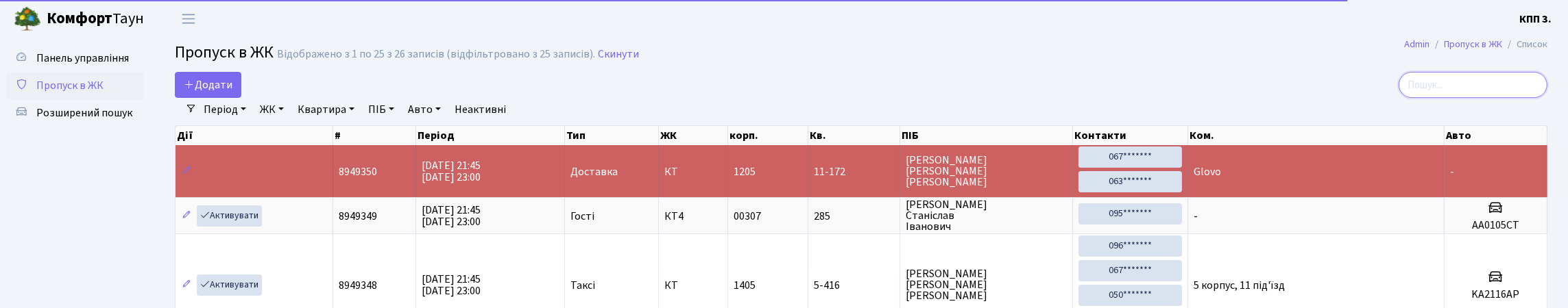
click at [1492, 98] on input "search" at bounding box center [1472, 85] width 149 height 26
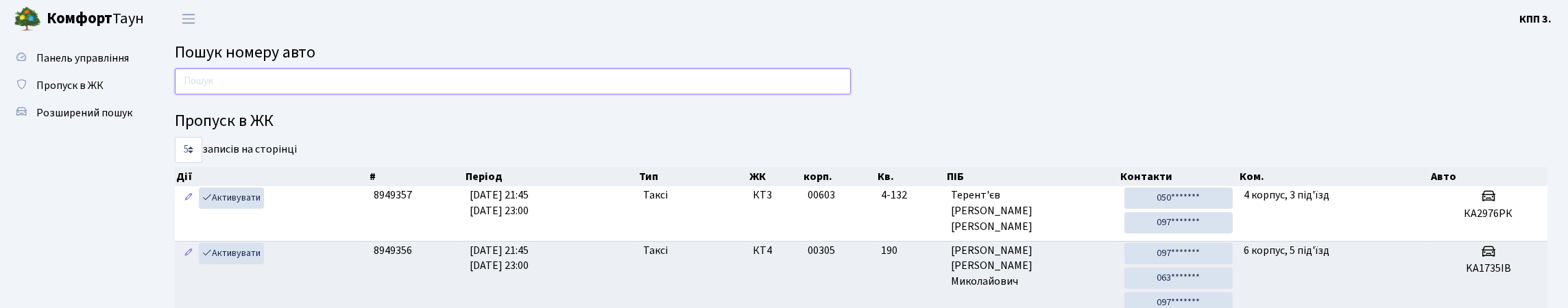
click at [260, 86] on input "text" at bounding box center [513, 82] width 676 height 26
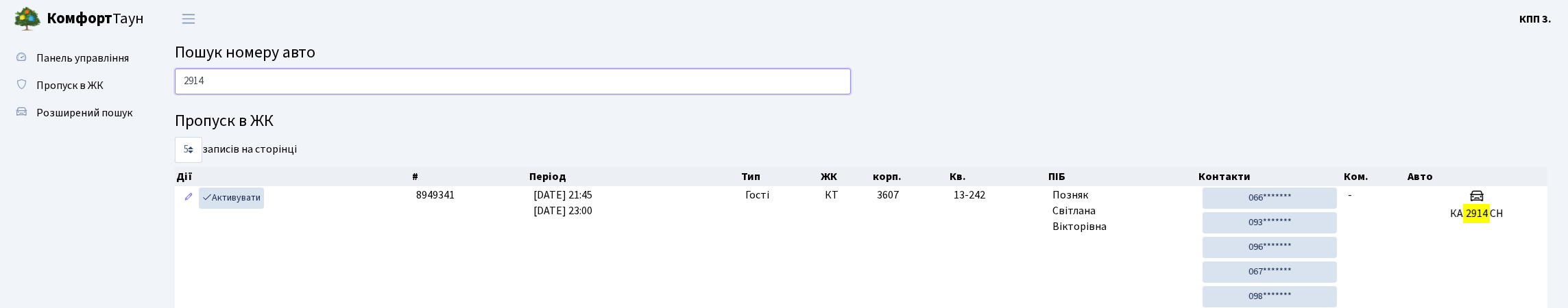
scroll to position [68, 0]
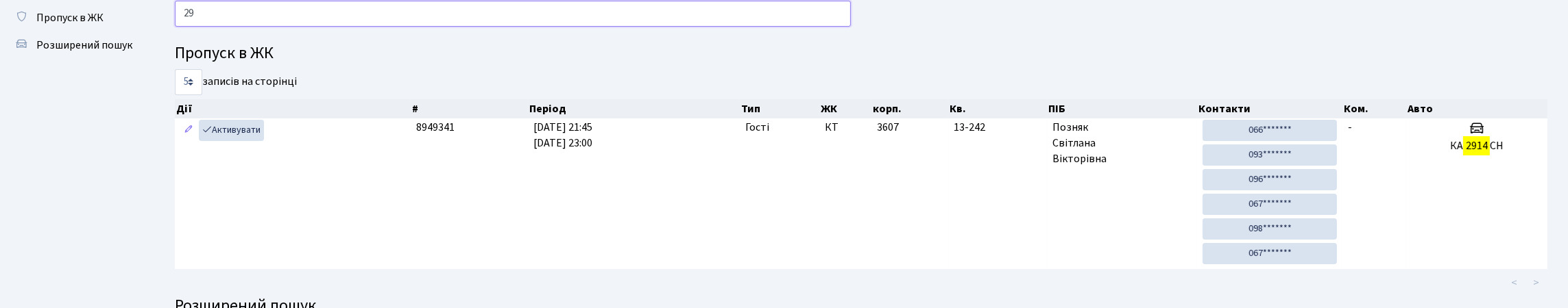
type input "2"
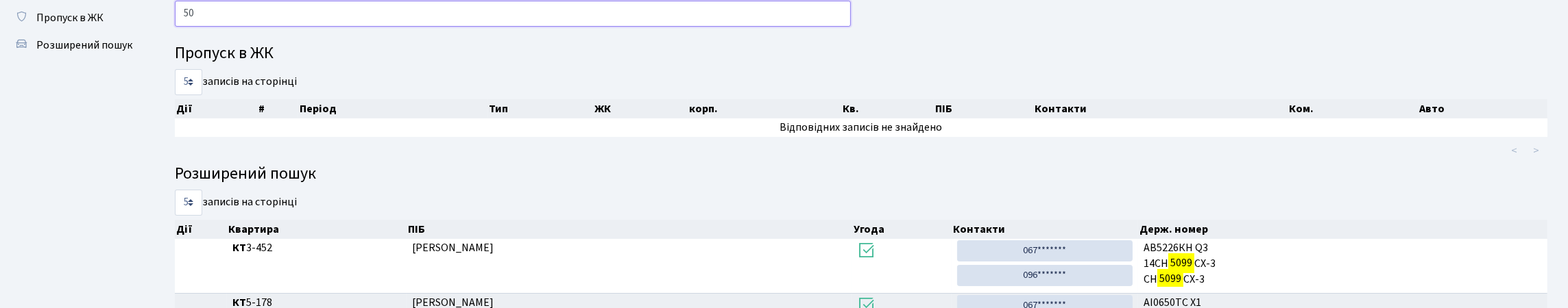
type input "5"
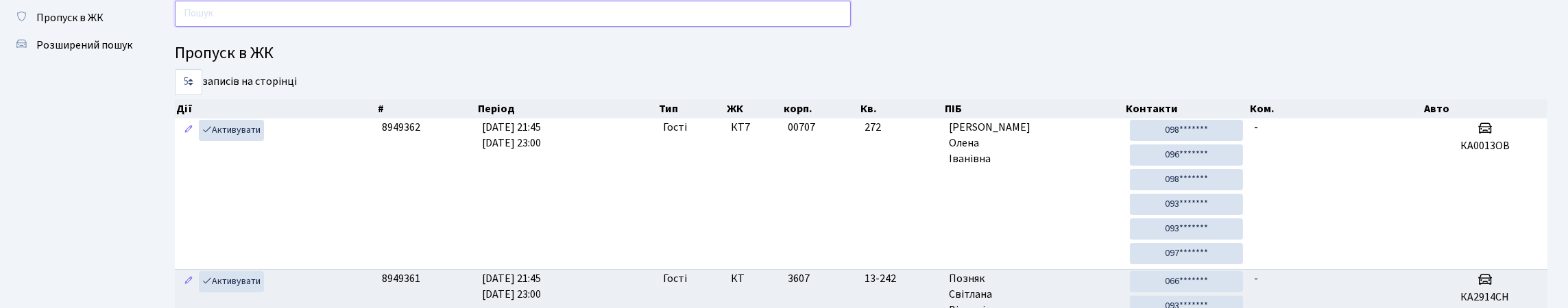
click at [352, 27] on input "text" at bounding box center [513, 14] width 676 height 26
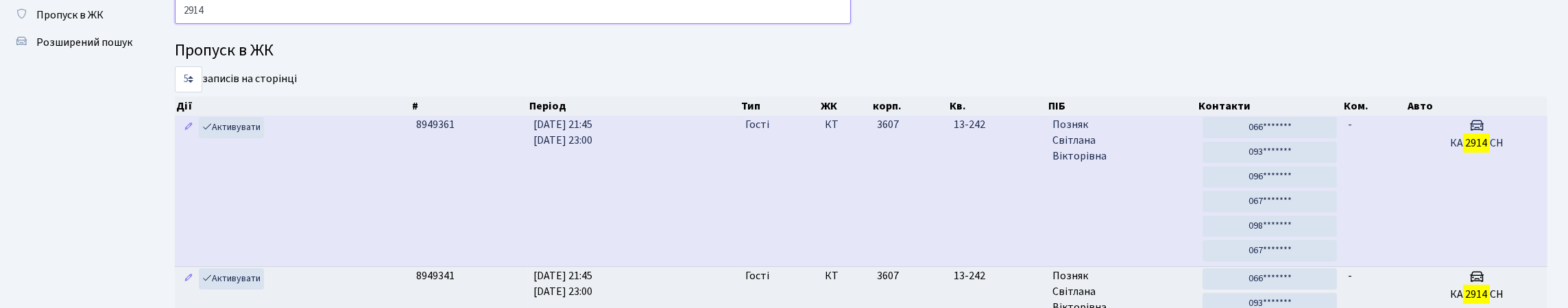
scroll to position [0, 0]
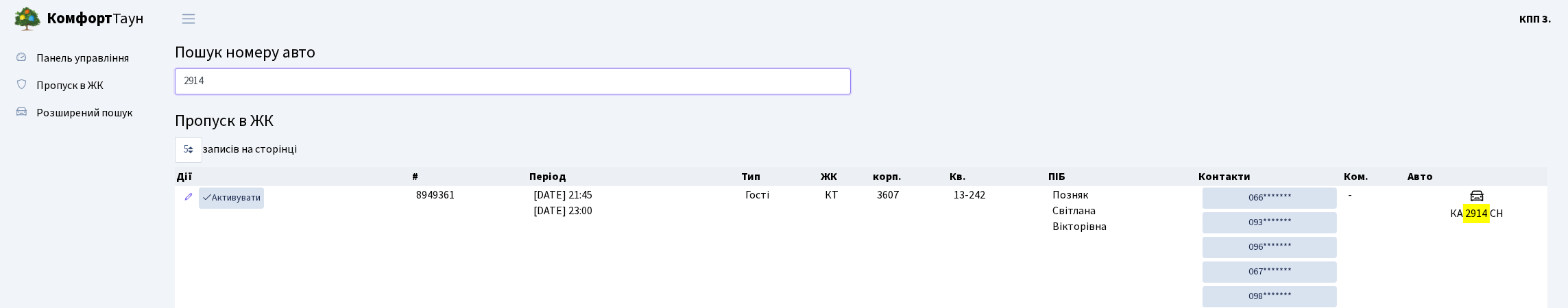
type input "2914"
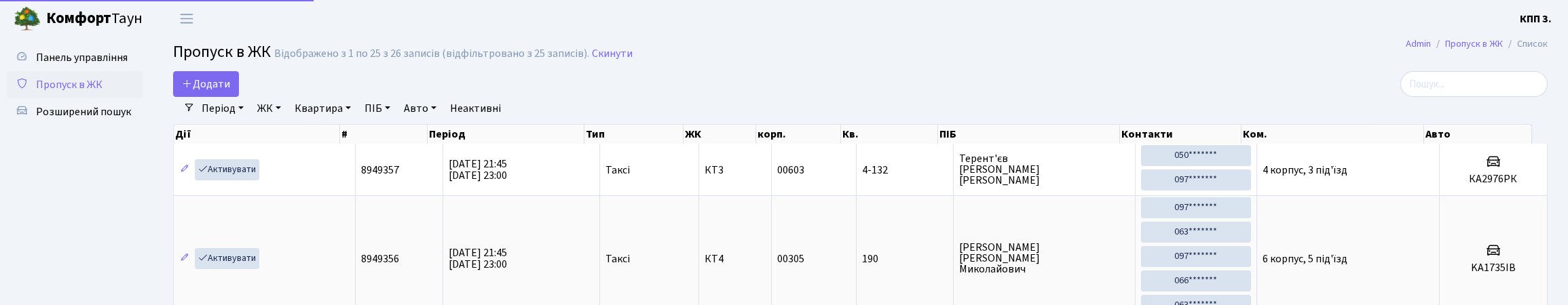
select select "25"
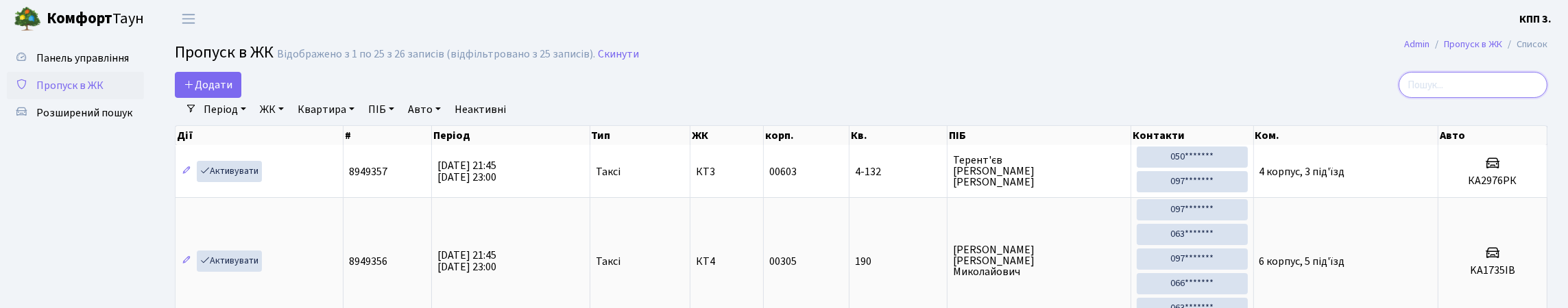
click at [1479, 94] on input "search" at bounding box center [1472, 85] width 149 height 26
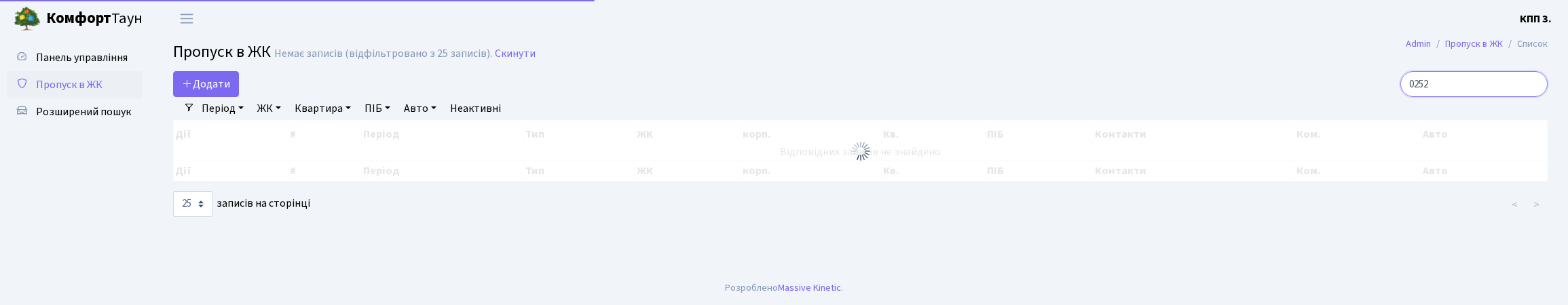
type input "0252"
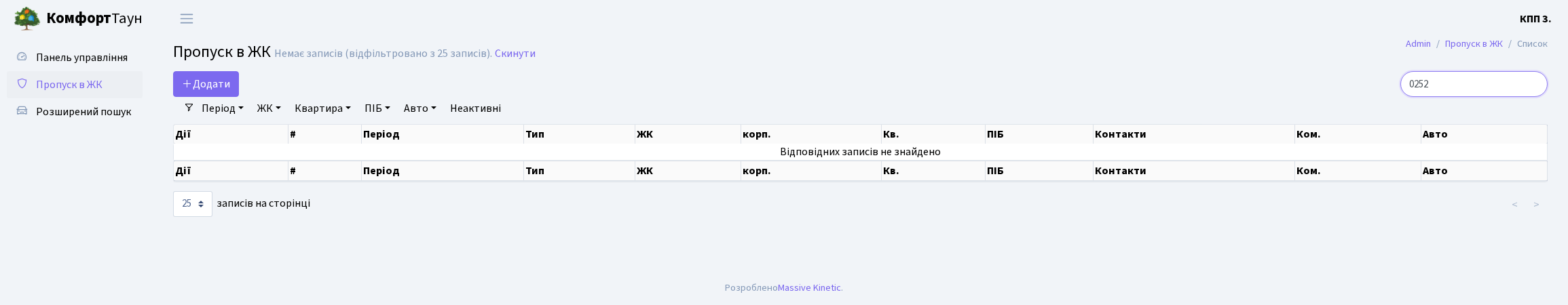
click at [1531, 95] on input "0252" at bounding box center [1473, 84] width 147 height 26
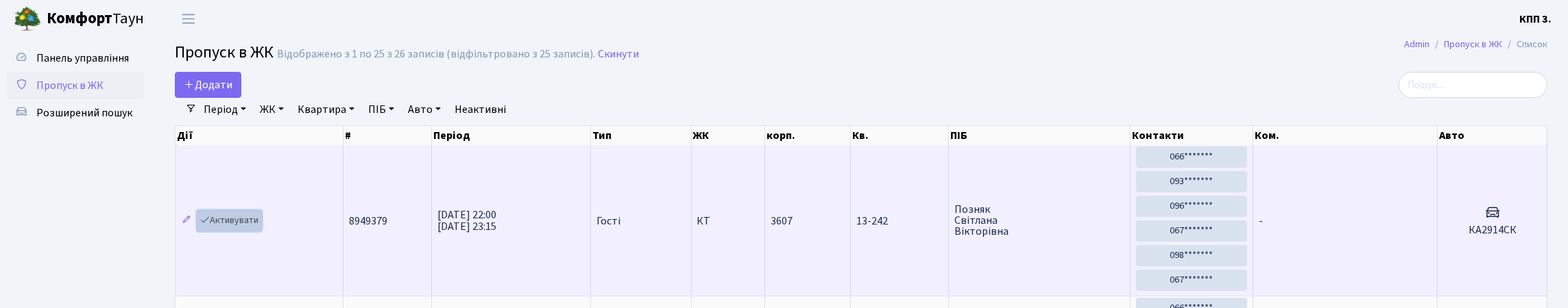
click at [242, 232] on link "Активувати" at bounding box center [229, 220] width 65 height 21
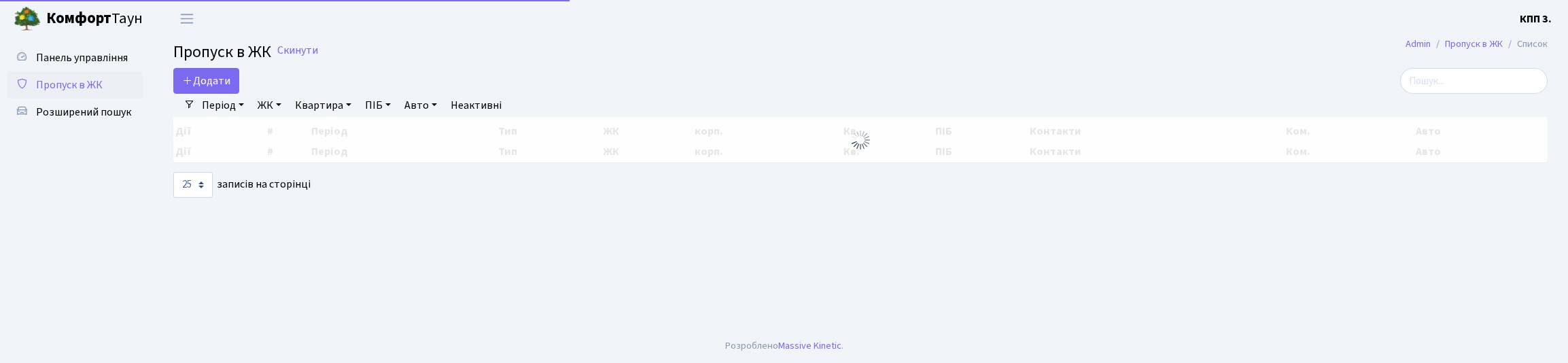
select select "25"
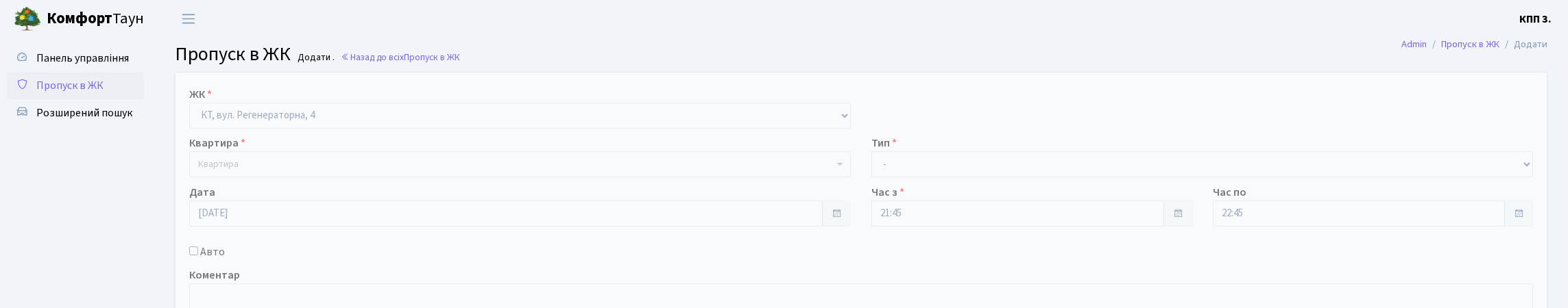
select select "271"
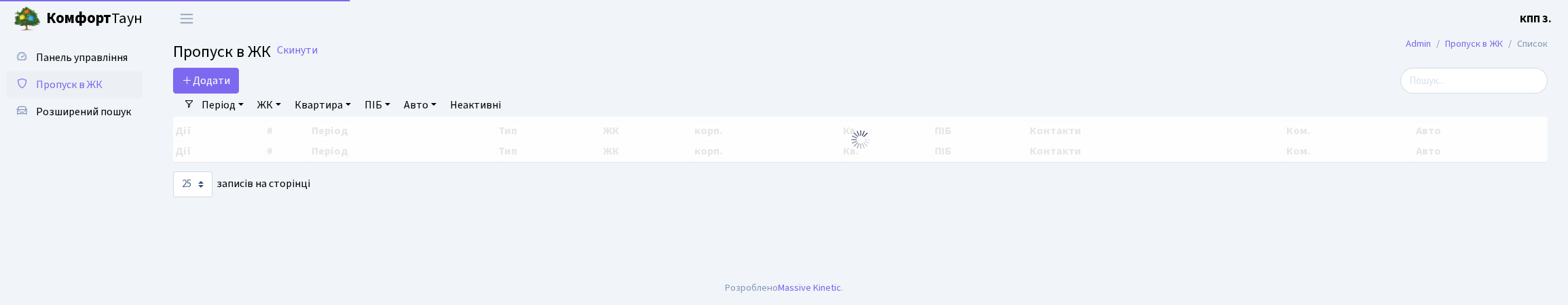
select select "25"
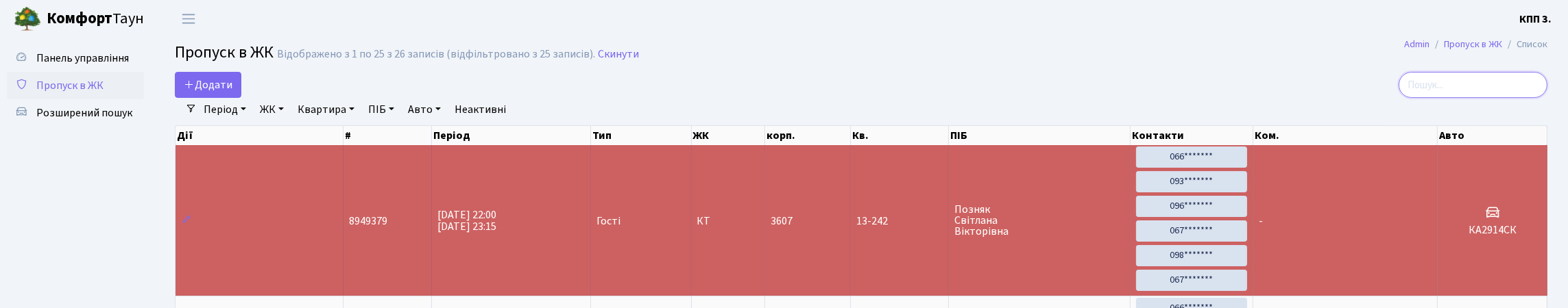
click at [1465, 89] on input "search" at bounding box center [1472, 85] width 149 height 26
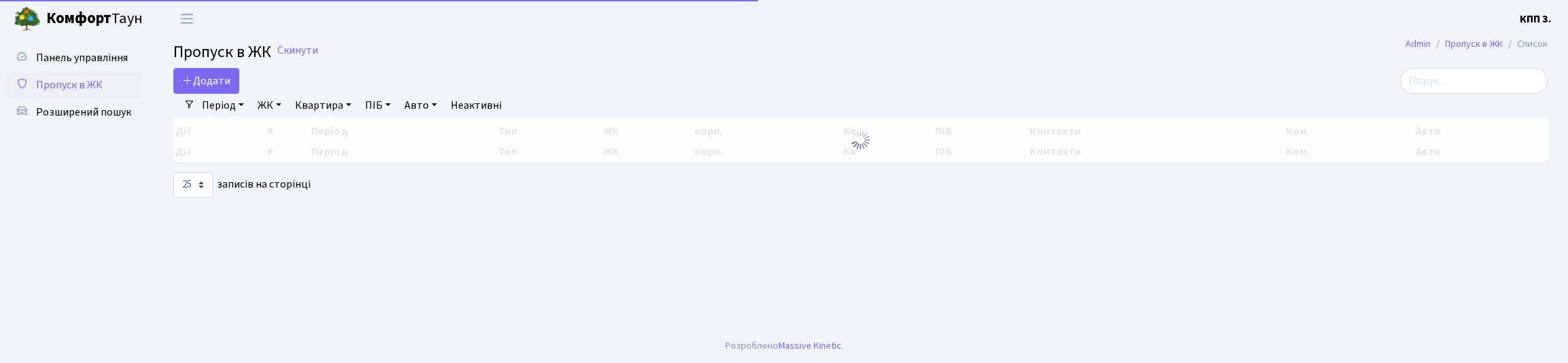
select select "25"
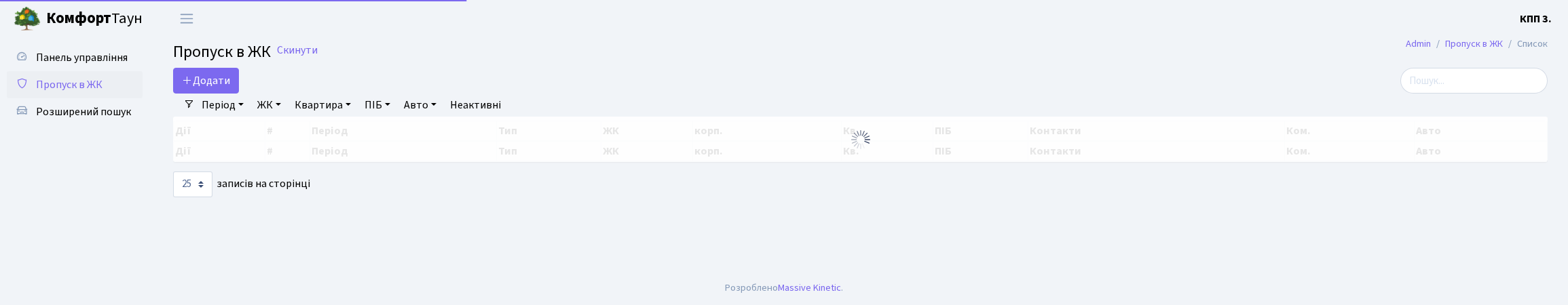
select select "25"
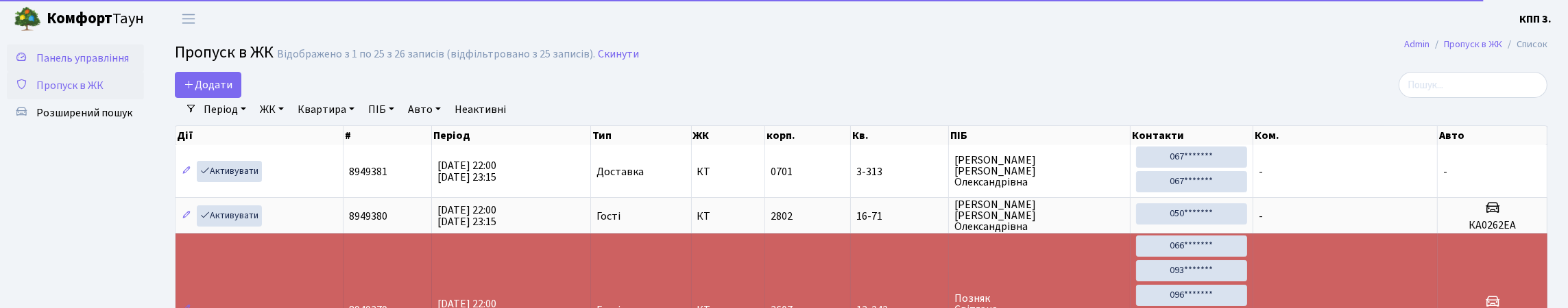
click at [63, 52] on span "Панель управління" at bounding box center [83, 57] width 93 height 15
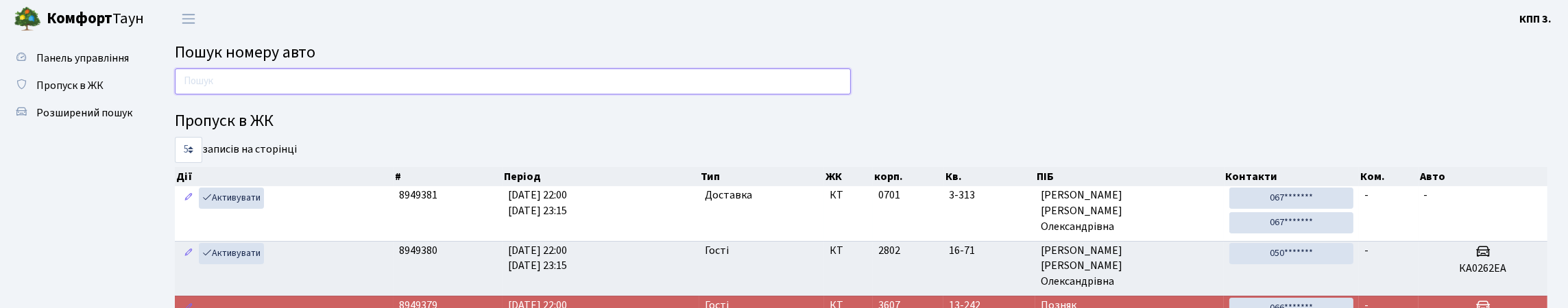
click at [351, 89] on input "text" at bounding box center [513, 82] width 676 height 26
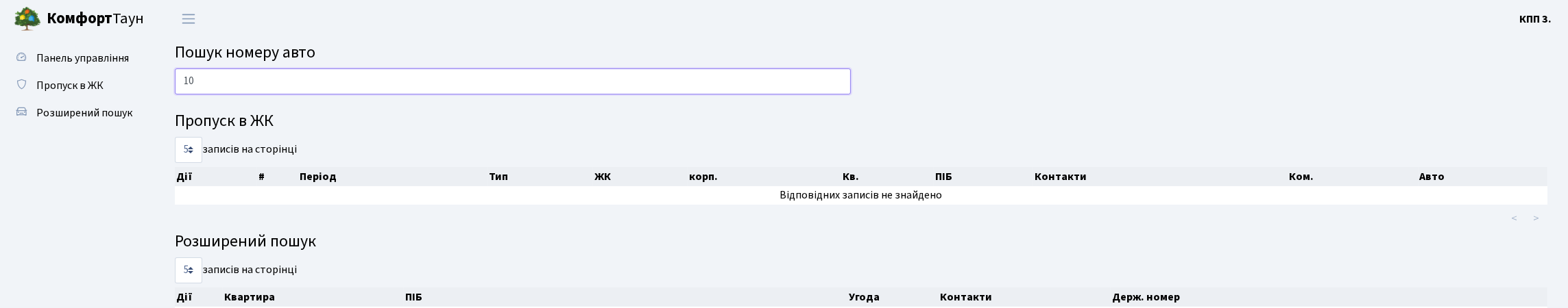
type input "1"
type input "5"
click at [665, 90] on input "4441" at bounding box center [513, 82] width 676 height 26
type input "4"
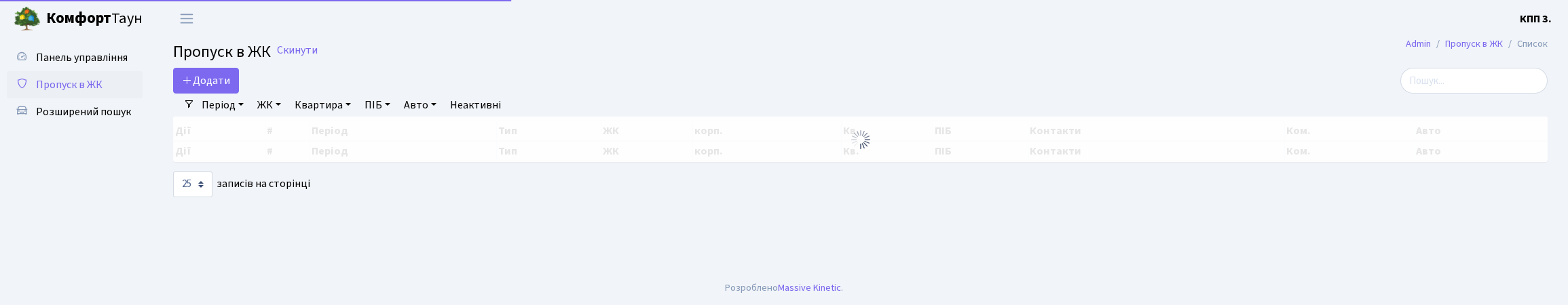
select select "25"
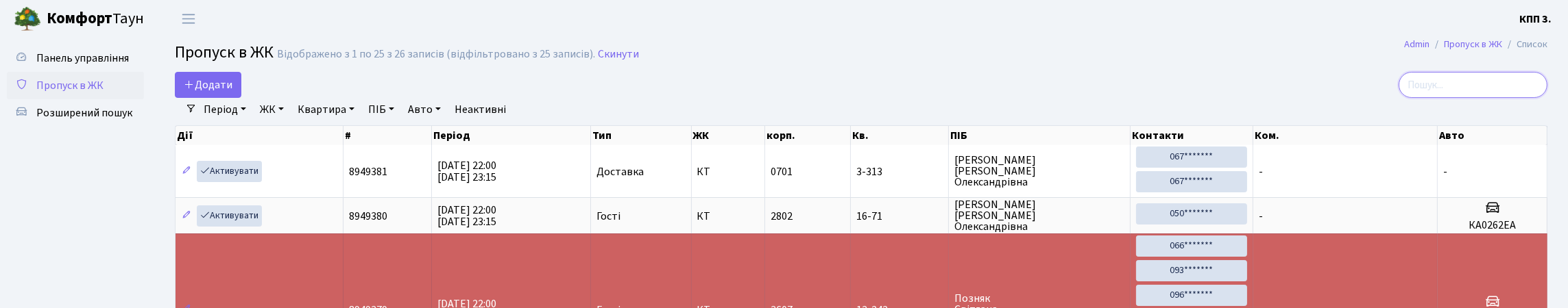
click at [1437, 95] on input "search" at bounding box center [1472, 85] width 149 height 26
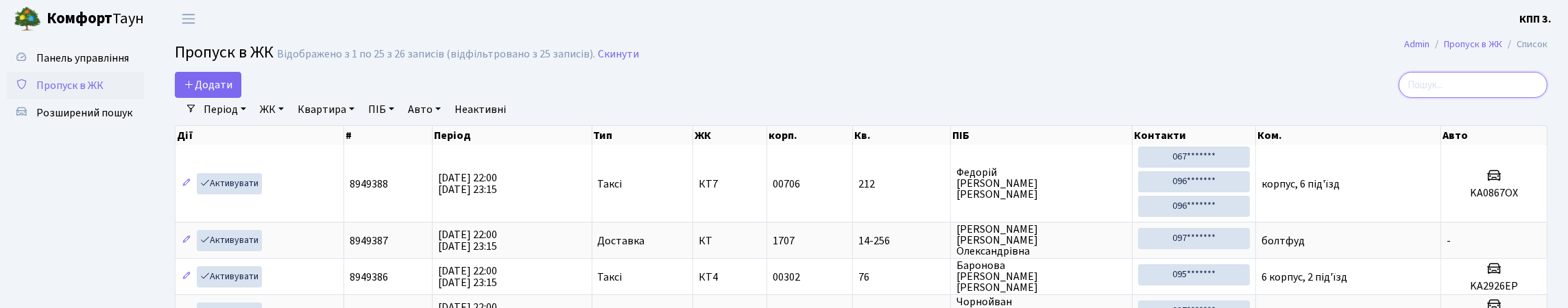
click at [1488, 98] on input "search" at bounding box center [1472, 85] width 149 height 26
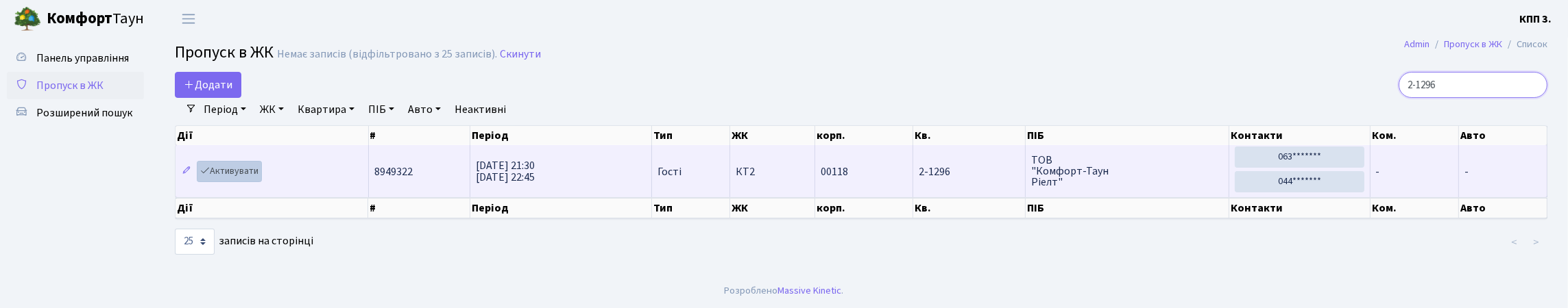
type input "2-1296"
click at [253, 182] on link "Активувати" at bounding box center [229, 171] width 65 height 21
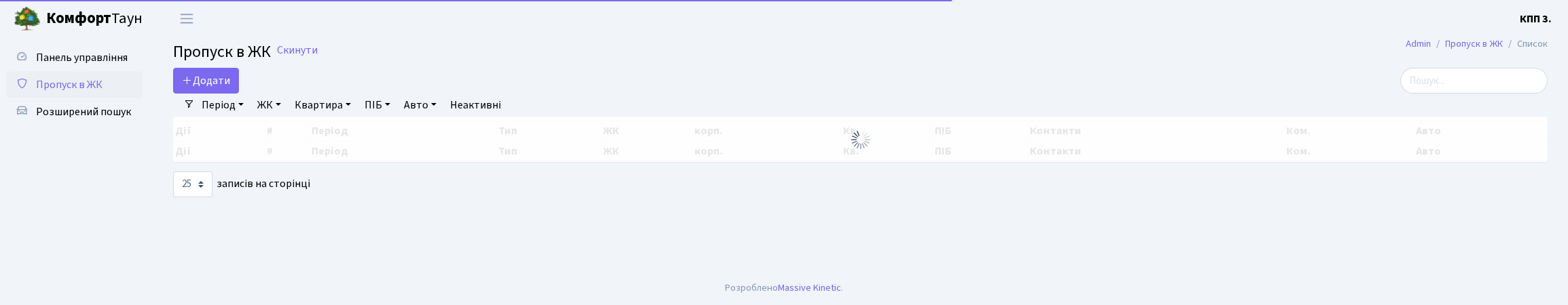
select select "25"
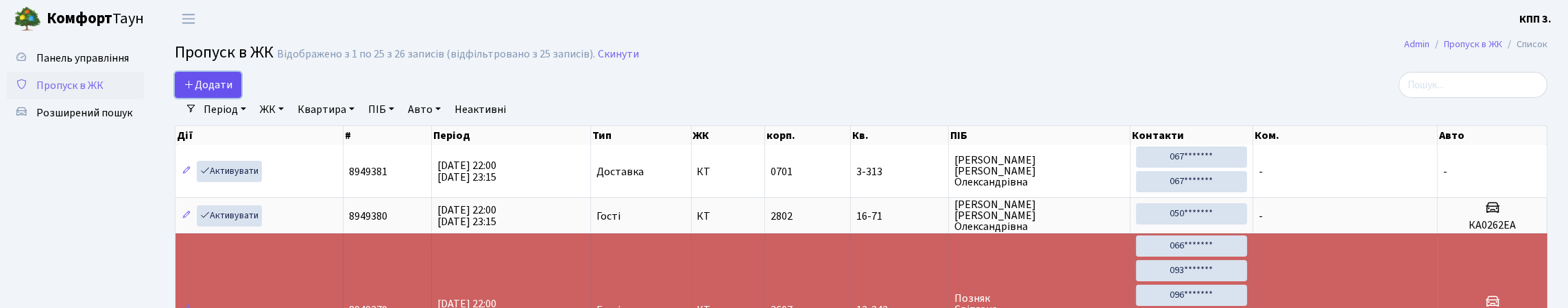
click at [226, 93] on span "Додати" at bounding box center [208, 84] width 49 height 15
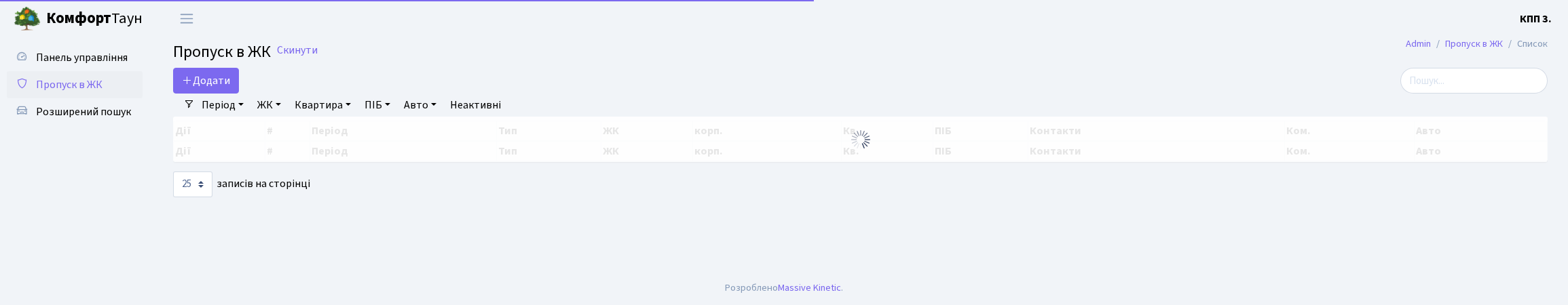
select select "25"
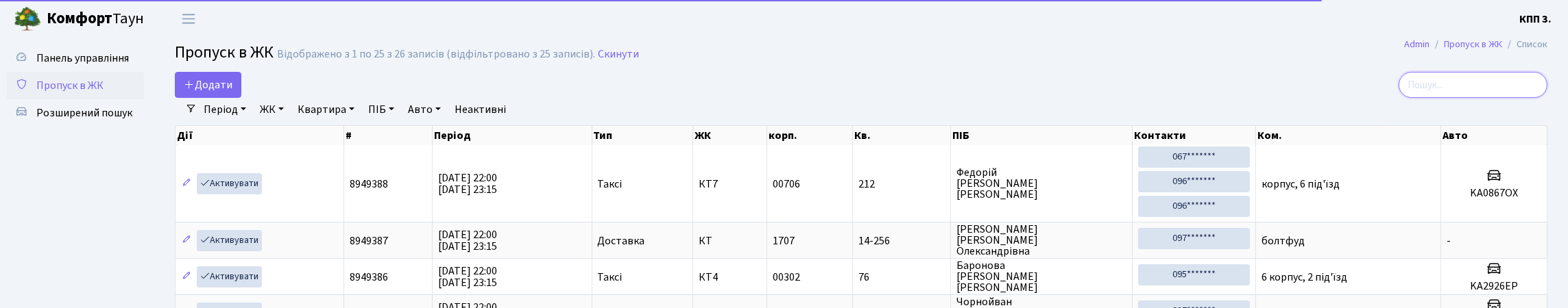
click at [1497, 98] on input "search" at bounding box center [1472, 85] width 149 height 26
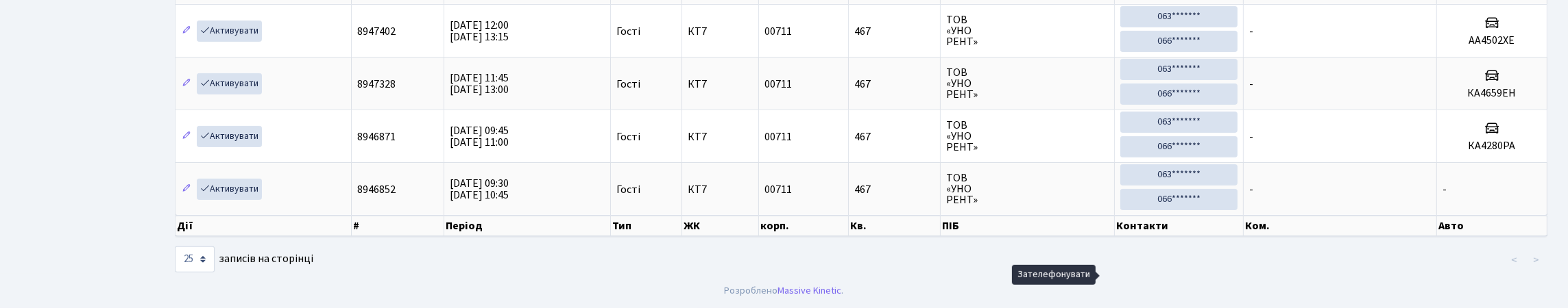
scroll to position [1026, 0]
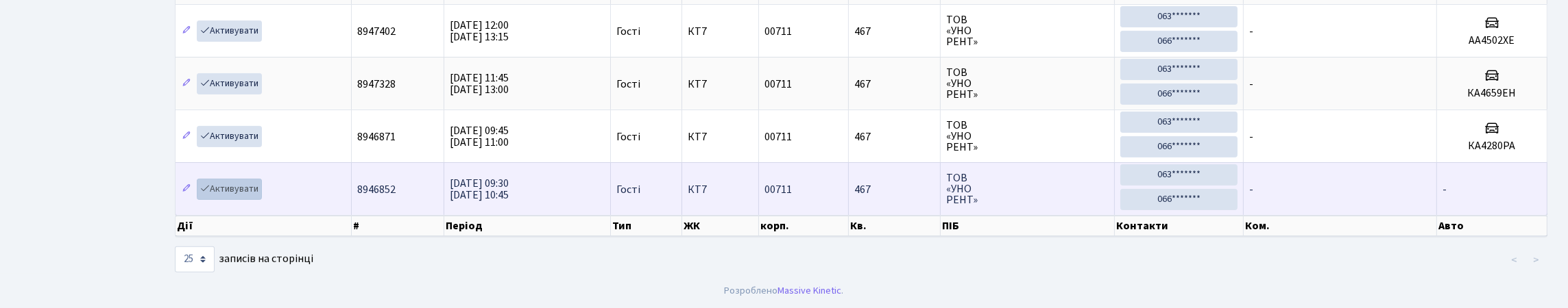
type input "467"
click at [253, 179] on link "Активувати" at bounding box center [229, 189] width 65 height 21
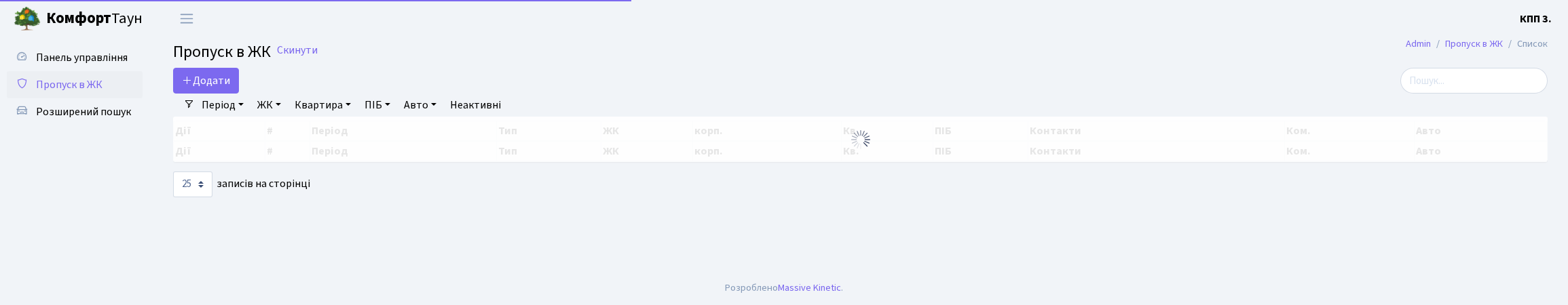
select select "25"
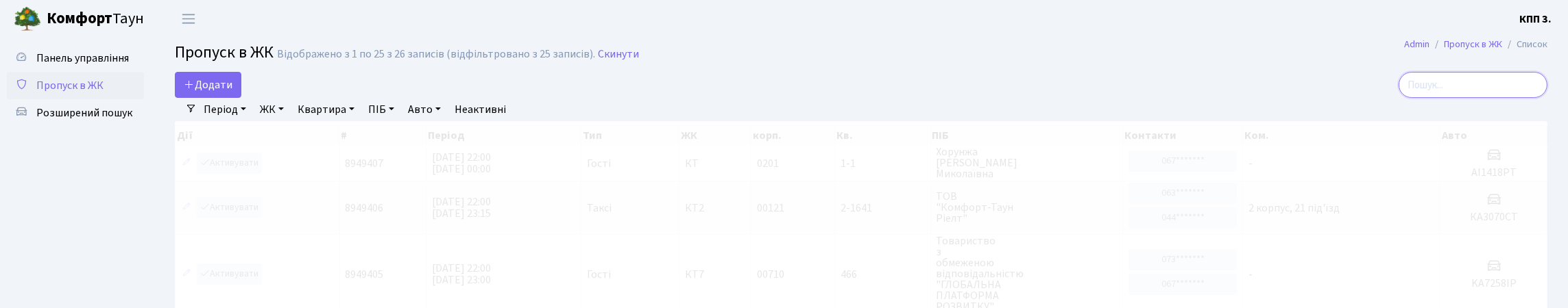
click at [1495, 95] on input "search" at bounding box center [1472, 85] width 149 height 26
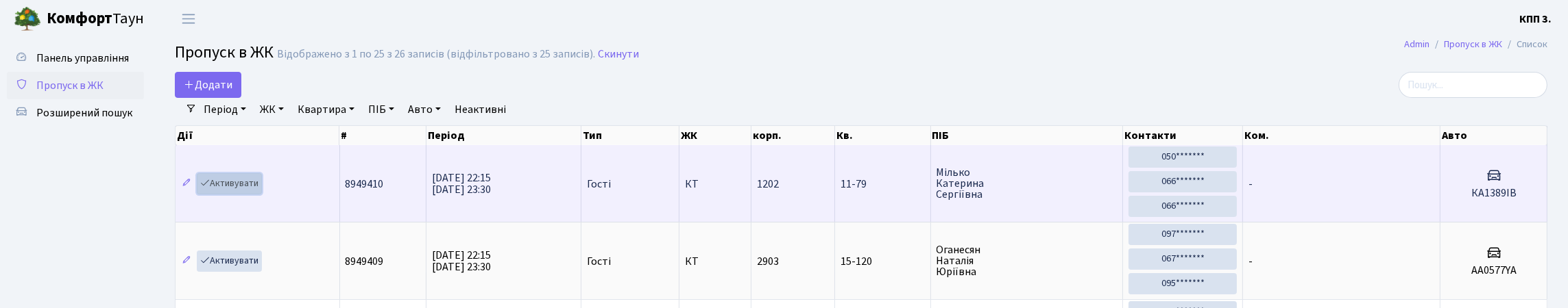
click at [249, 194] on link "Активувати" at bounding box center [229, 184] width 65 height 21
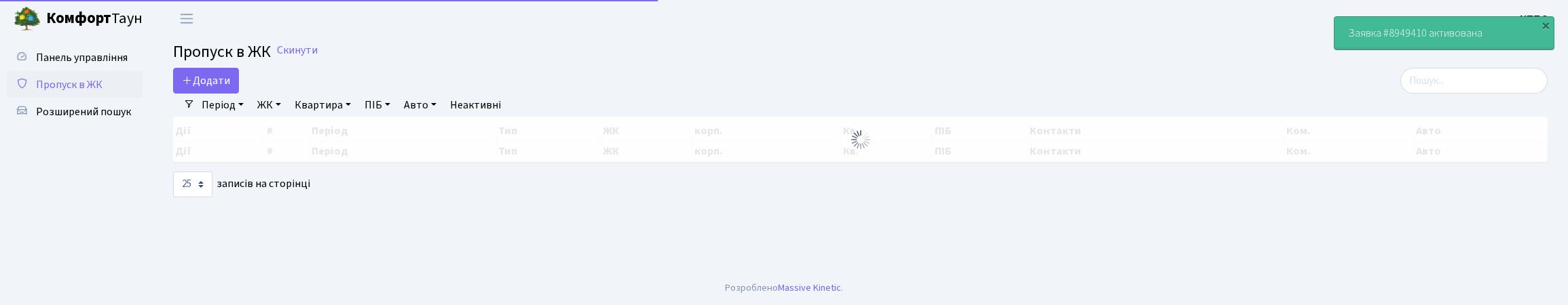
select select "25"
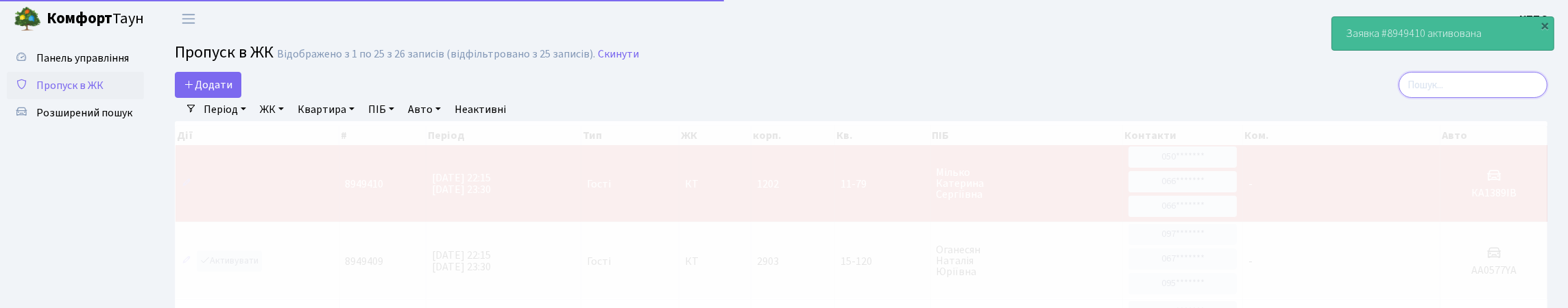
click at [1511, 98] on input "search" at bounding box center [1472, 85] width 149 height 26
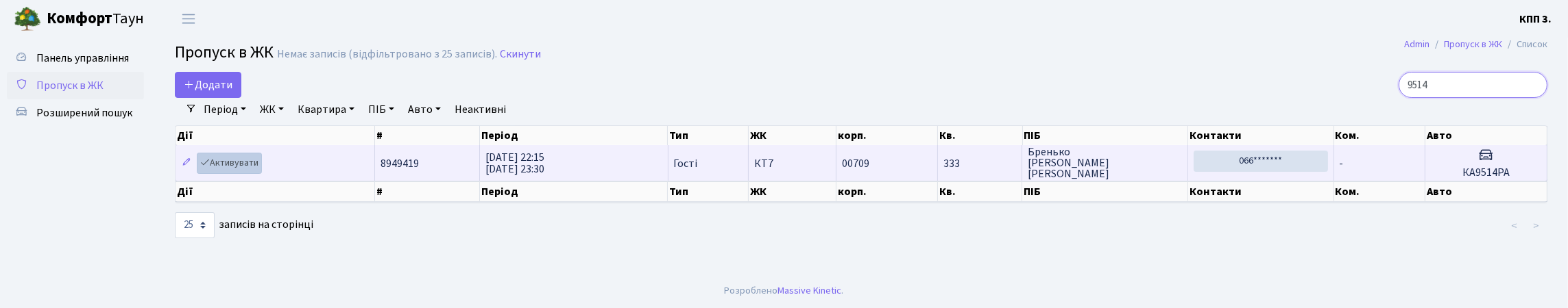
type input "9514"
click at [249, 174] on link "Активувати" at bounding box center [229, 163] width 65 height 21
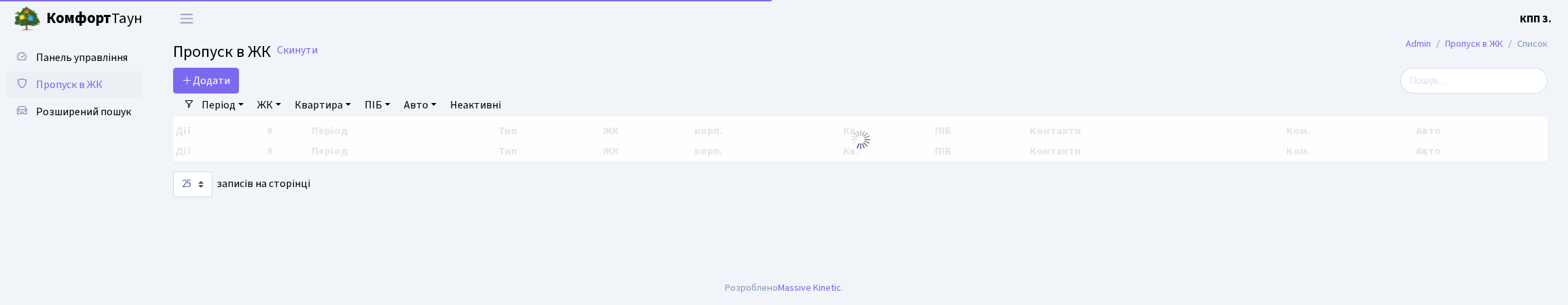
select select "25"
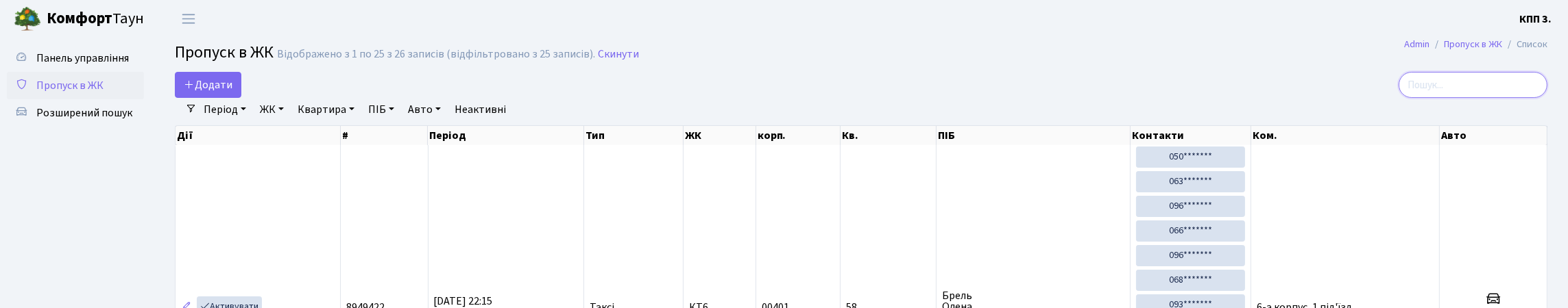
click at [1531, 93] on input "search" at bounding box center [1472, 85] width 149 height 26
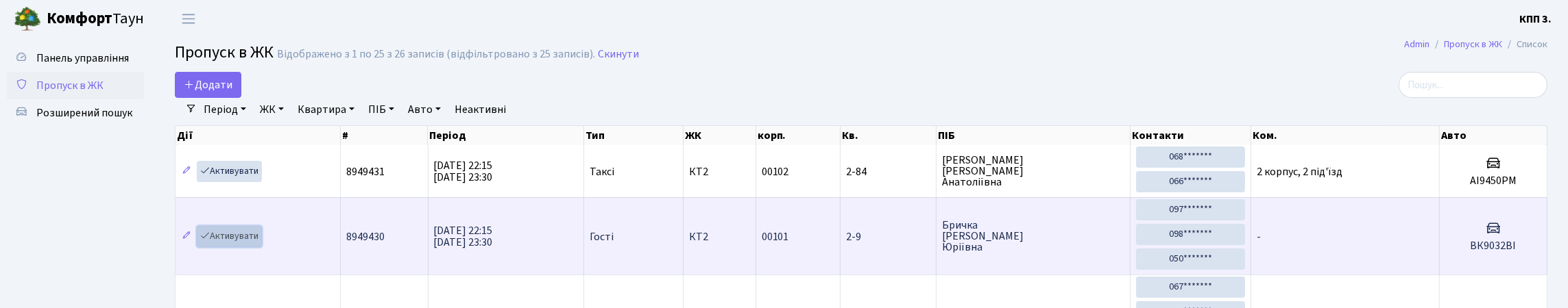
click at [238, 247] on link "Активувати" at bounding box center [229, 236] width 65 height 21
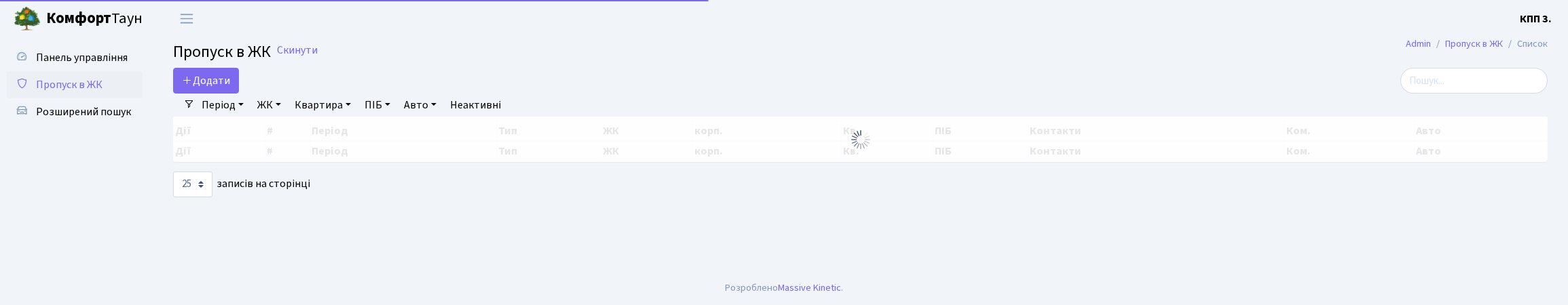
select select "25"
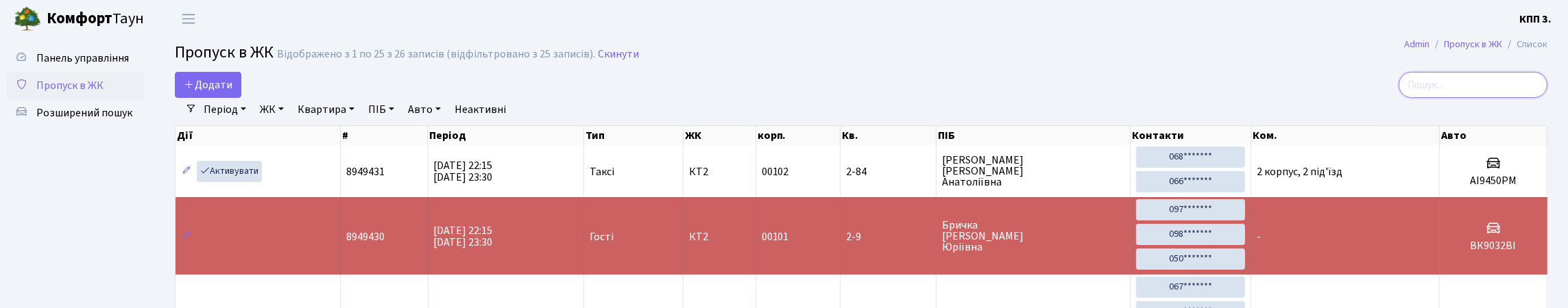
click at [1521, 98] on input "search" at bounding box center [1472, 85] width 149 height 26
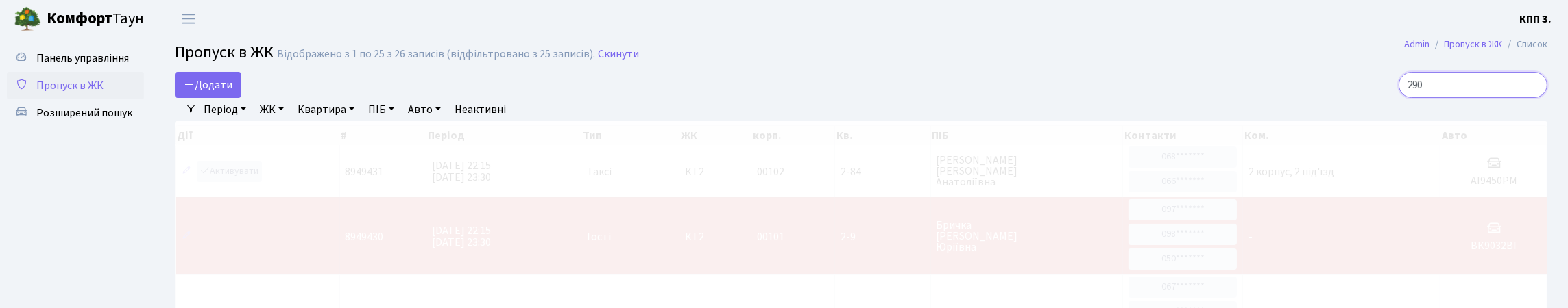
click at [1399, 98] on input "290" at bounding box center [1472, 85] width 149 height 26
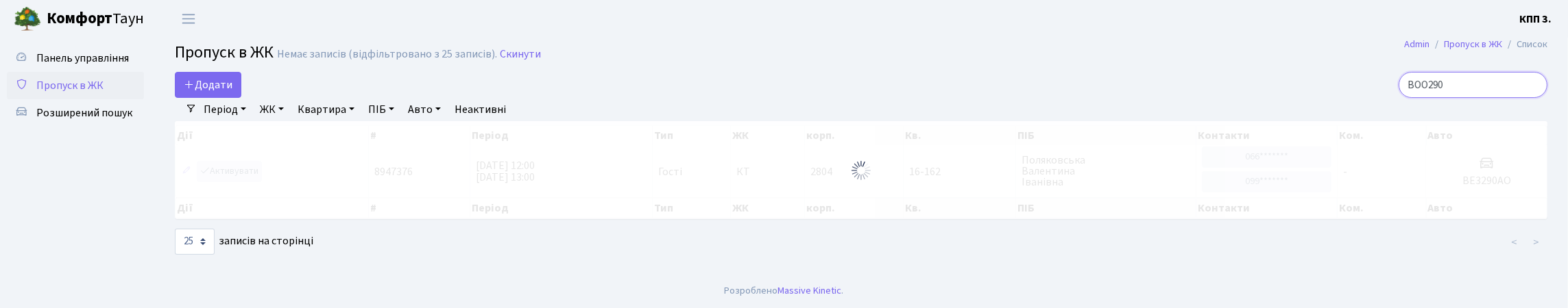
type input "ВОО 290"
click at [1475, 94] on input "ВОО 290" at bounding box center [1472, 85] width 149 height 26
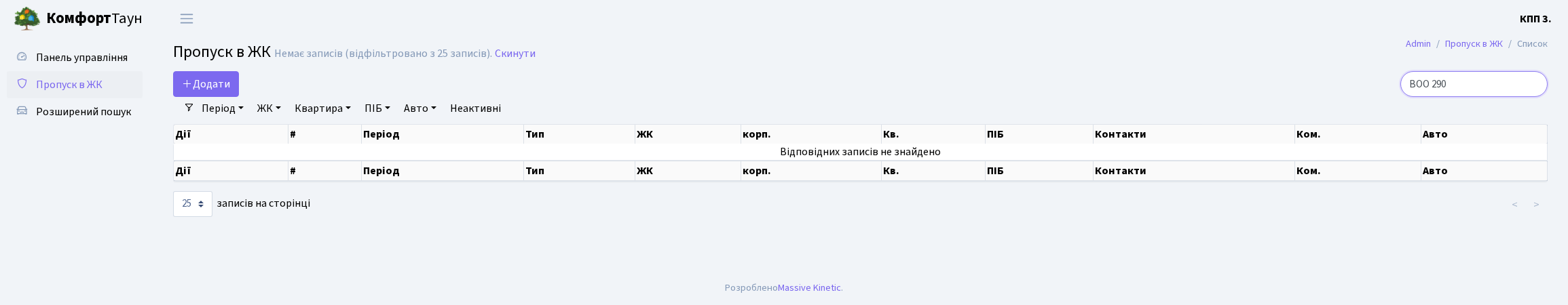
click at [1532, 95] on input "ВОО 290" at bounding box center [1473, 84] width 147 height 26
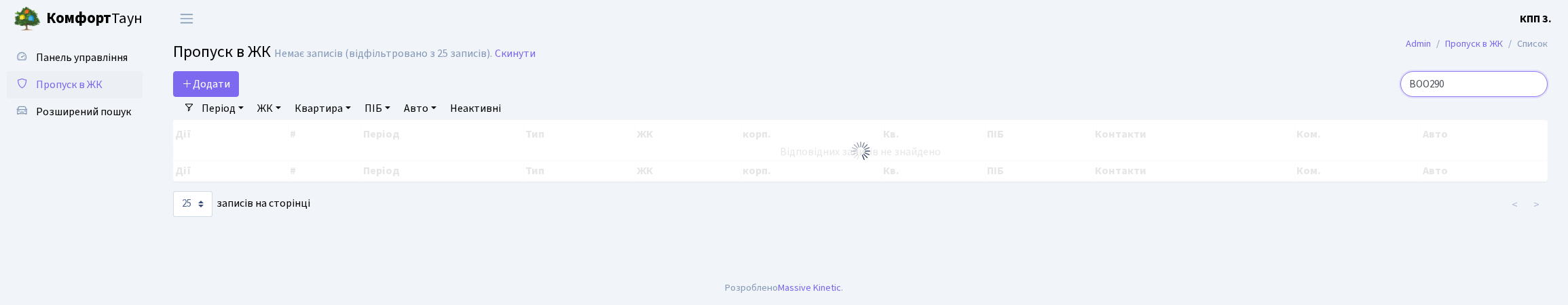
type input "BOO 290"
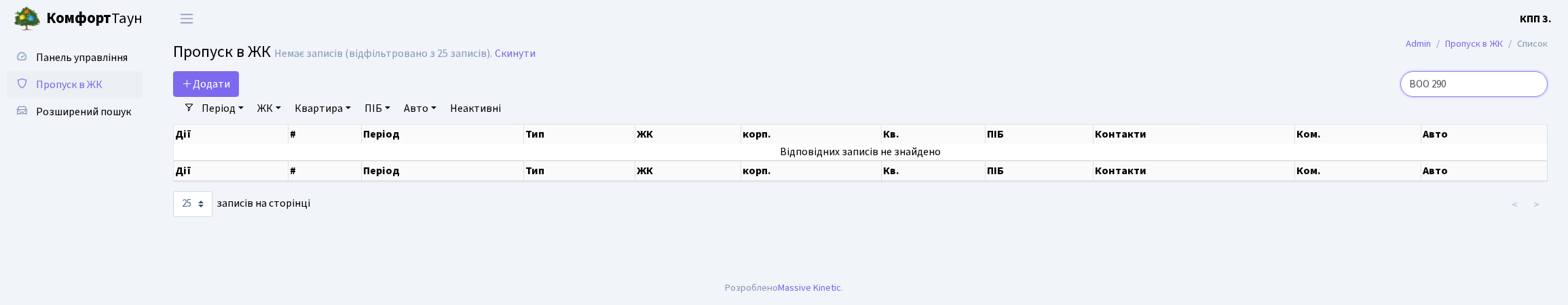
click at [1475, 97] on input "BOO 290" at bounding box center [1473, 84] width 147 height 26
click at [1532, 96] on input "BOO 290" at bounding box center [1473, 84] width 147 height 26
type input "1"
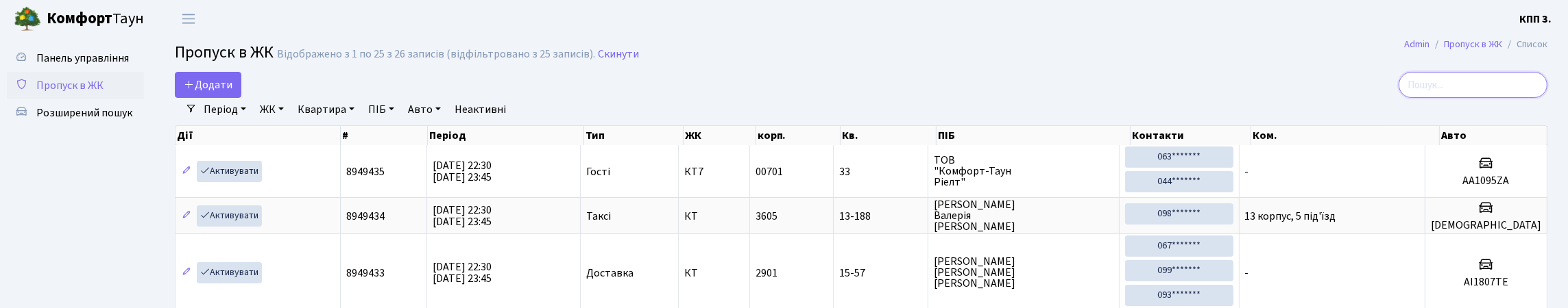
click at [1527, 97] on input "search" at bounding box center [1472, 85] width 149 height 26
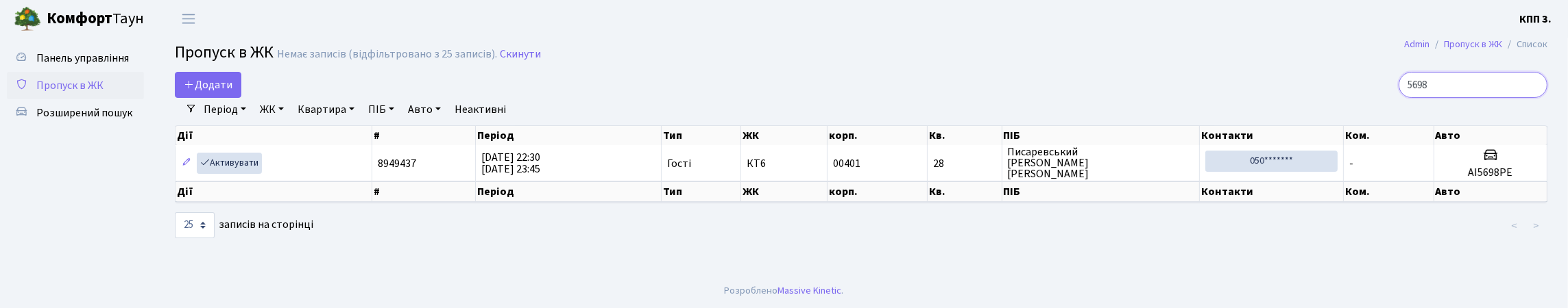
type input "5698"
click at [246, 174] on link "Активувати" at bounding box center [229, 163] width 65 height 21
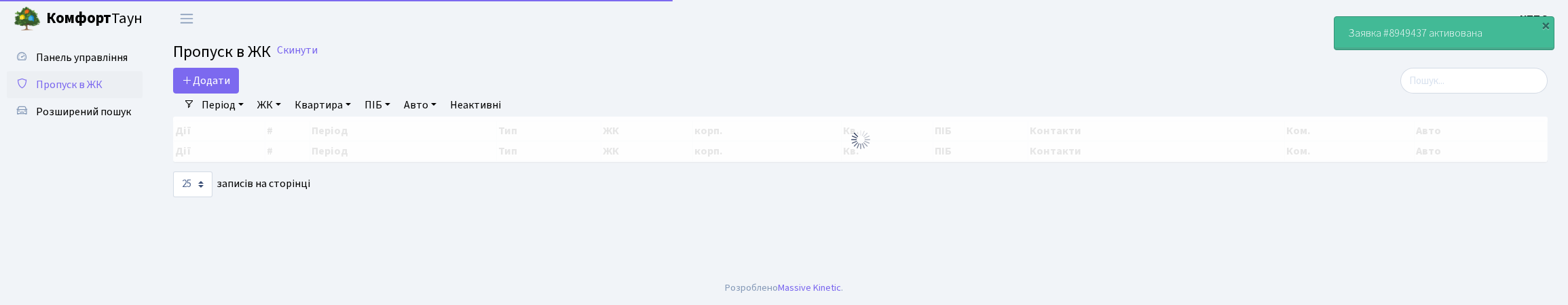
select select "25"
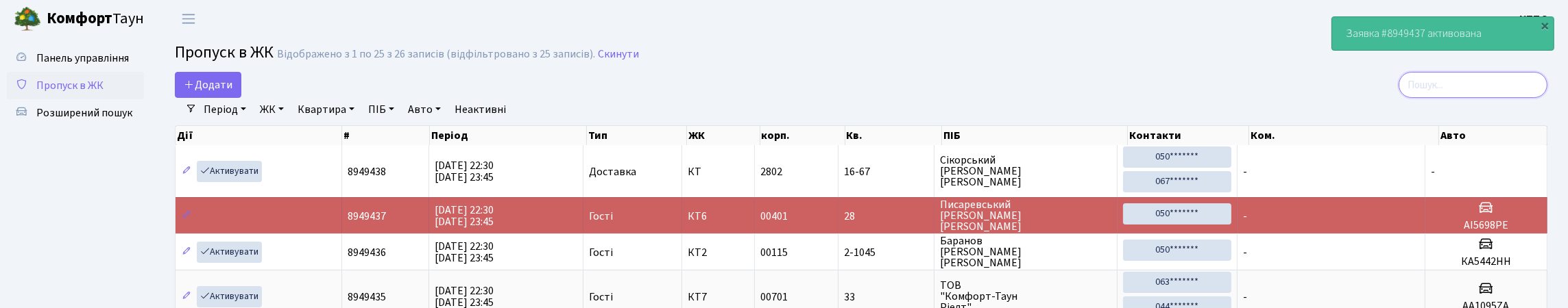
click at [1467, 88] on input "search" at bounding box center [1472, 85] width 149 height 26
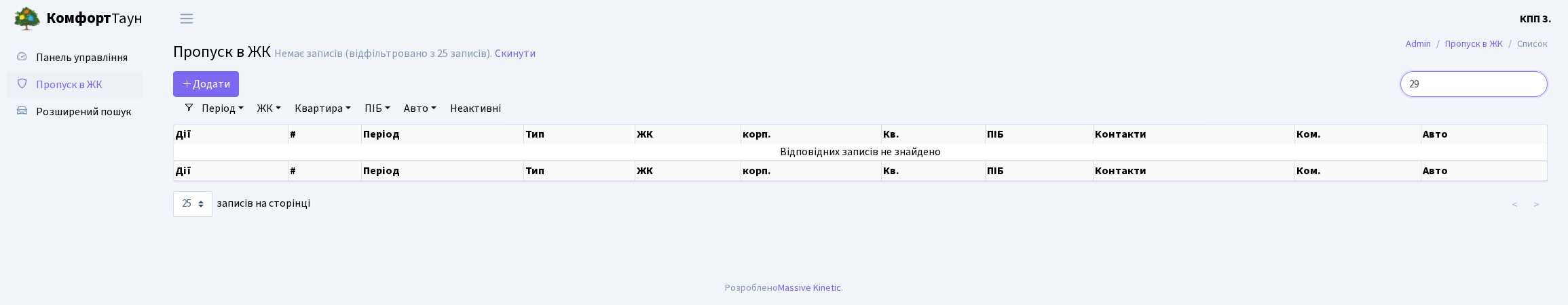
type input "2"
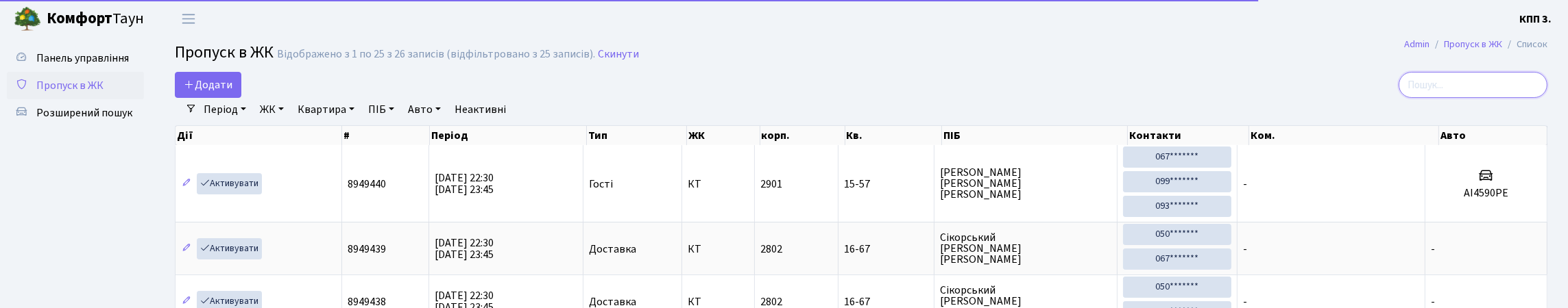
scroll to position [137, 0]
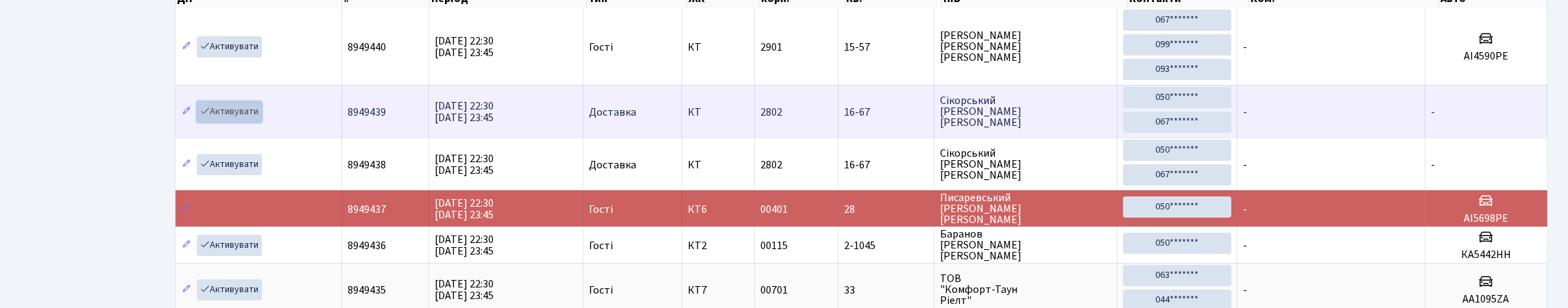
click at [235, 122] on link "Активувати" at bounding box center [229, 112] width 65 height 21
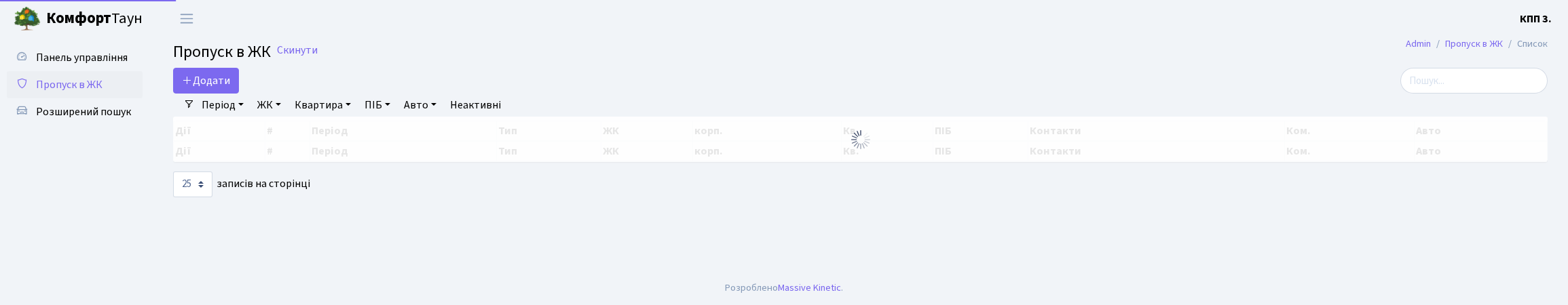
select select "25"
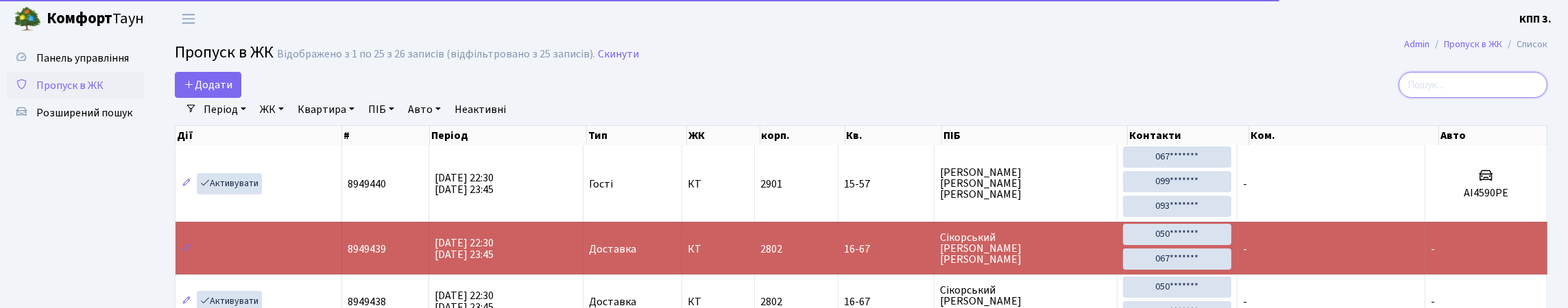
click at [1516, 98] on input "search" at bounding box center [1472, 85] width 149 height 26
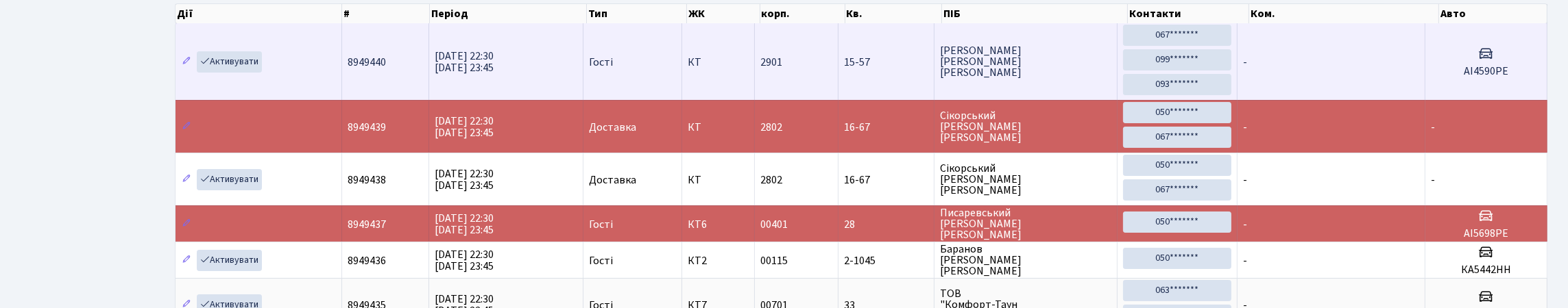
scroll to position [137, 0]
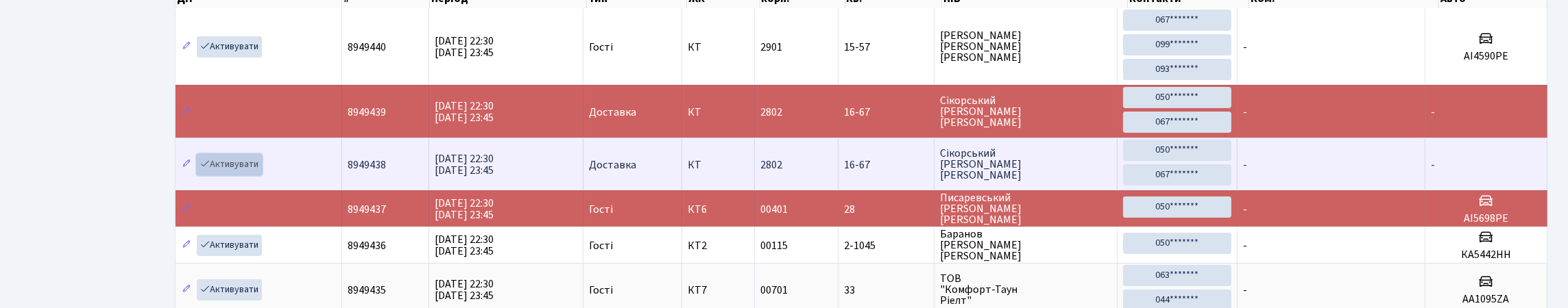
click at [241, 175] on link "Активувати" at bounding box center [229, 165] width 65 height 21
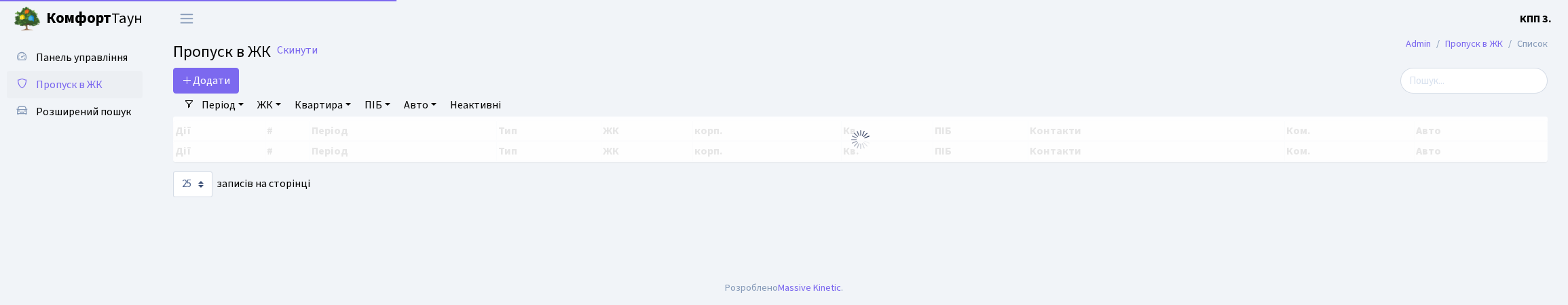
select select "25"
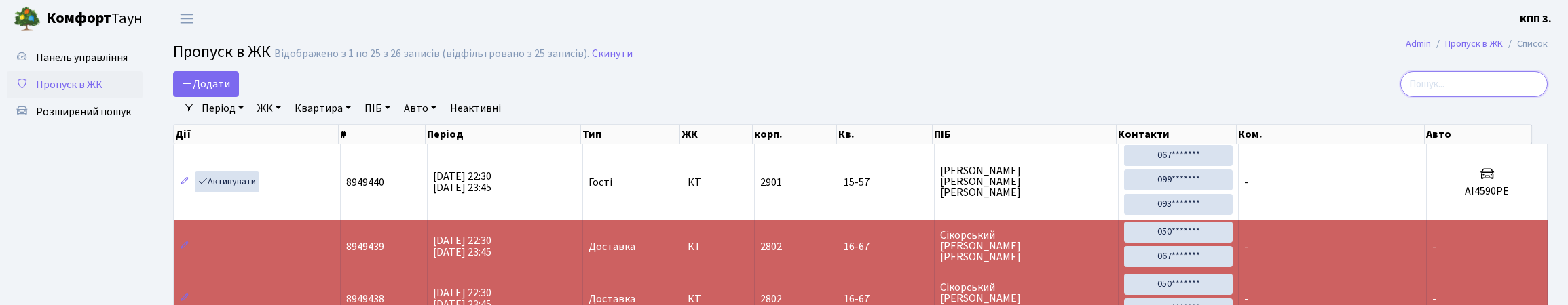
click at [1501, 92] on input "search" at bounding box center [1473, 84] width 147 height 26
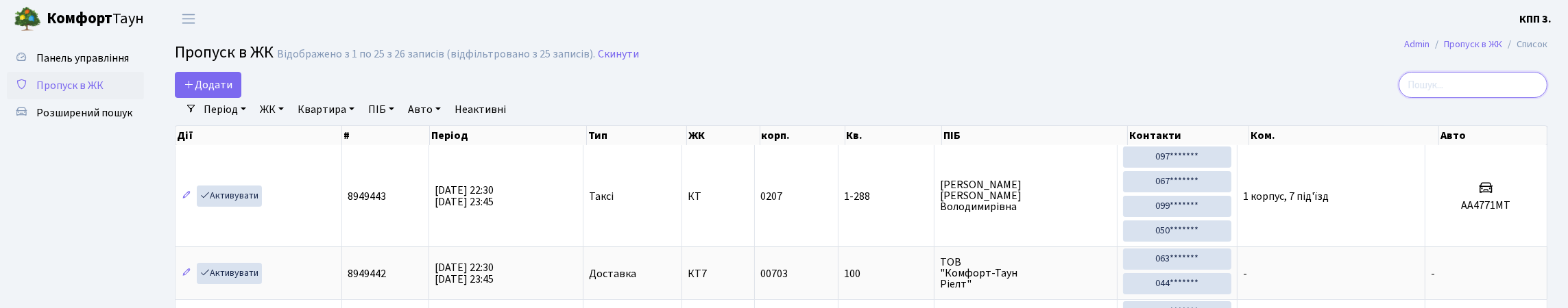
click at [1472, 93] on input "search" at bounding box center [1472, 85] width 149 height 26
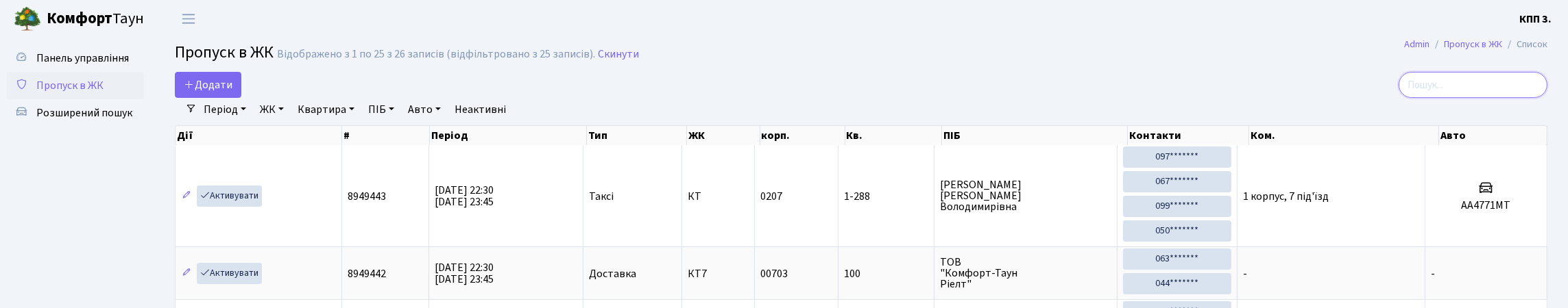
click at [1496, 89] on input "search" at bounding box center [1472, 85] width 149 height 26
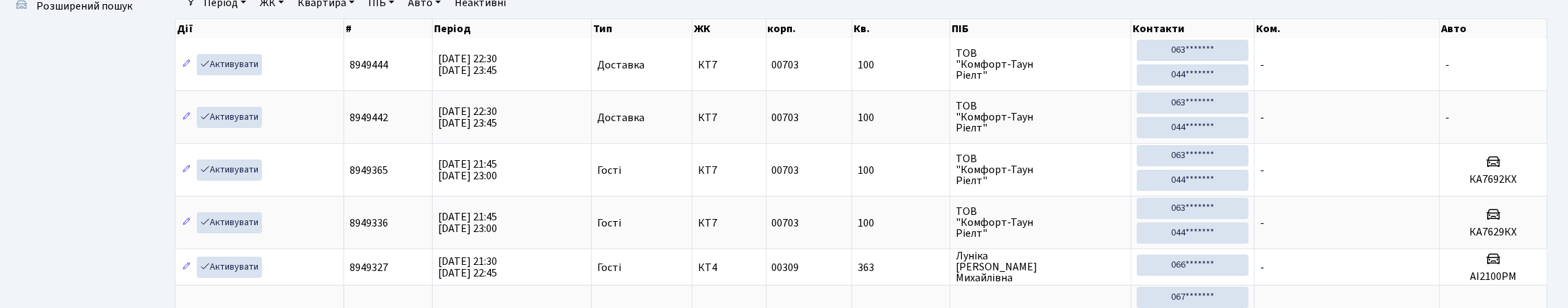
scroll to position [68, 0]
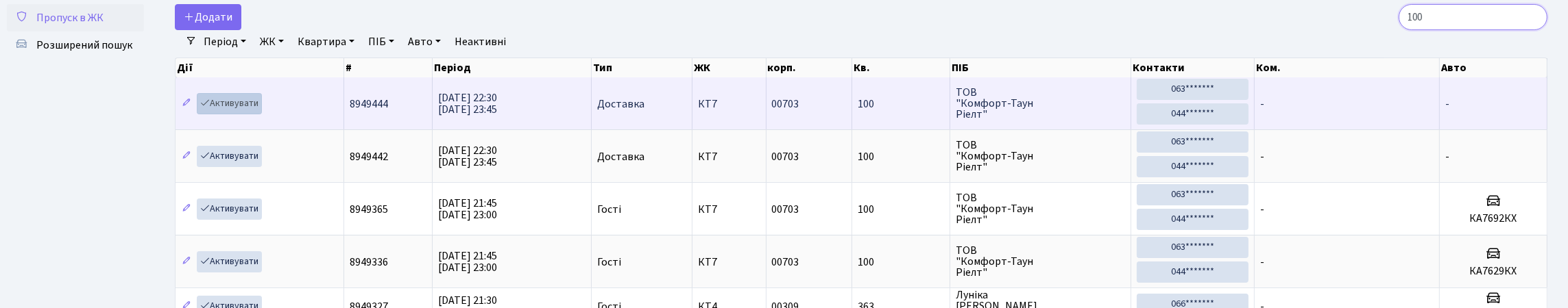
type input "100"
click at [245, 115] on link "Активувати" at bounding box center [229, 103] width 65 height 21
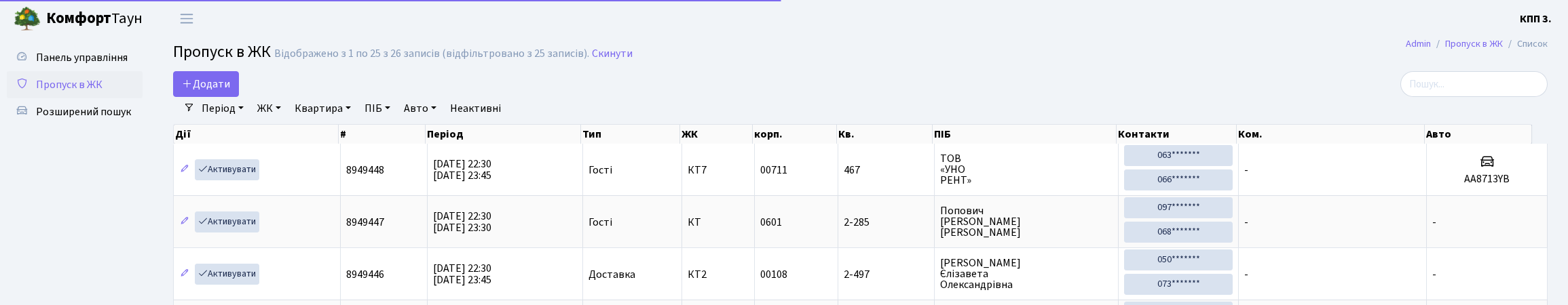
select select "25"
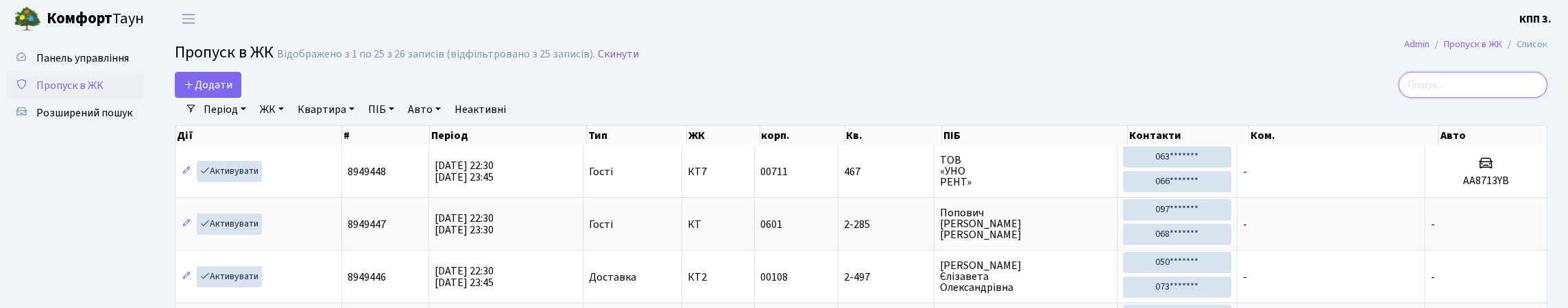
click at [1507, 96] on input "search" at bounding box center [1472, 85] width 149 height 26
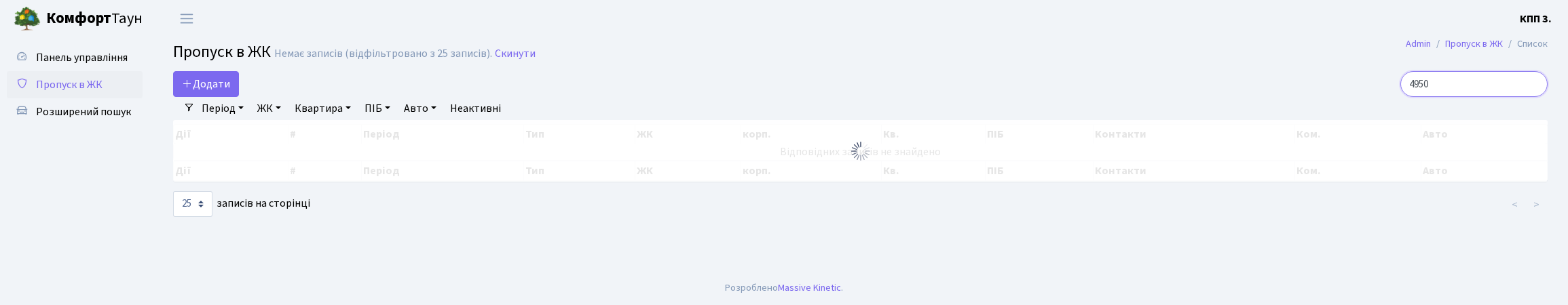
click at [1496, 97] on input "4950" at bounding box center [1473, 84] width 147 height 26
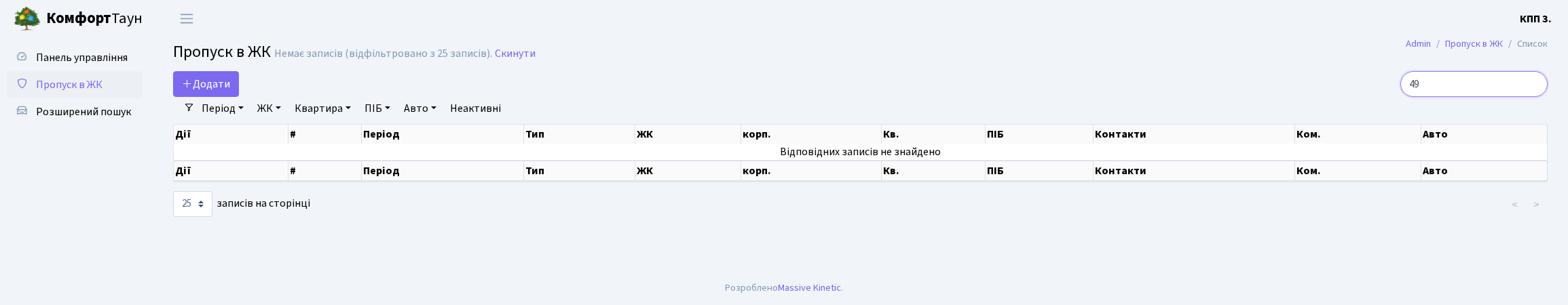
type input "4"
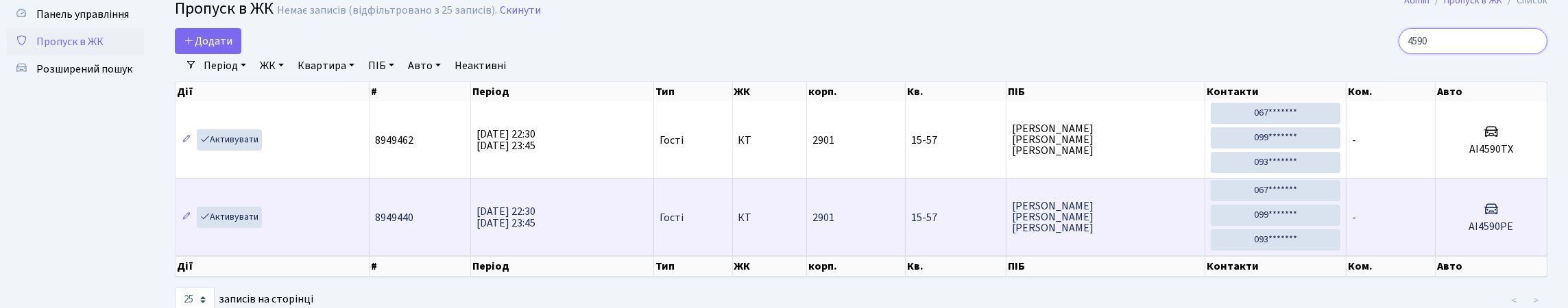
scroll to position [68, 0]
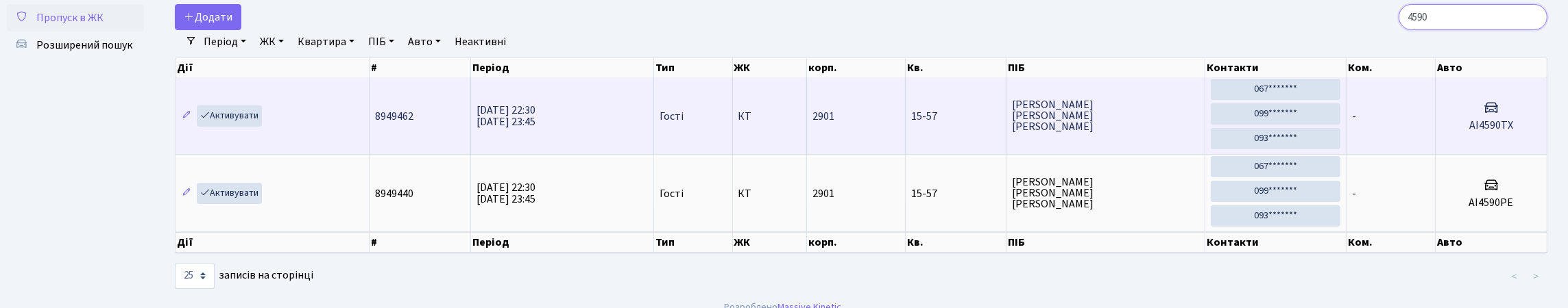
type input "4590"
click at [1406, 140] on td "-" at bounding box center [1391, 115] width 89 height 76
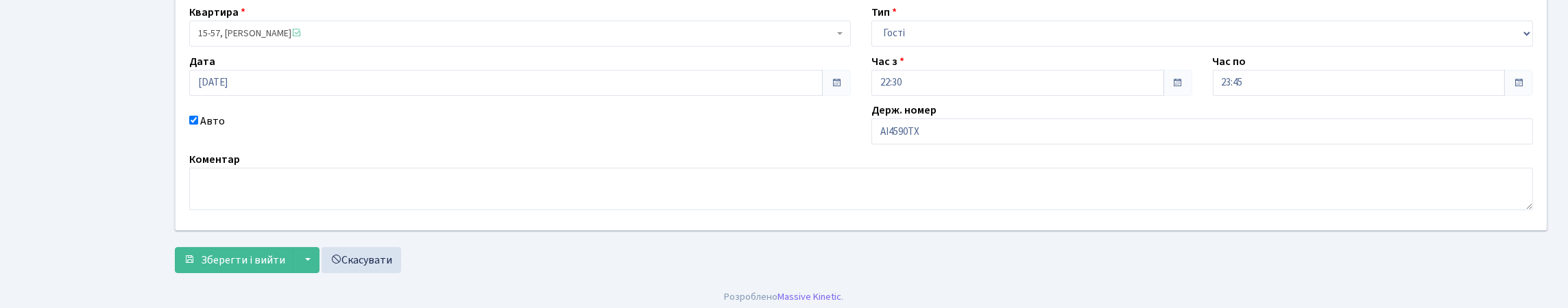
scroll to position [137, 0]
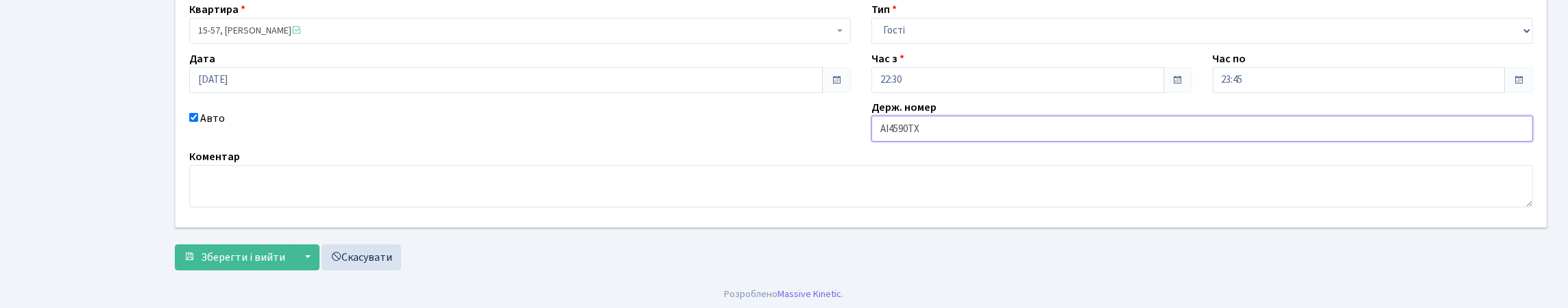
click at [965, 141] on input "АІ4590ТХ" at bounding box center [1202, 128] width 662 height 26
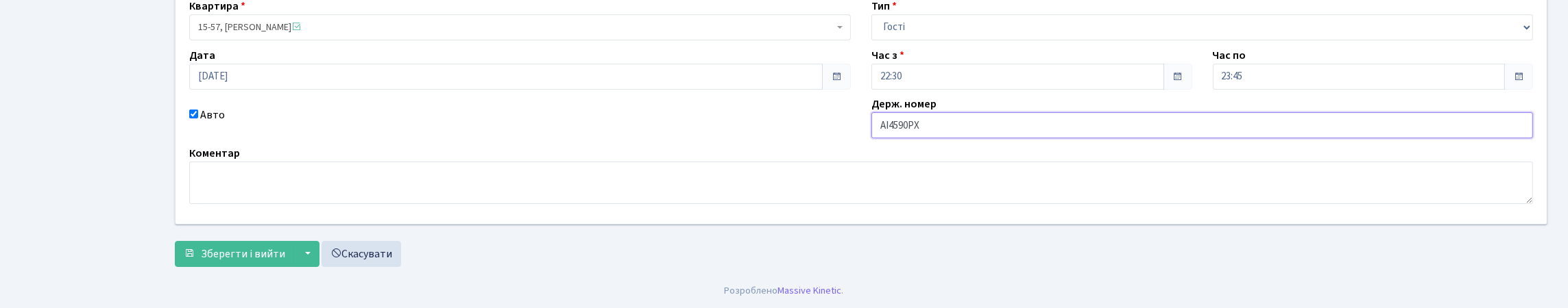
scroll to position [233, 0]
type input "АІ4590РХ"
click at [231, 246] on span "Зберегти і вийти" at bounding box center [242, 253] width 84 height 15
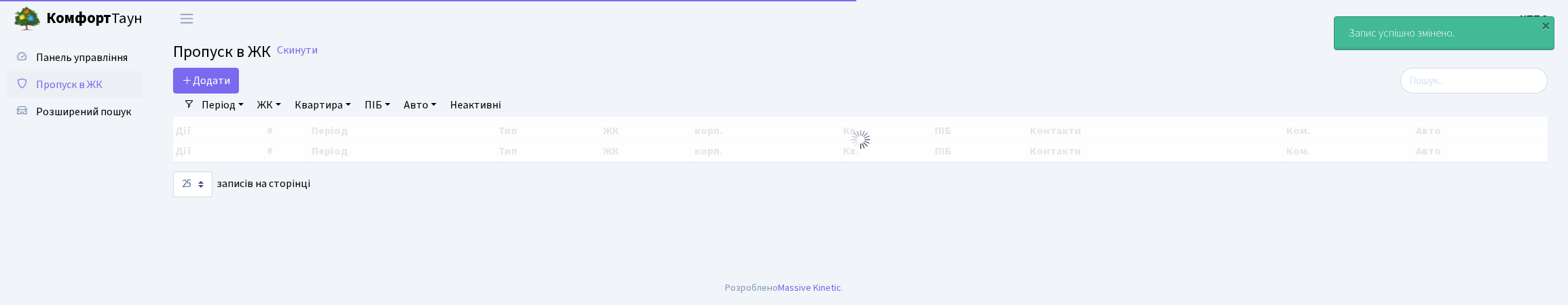
select select "25"
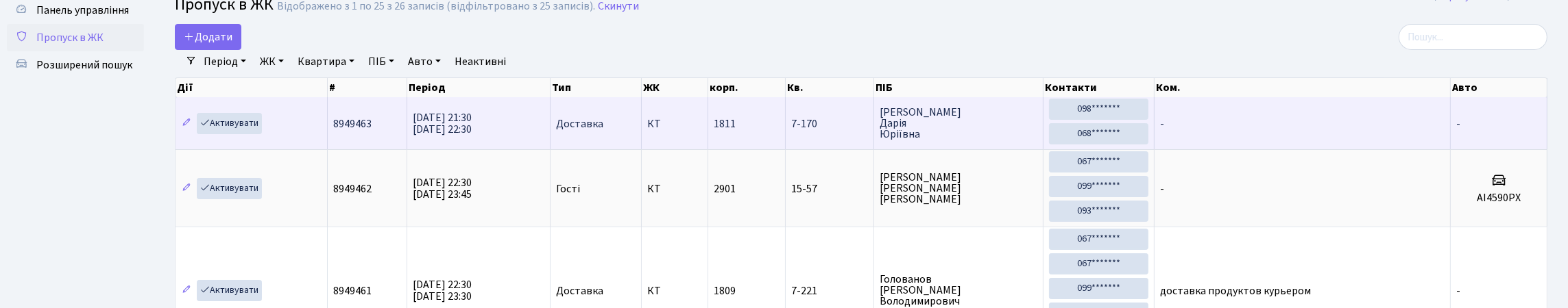
scroll to position [68, 0]
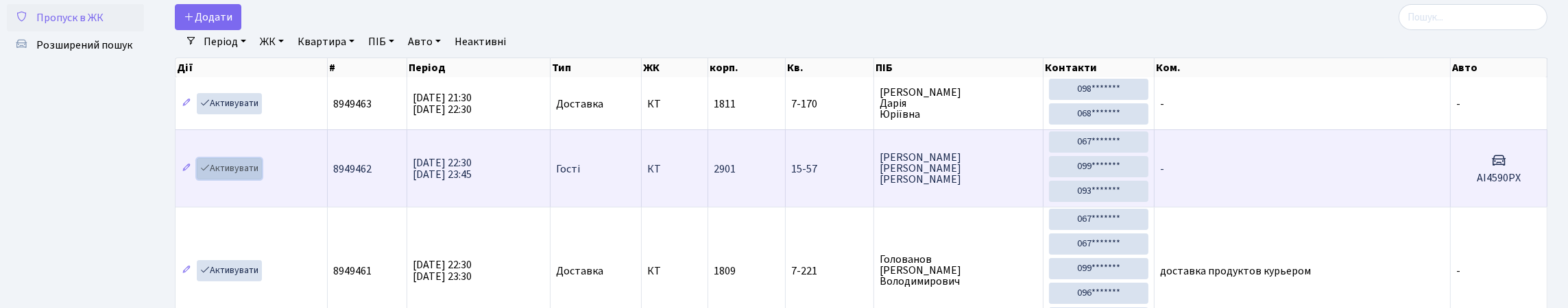
click at [261, 180] on link "Активувати" at bounding box center [229, 168] width 65 height 21
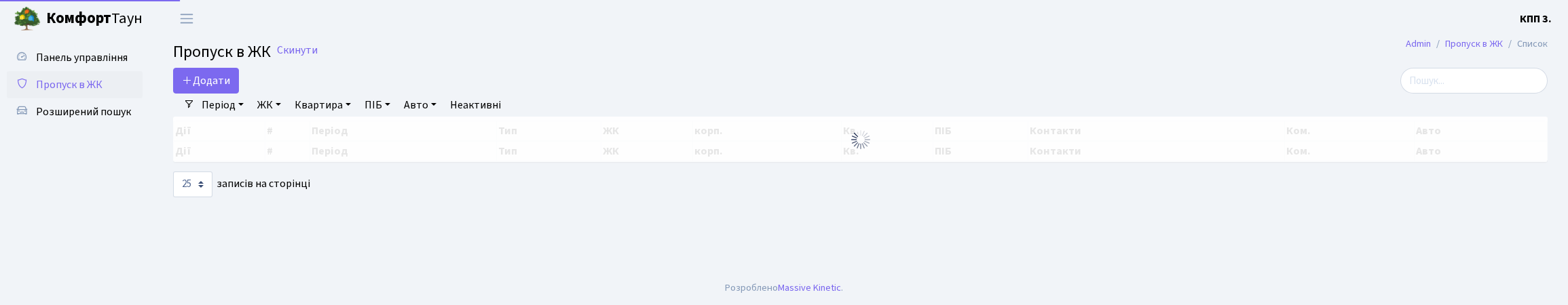
select select "25"
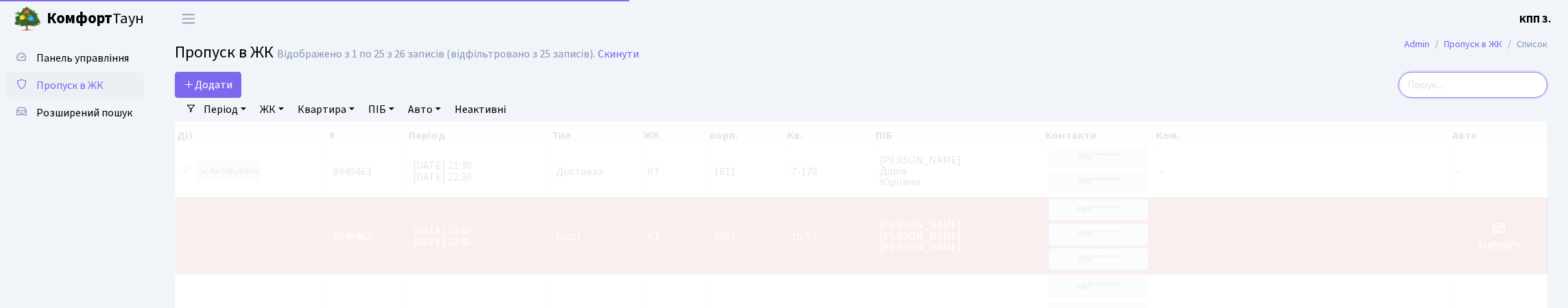
click at [1496, 90] on input "search" at bounding box center [1472, 85] width 149 height 26
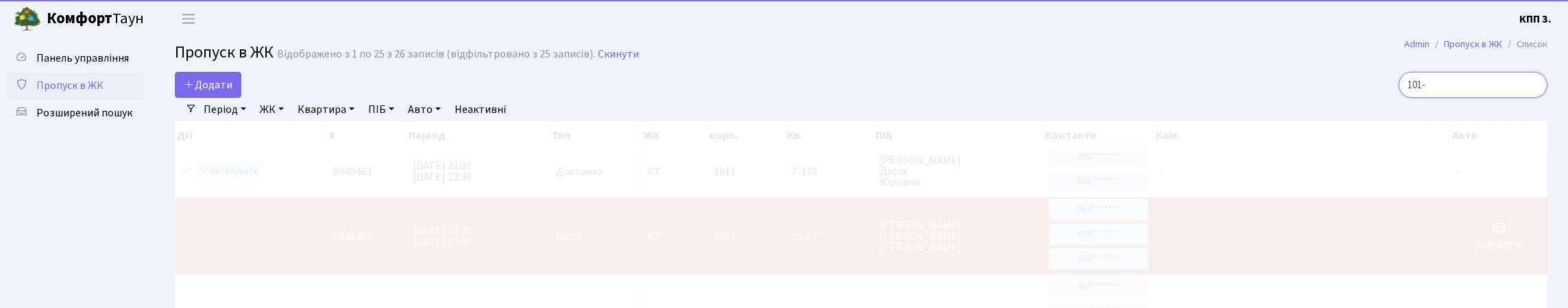
type input "101-1"
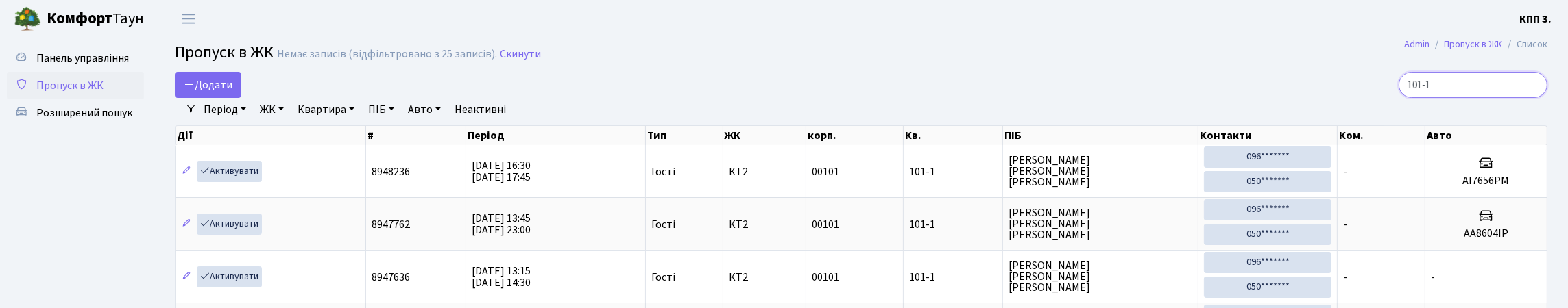
click at [1531, 95] on input "101-1" at bounding box center [1472, 85] width 149 height 26
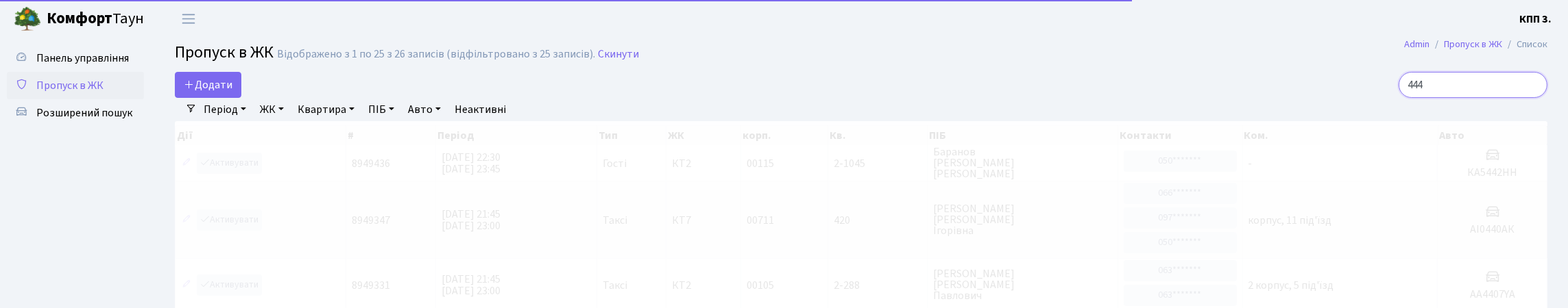
type input "4441"
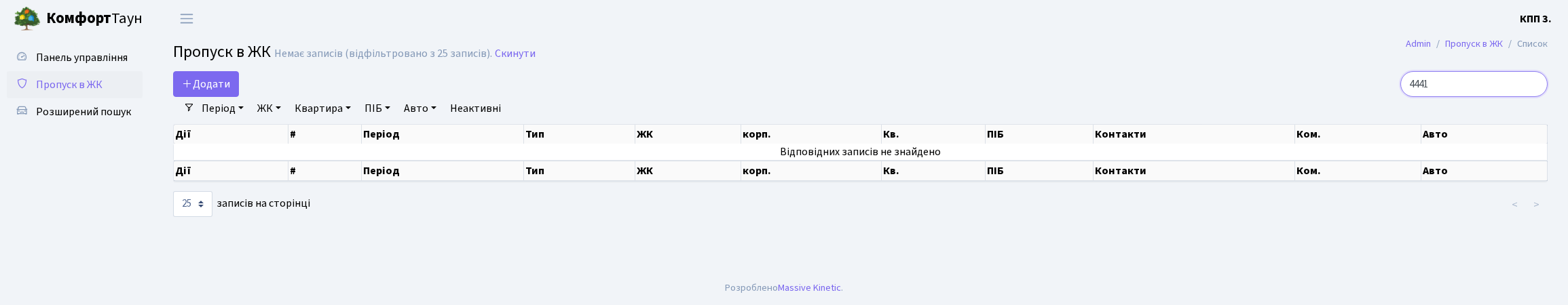
click at [1531, 95] on input "4441" at bounding box center [1473, 84] width 147 height 26
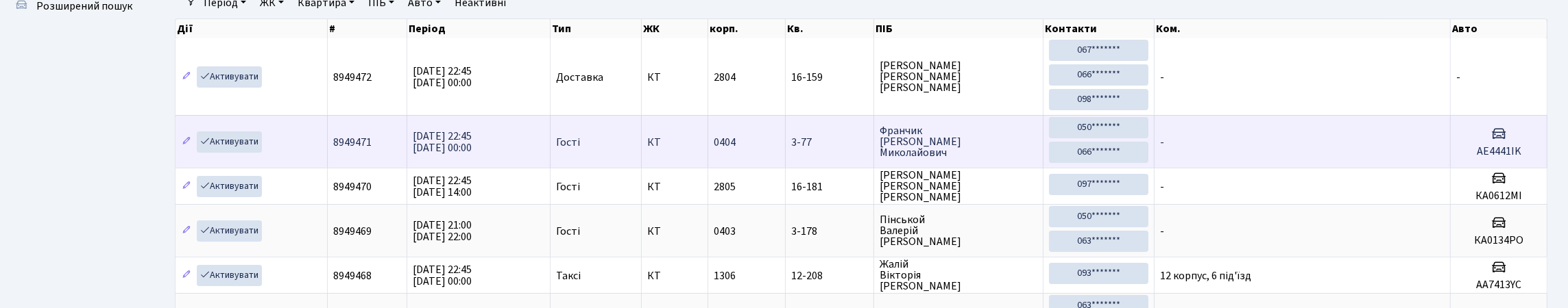
scroll to position [137, 0]
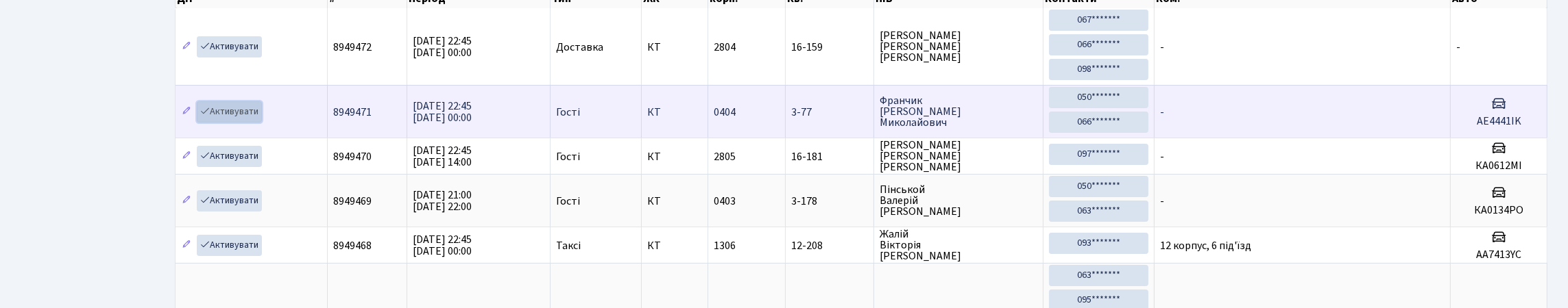
click at [241, 122] on link "Активувати" at bounding box center [229, 112] width 65 height 21
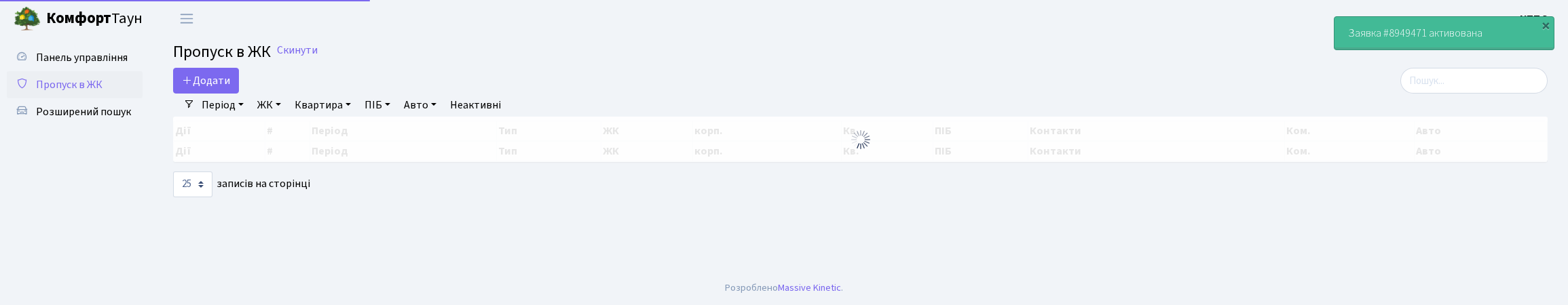
select select "25"
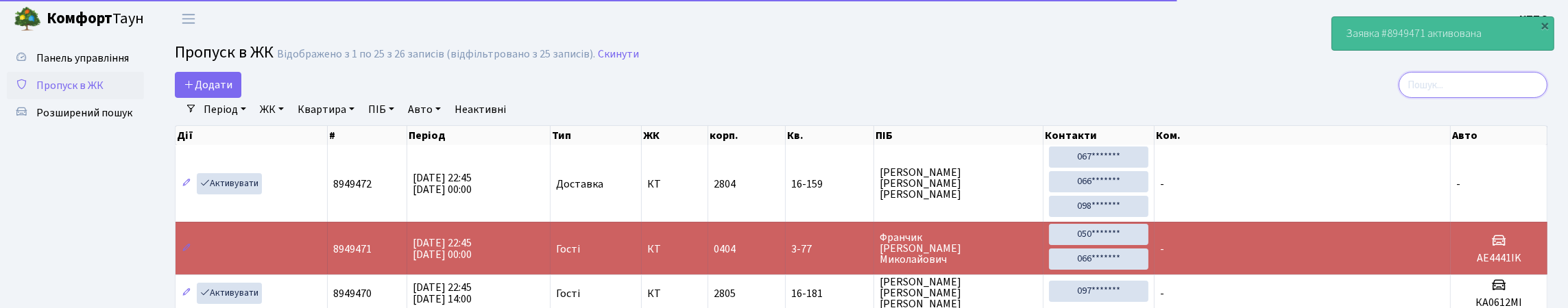
click at [1503, 95] on input "search" at bounding box center [1472, 85] width 149 height 26
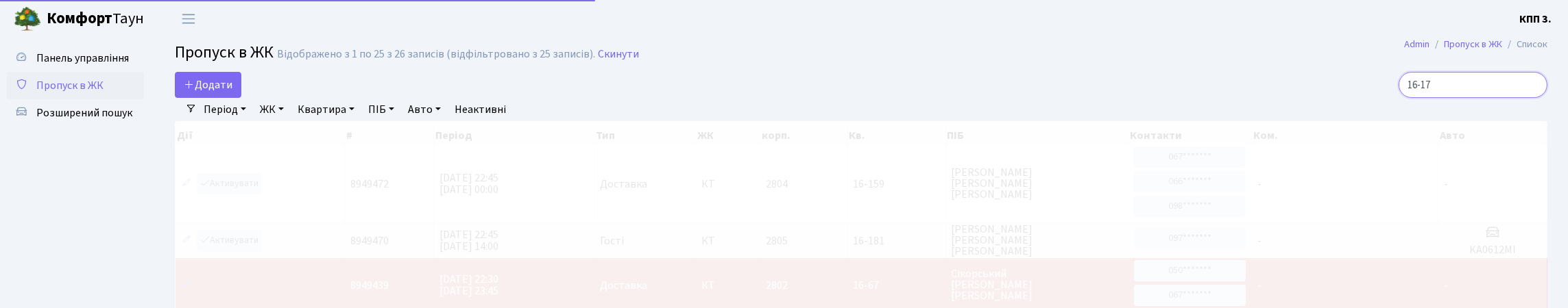
type input "16-171"
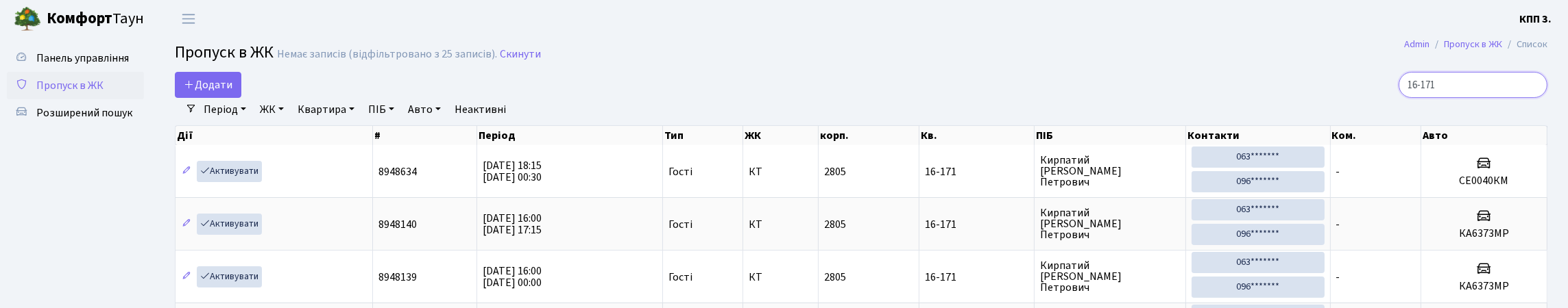
click at [1531, 97] on input "16-171" at bounding box center [1472, 85] width 149 height 26
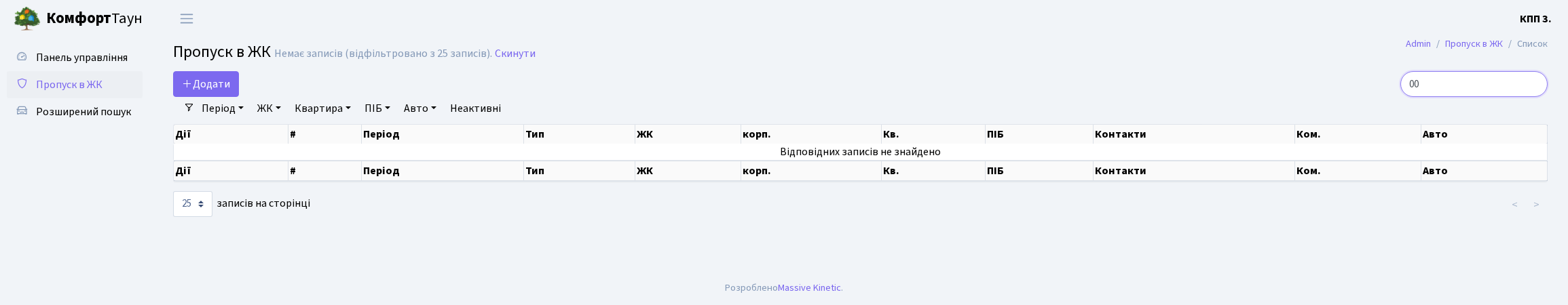
type input "0"
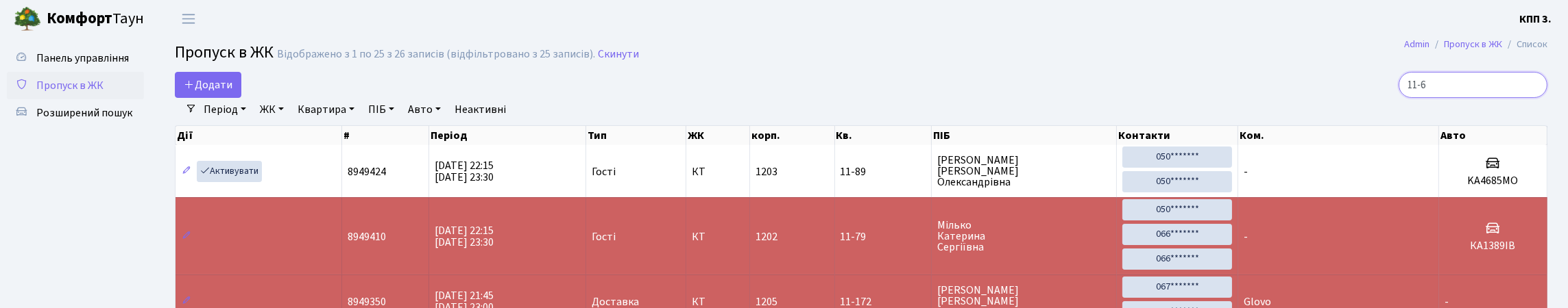
type input "11-62"
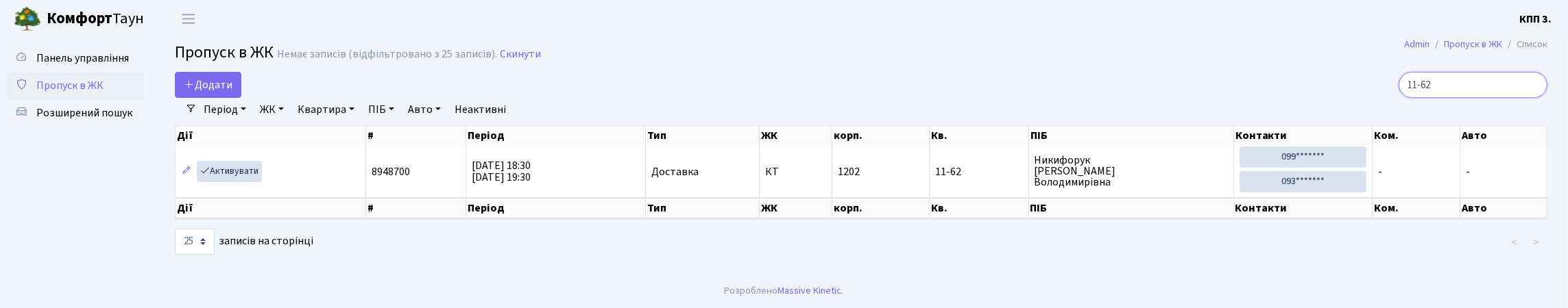
click at [1528, 96] on input "11-62" at bounding box center [1472, 85] width 149 height 26
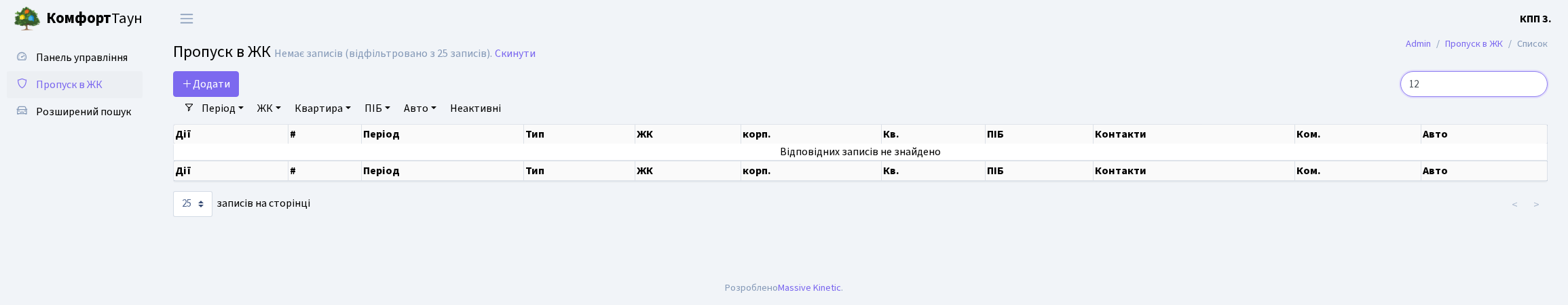
type input "1"
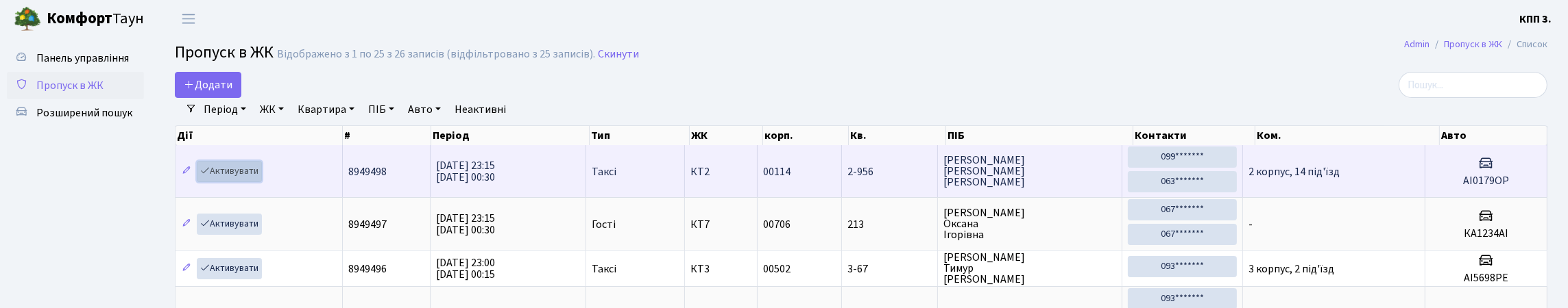
click at [234, 182] on link "Активувати" at bounding box center [229, 171] width 65 height 21
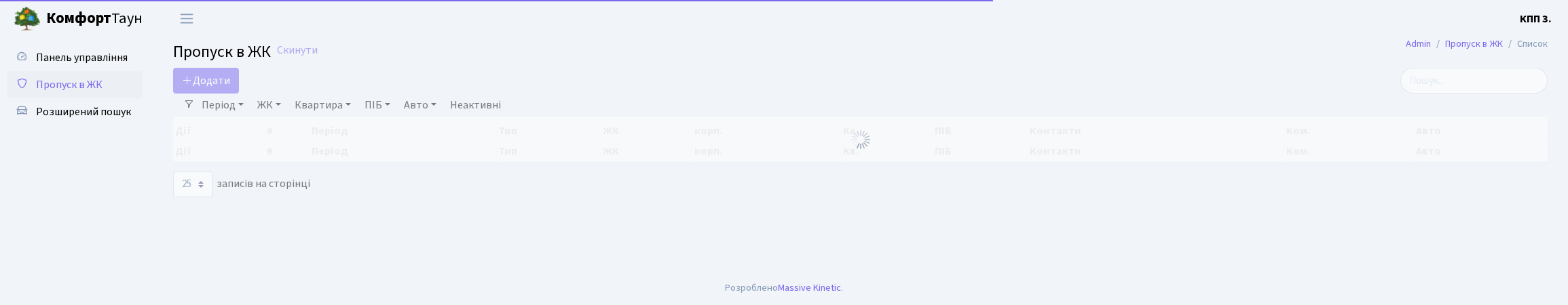
select select "25"
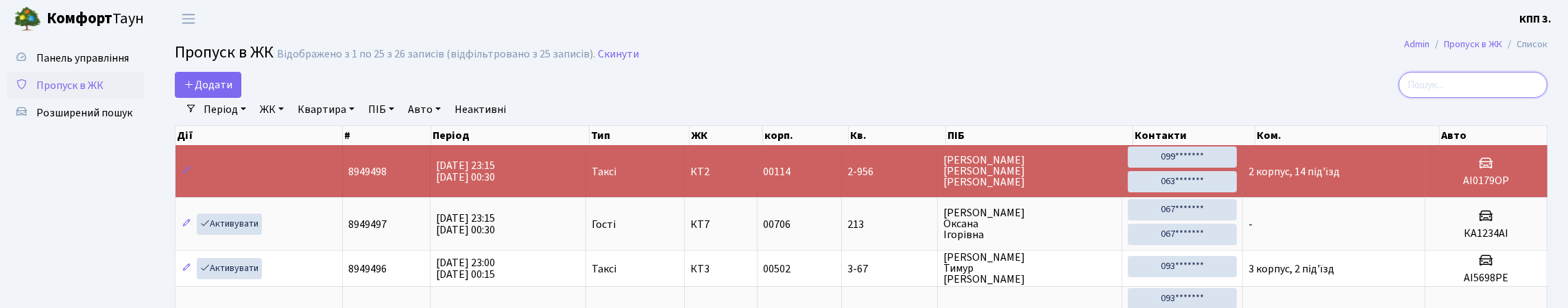
click at [1521, 98] on input "search" at bounding box center [1472, 85] width 149 height 26
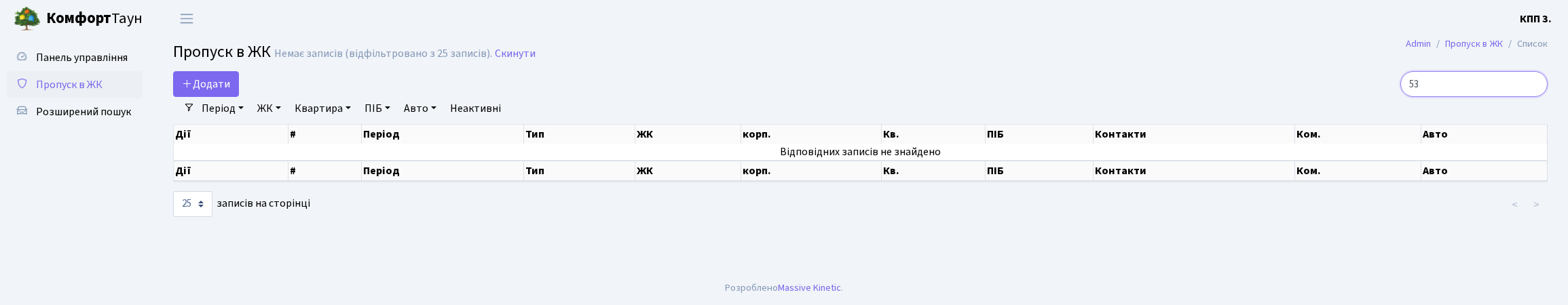
type input "5"
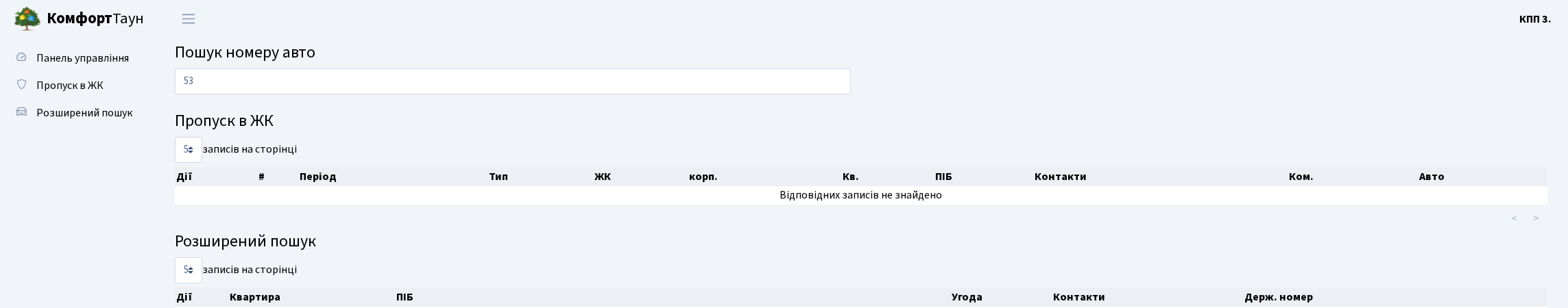
type input "5"
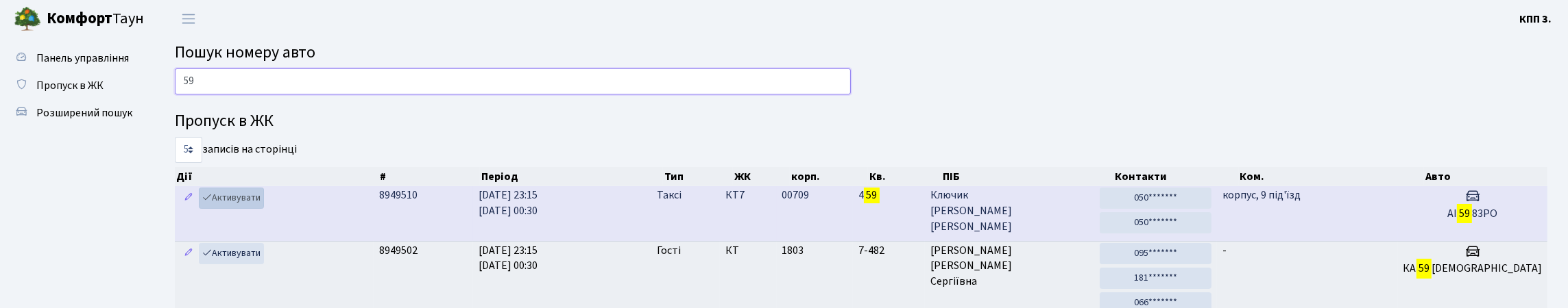
type input "59"
click at [237, 209] on link "Активувати" at bounding box center [231, 198] width 65 height 21
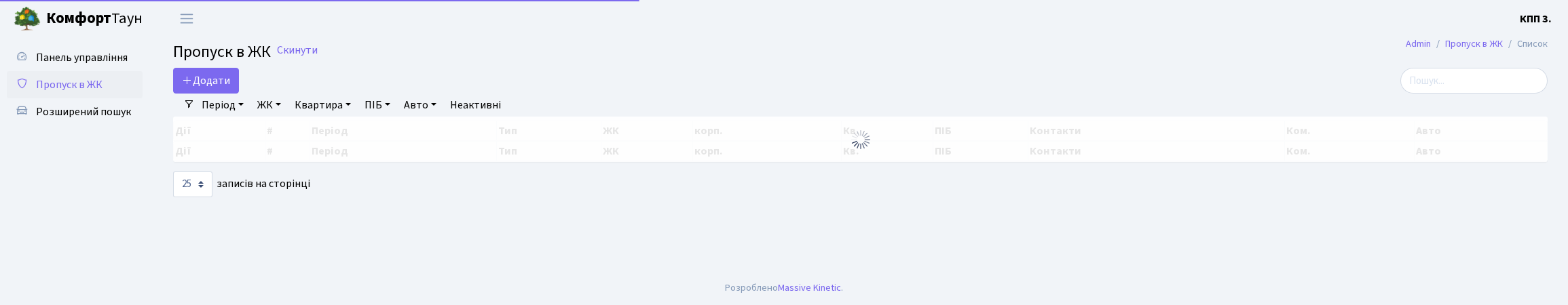
select select "25"
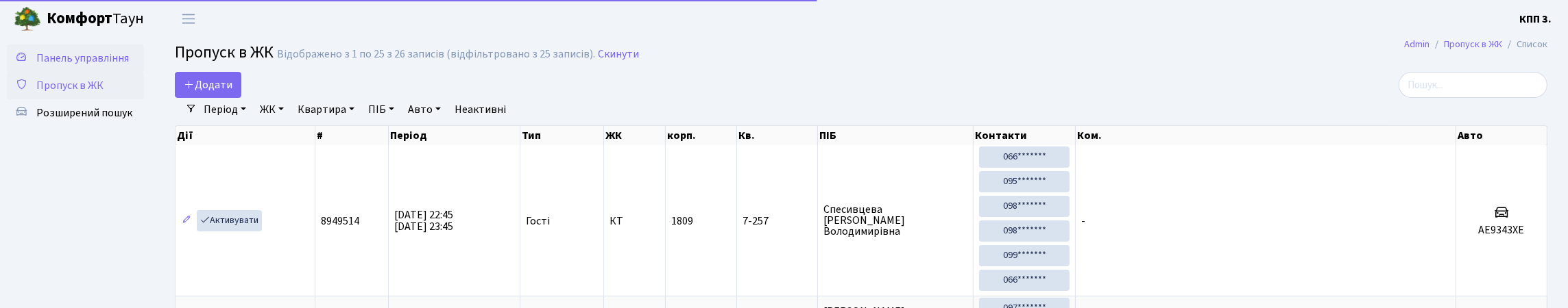
click at [54, 66] on span "Панель управління" at bounding box center [83, 57] width 93 height 15
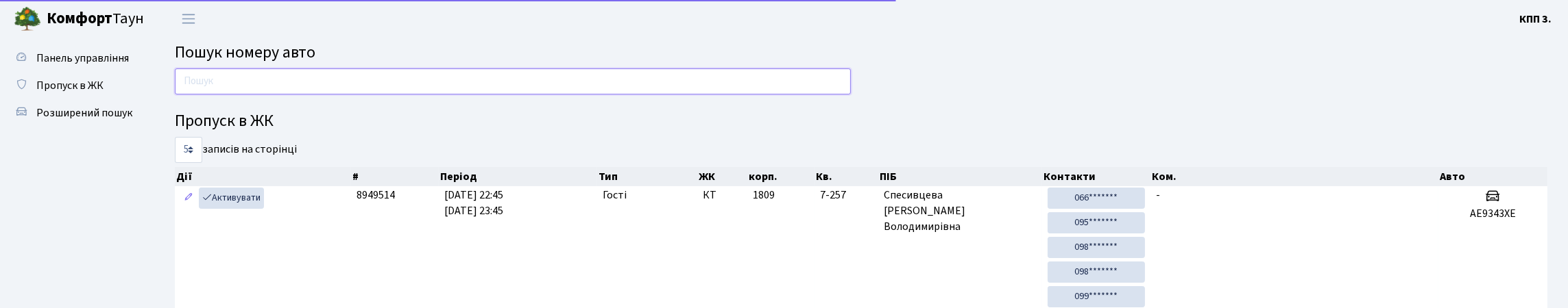
click at [235, 90] on input "text" at bounding box center [513, 82] width 676 height 26
